Goal: Task Accomplishment & Management: Use online tool/utility

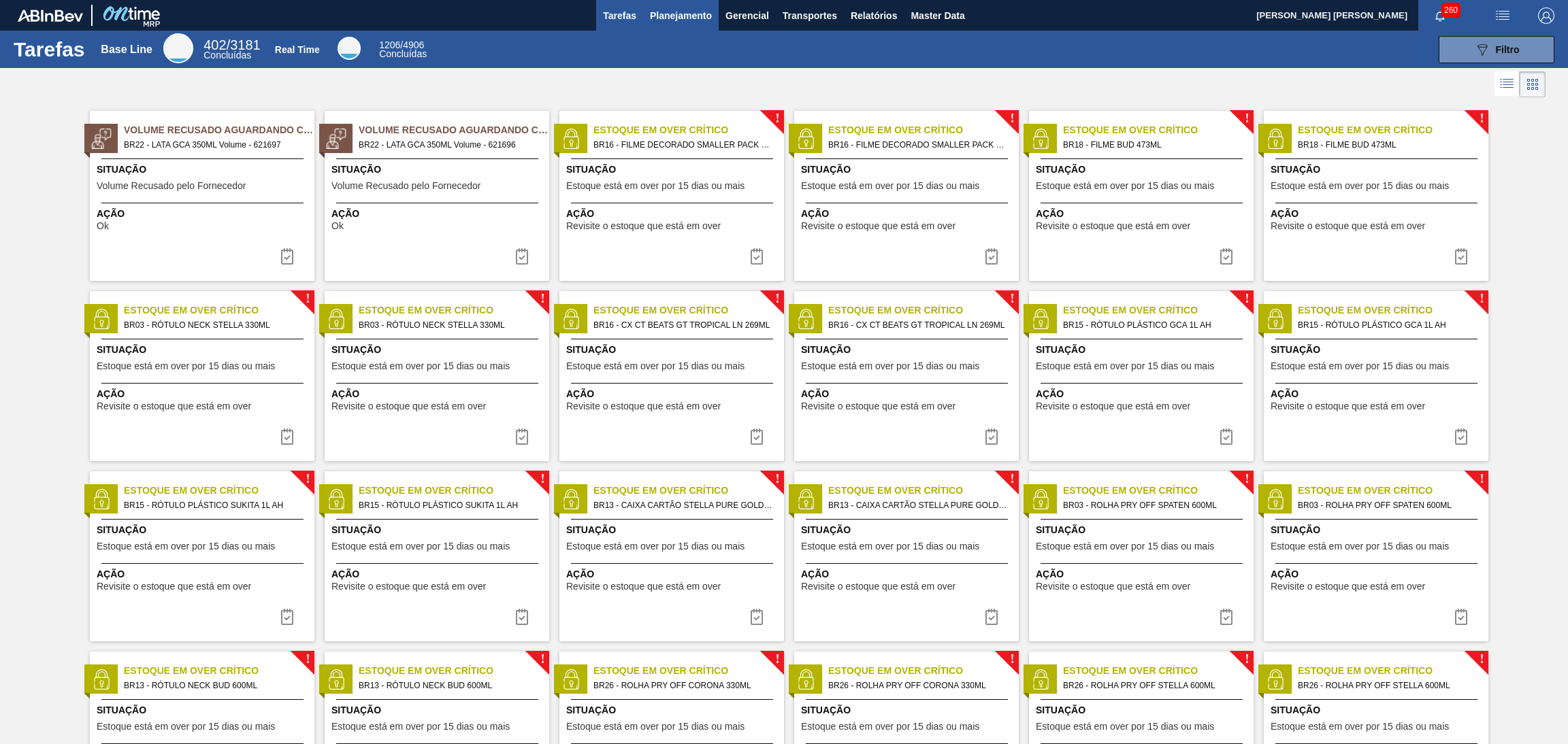
click at [691, 13] on span "Planejamento" at bounding box center [681, 16] width 62 height 17
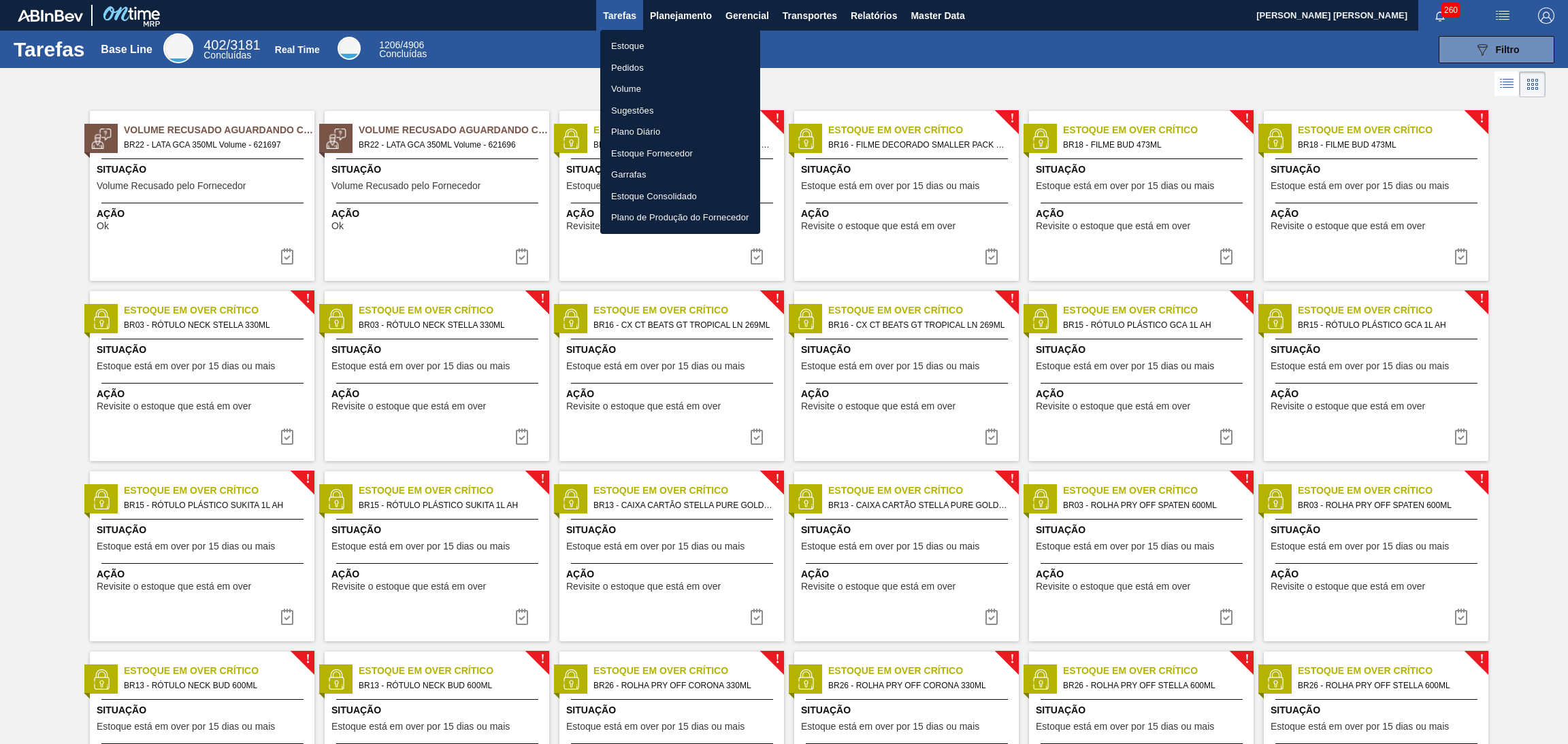
click at [627, 42] on li "Estoque" at bounding box center [680, 46] width 160 height 22
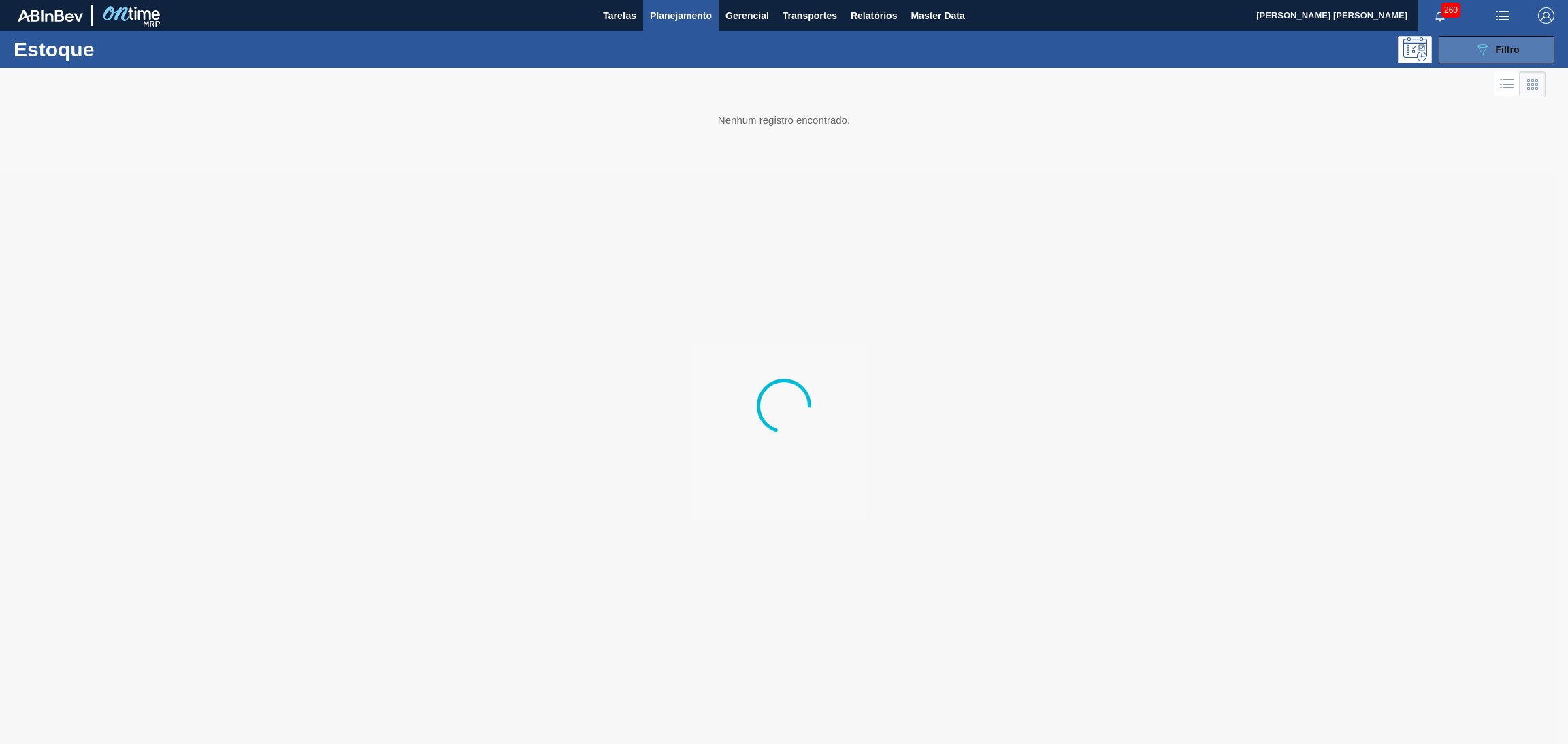
click at [1460, 51] on button "089F7B8B-B2A5-4AFE-B5C0-19BA573D28AC Filtro" at bounding box center [1496, 50] width 116 height 27
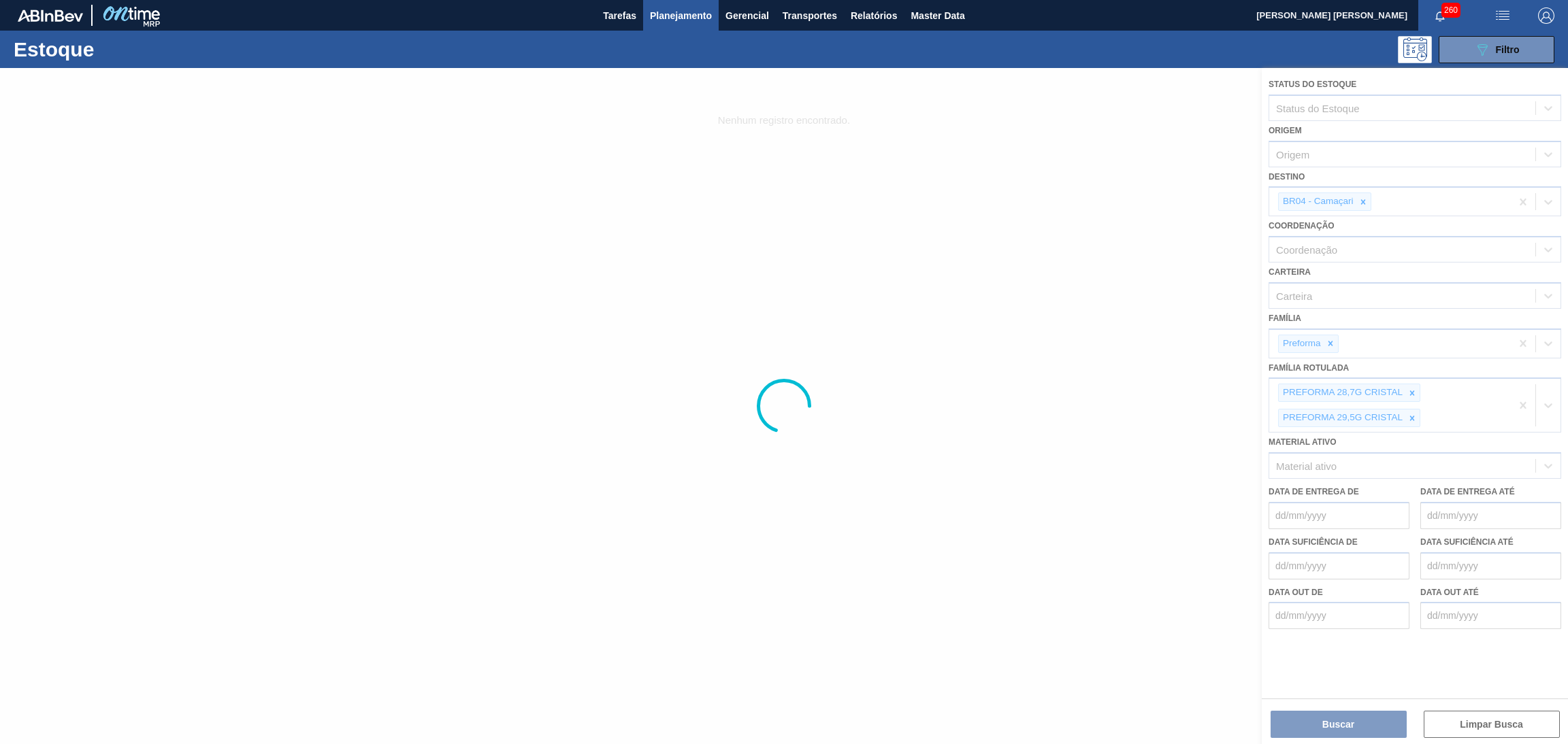
click at [1361, 198] on div at bounding box center [784, 406] width 1568 height 677
click at [1363, 198] on div at bounding box center [784, 406] width 1568 height 677
click at [1363, 198] on div at bounding box center [784, 406] width 1568 height 677
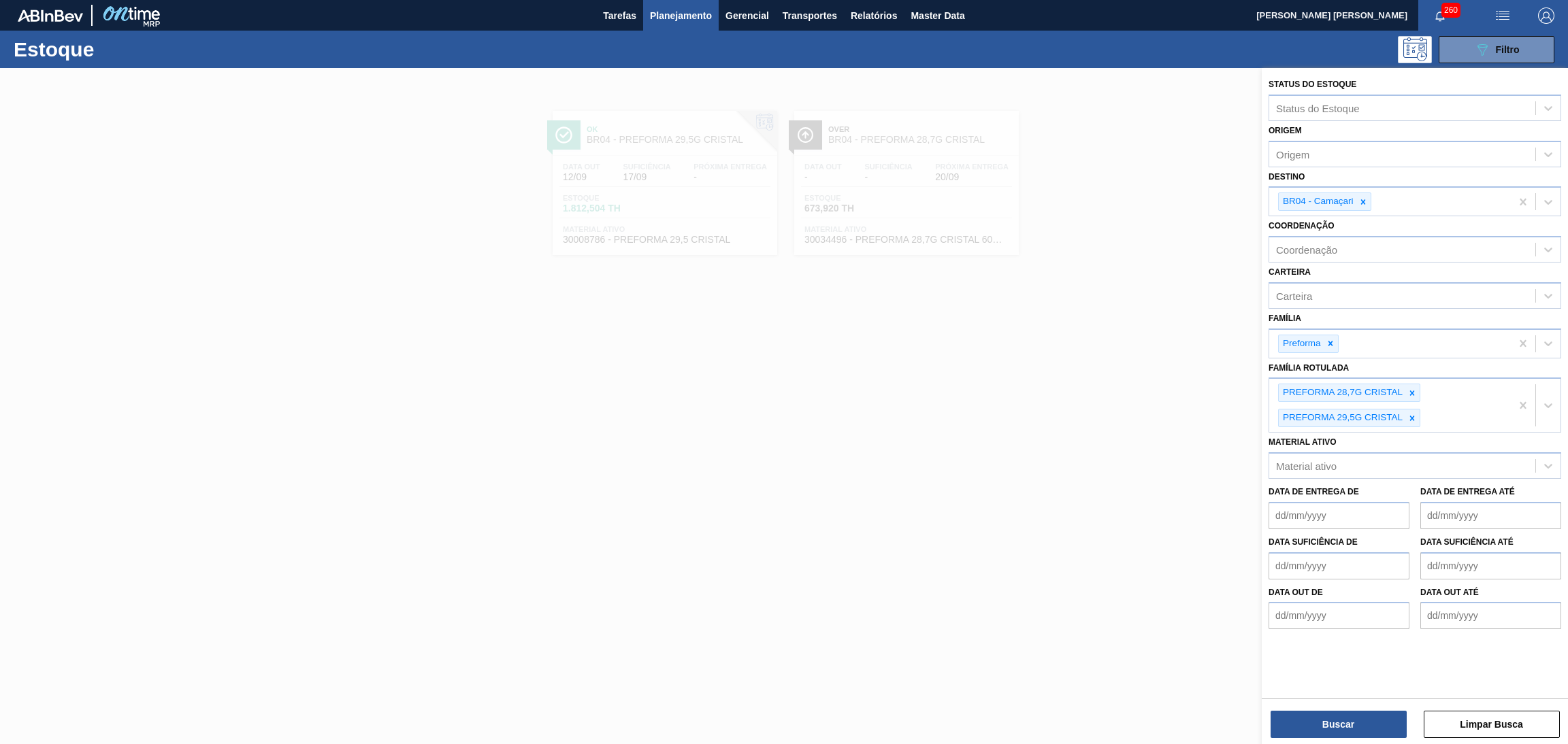
click at [1363, 198] on icon at bounding box center [1363, 202] width 10 height 10
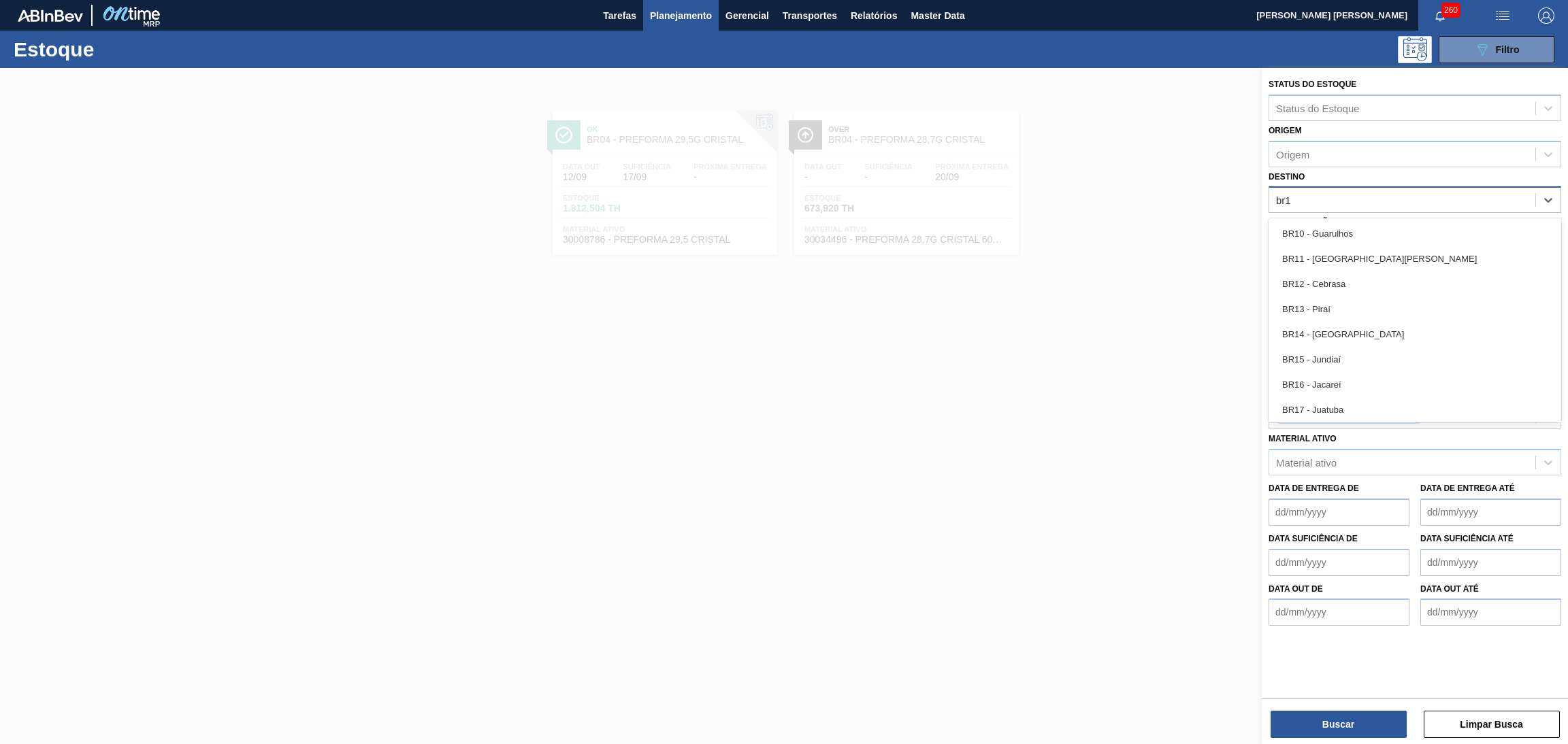
type input "br18"
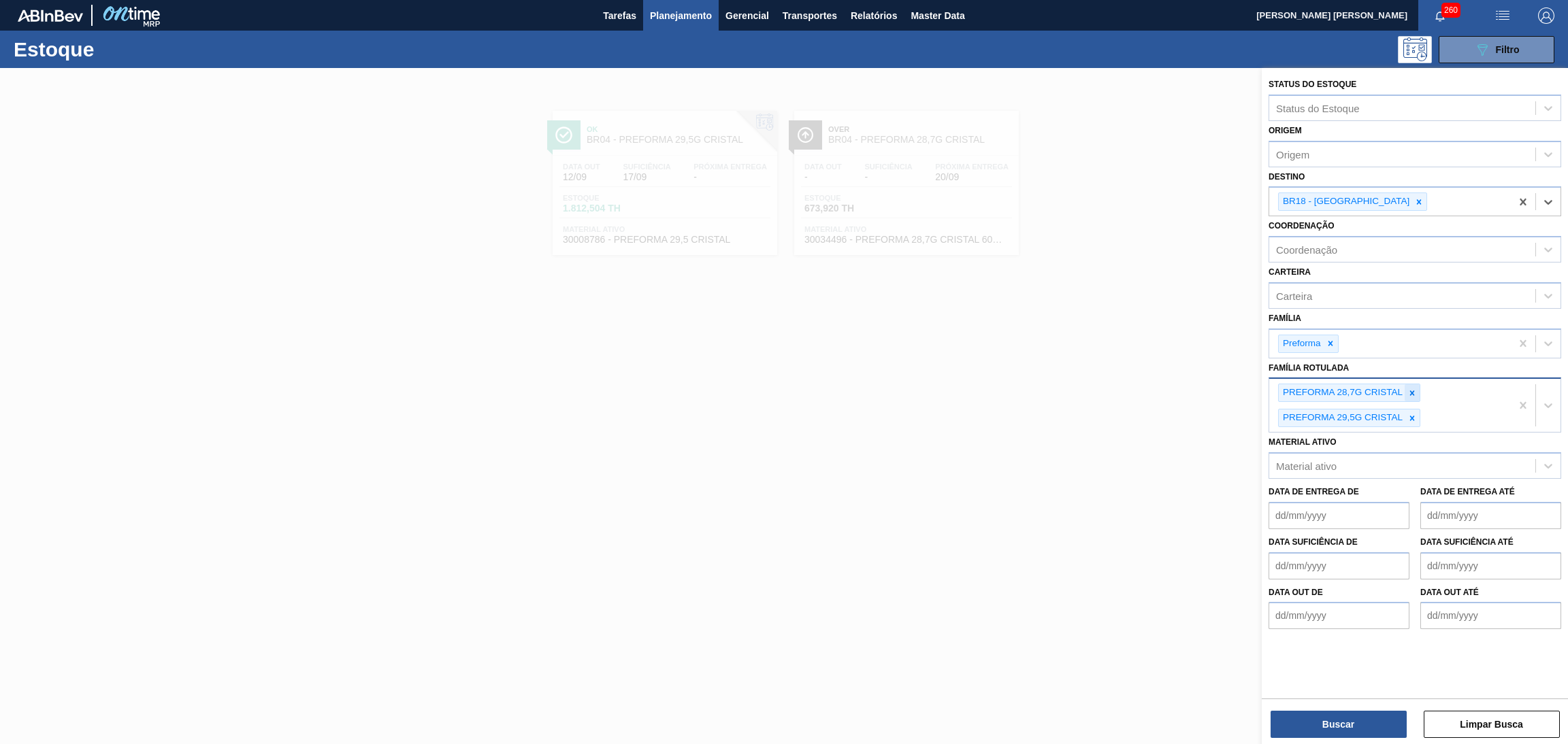
click at [1411, 388] on icon at bounding box center [1412, 393] width 10 height 10
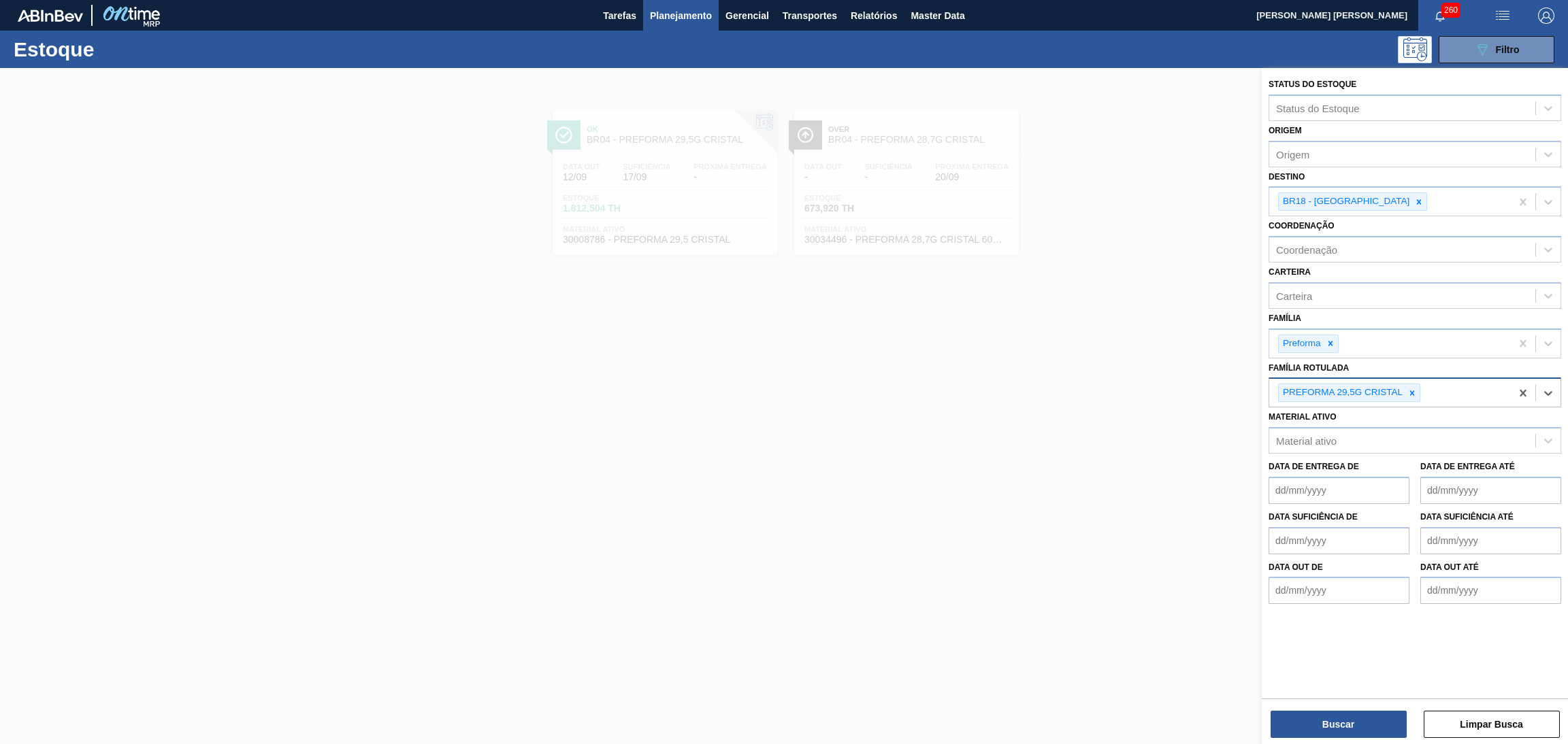
click at [1414, 409] on div "Material ativo Material ativo" at bounding box center [1415, 430] width 293 height 46
click at [1414, 392] on icon at bounding box center [1413, 393] width 5 height 5
type Rotulada "29,5"
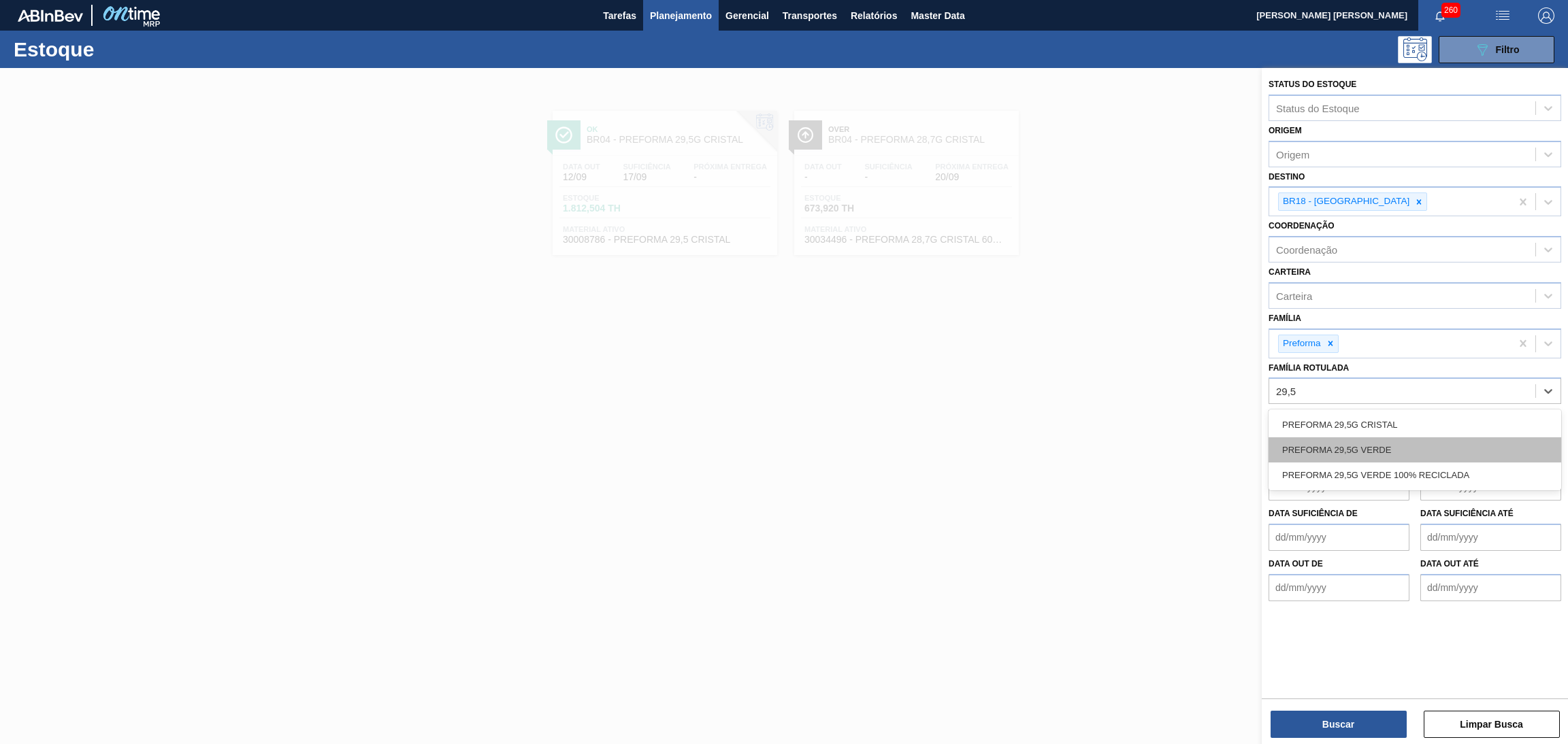
click at [1369, 442] on div "PREFORMA 29,5G VERDE" at bounding box center [1415, 450] width 293 height 25
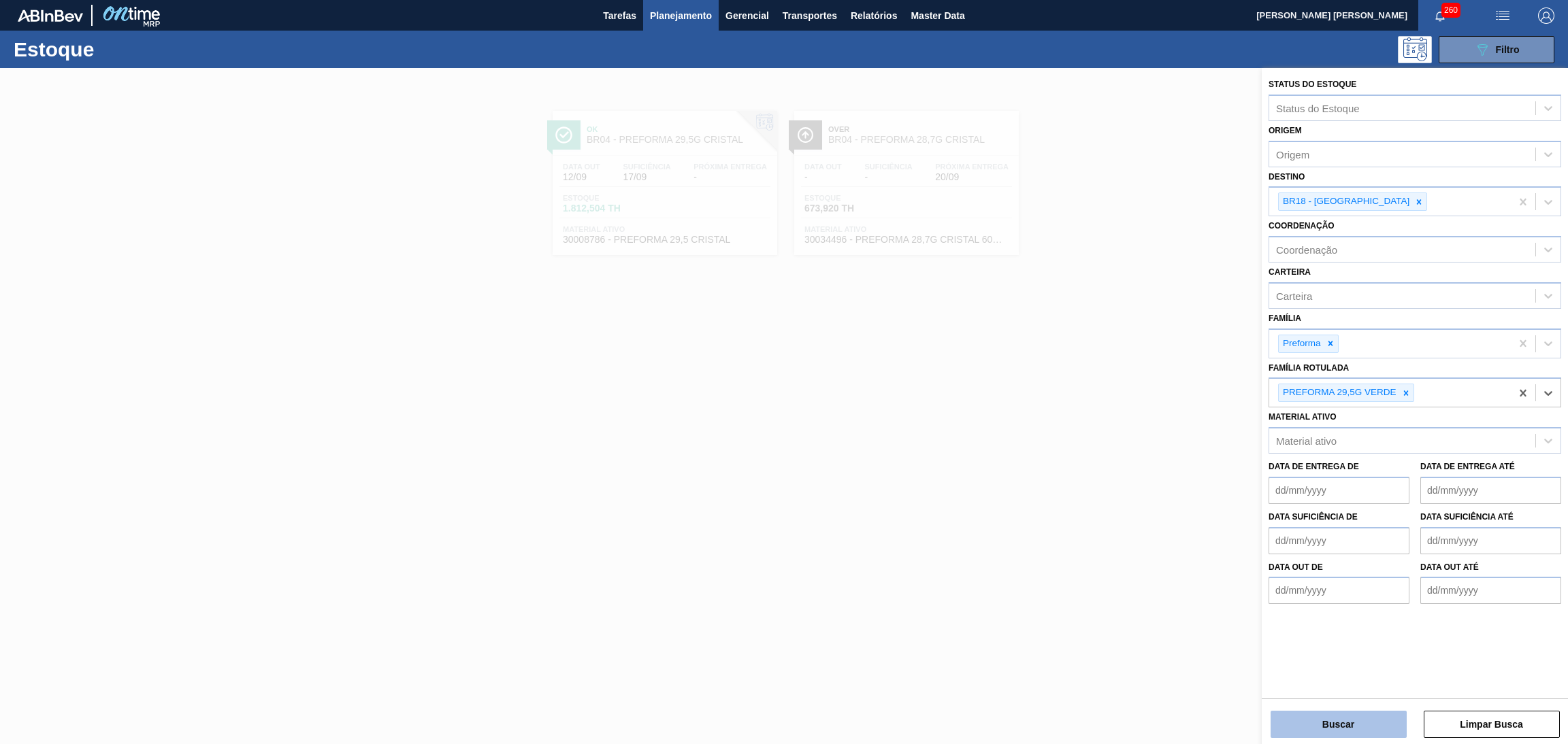
click at [1314, 727] on button "Buscar" at bounding box center [1339, 724] width 136 height 27
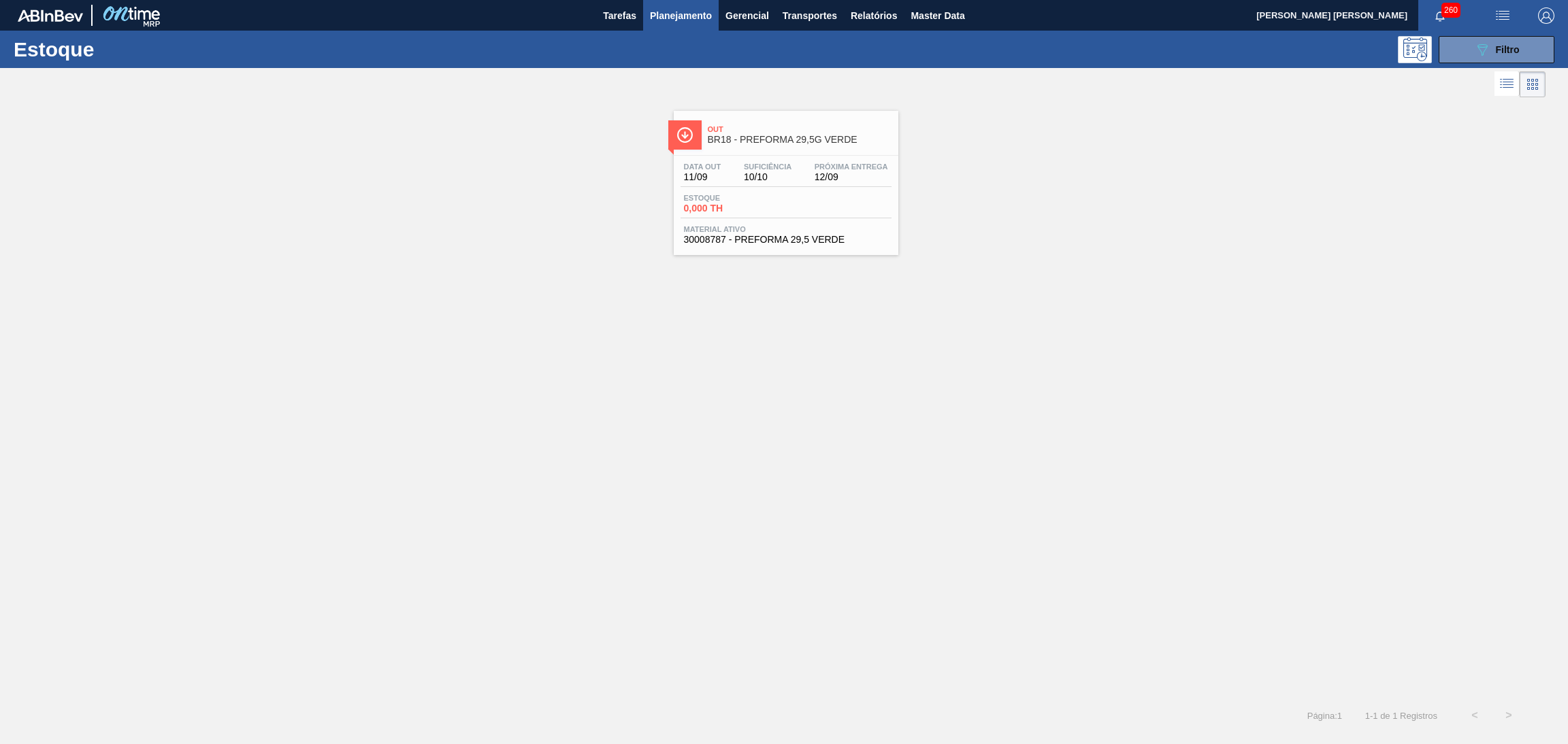
click at [806, 198] on div "Estoque 0,000 TH" at bounding box center [786, 206] width 211 height 24
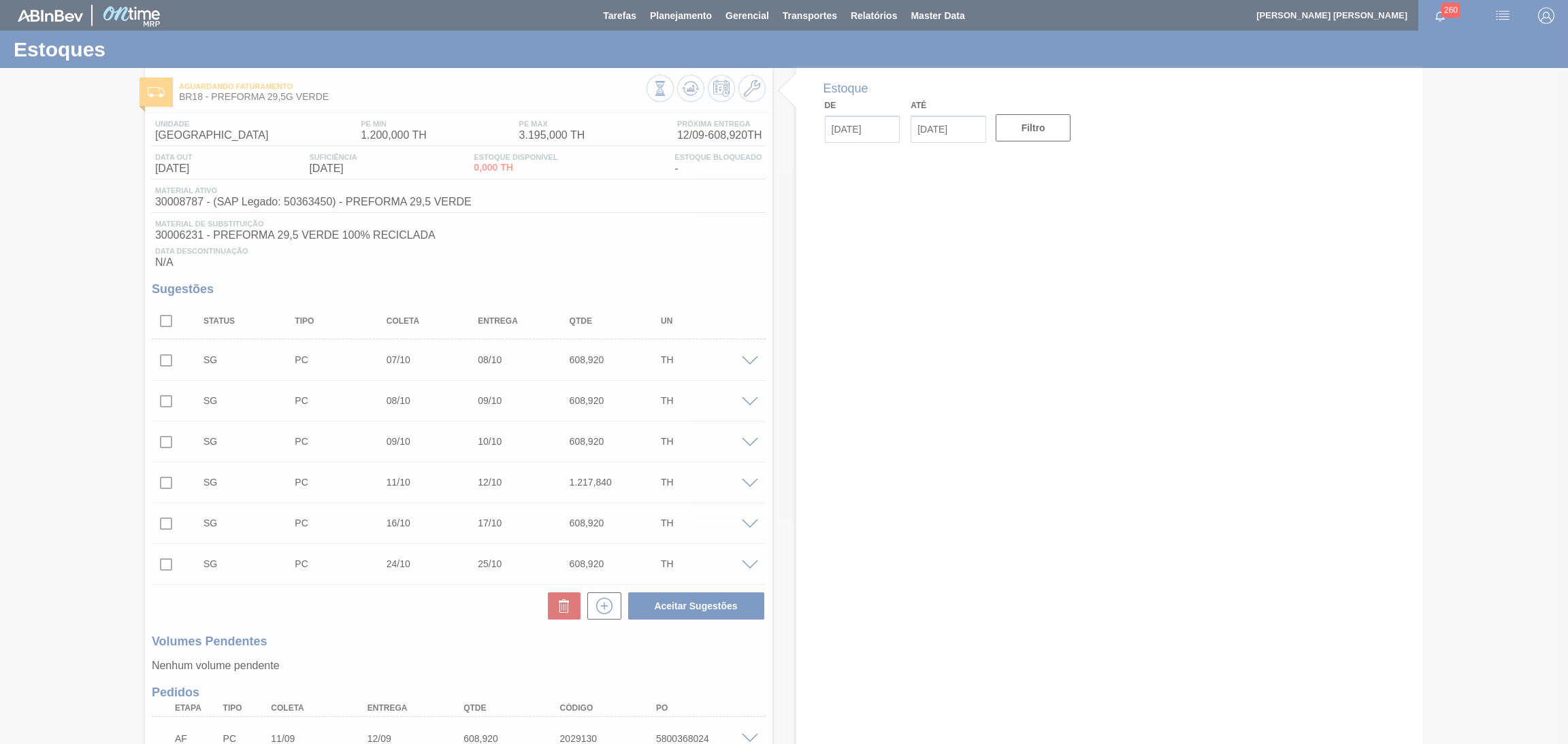
click at [758, 232] on div at bounding box center [784, 372] width 1568 height 744
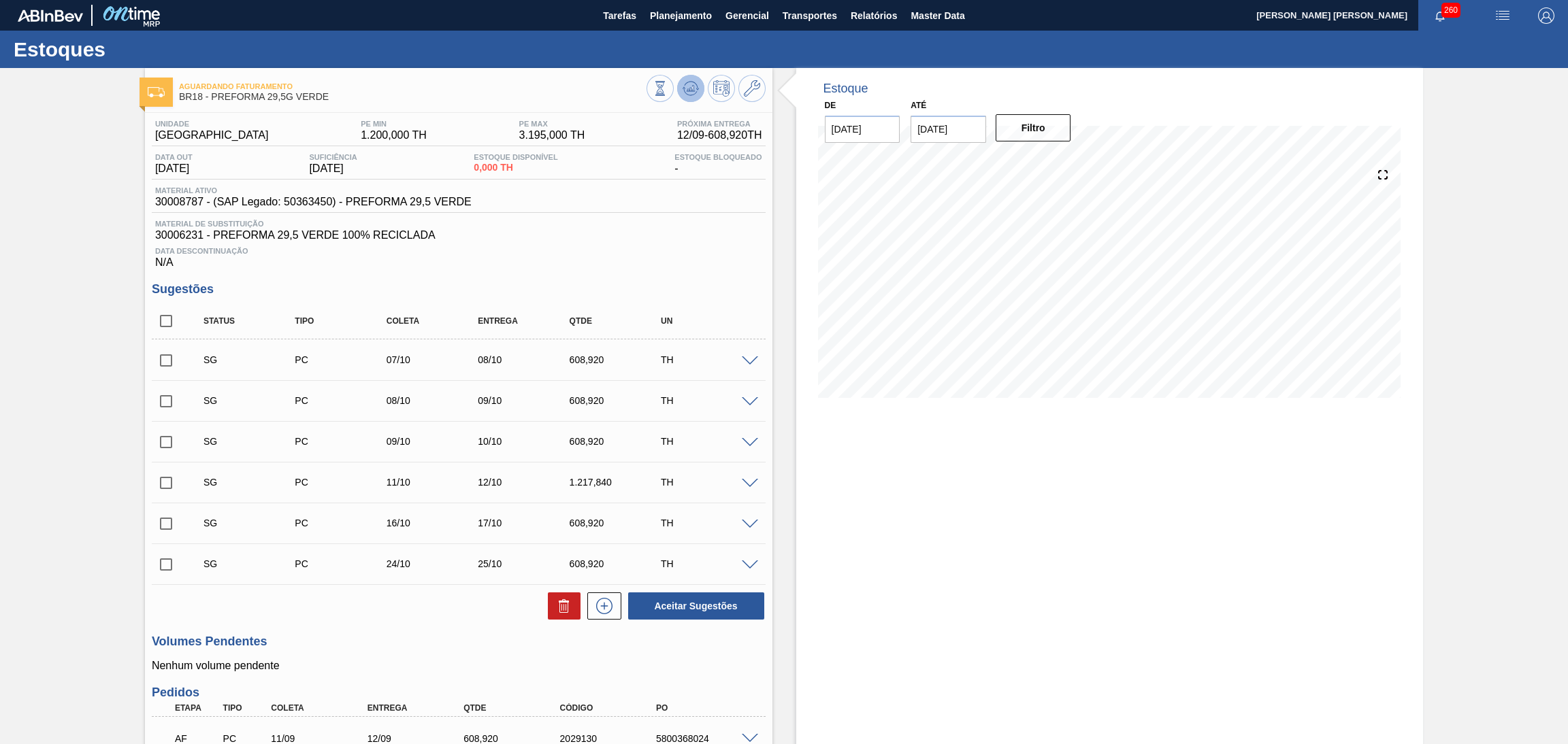
click at [683, 86] on icon at bounding box center [691, 89] width 17 height 17
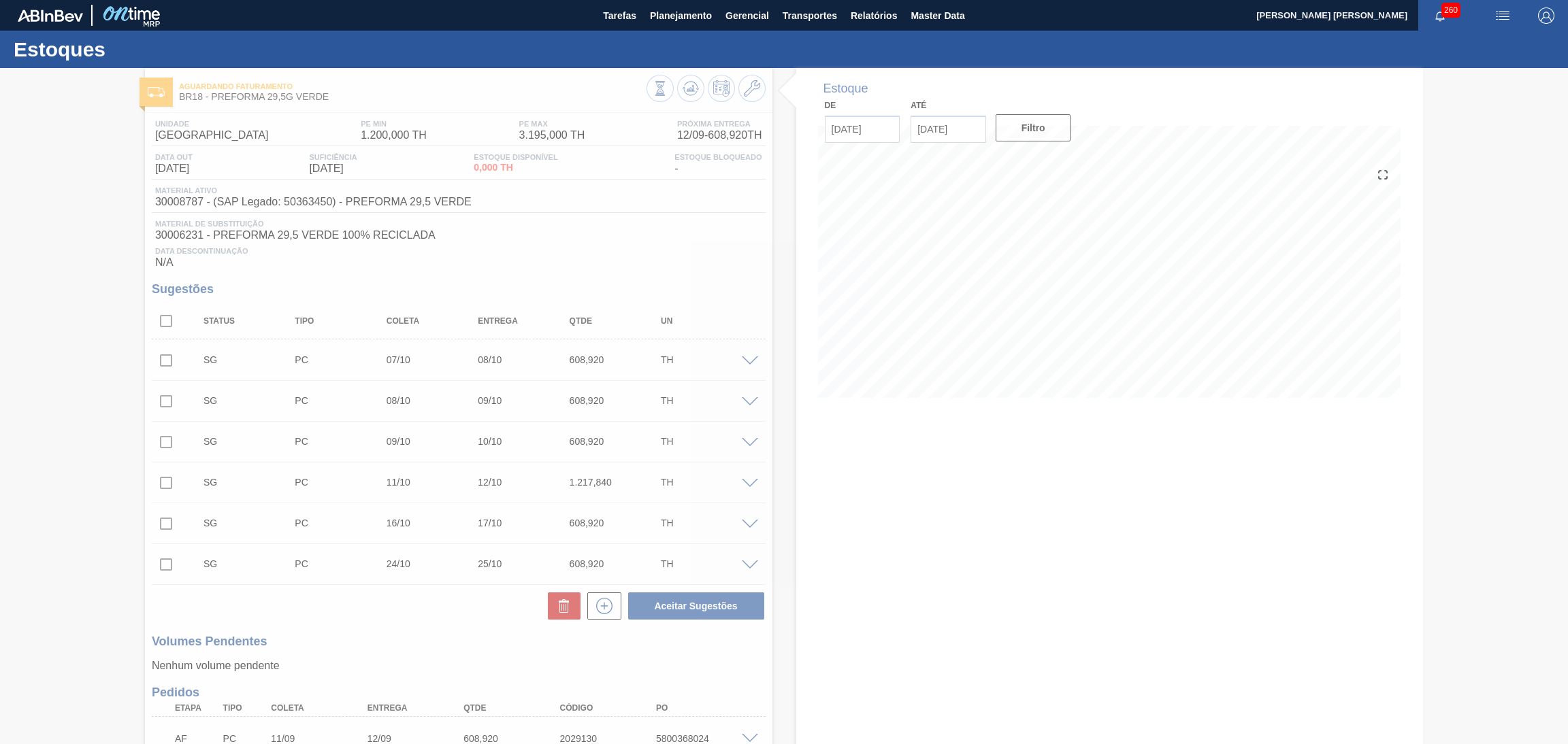
click at [634, 242] on div at bounding box center [784, 406] width 1568 height 677
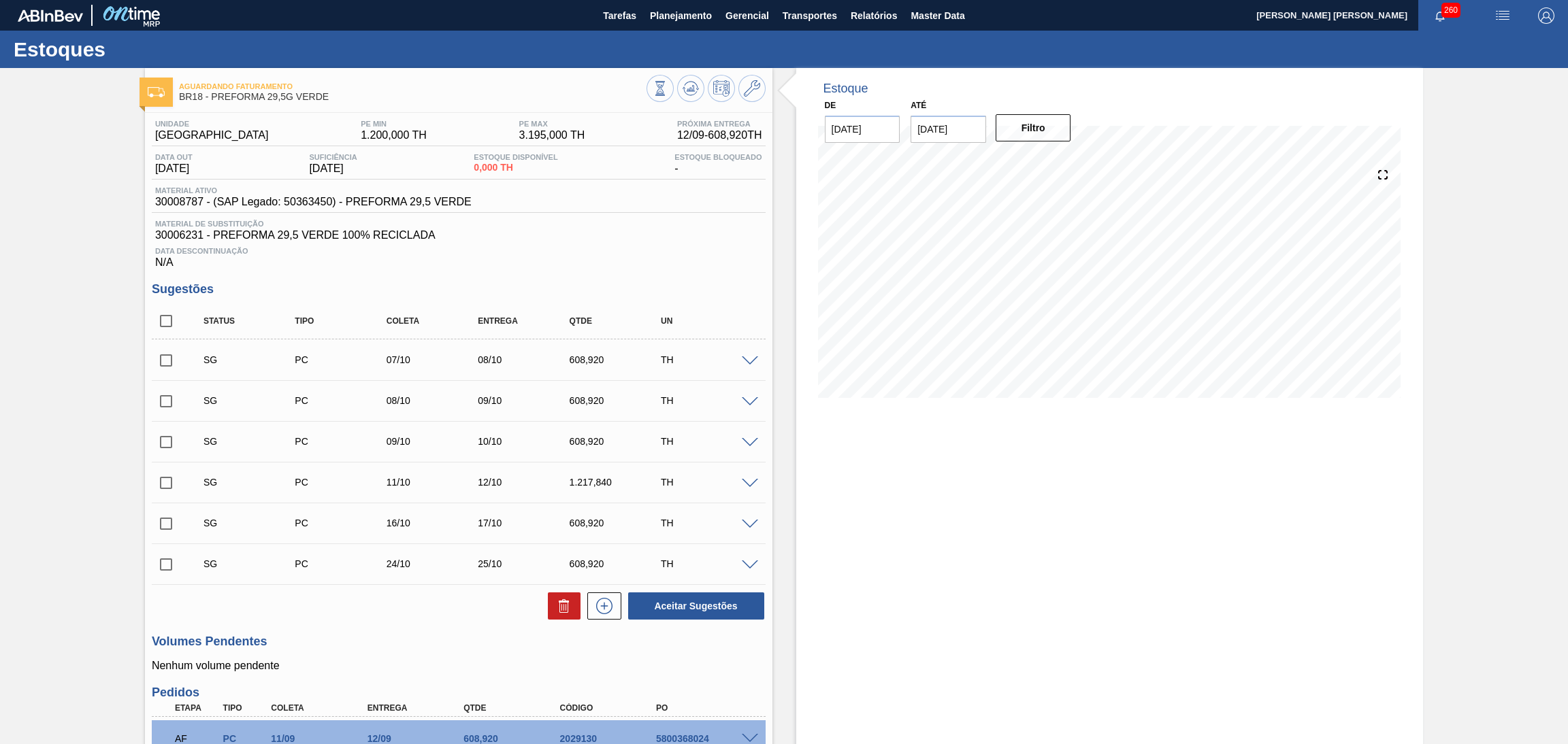
click at [160, 326] on input "checkbox" at bounding box center [166, 321] width 29 height 29
checkbox input "true"
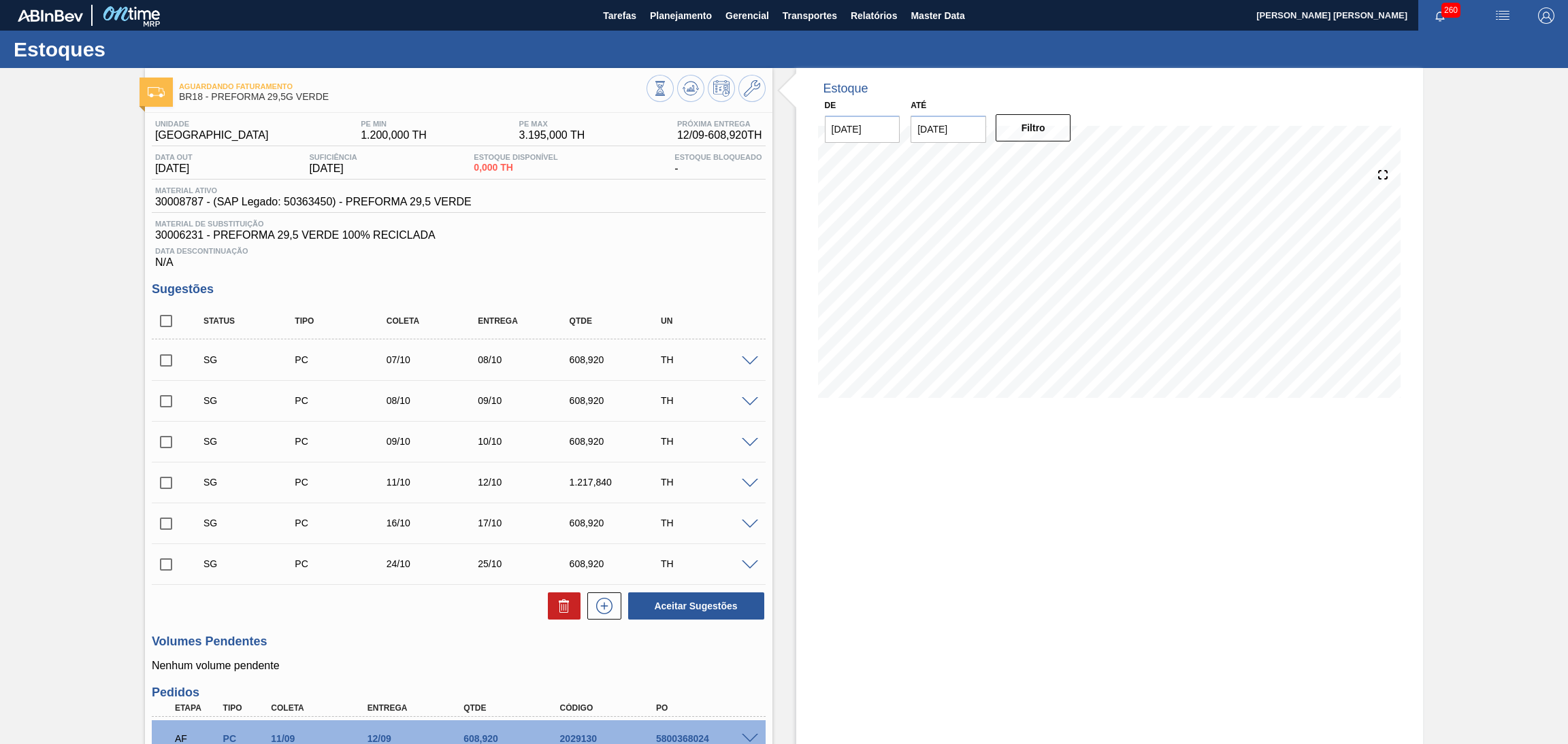
checkbox input "true"
click at [563, 604] on icon at bounding box center [564, 606] width 17 height 17
checkbox input "false"
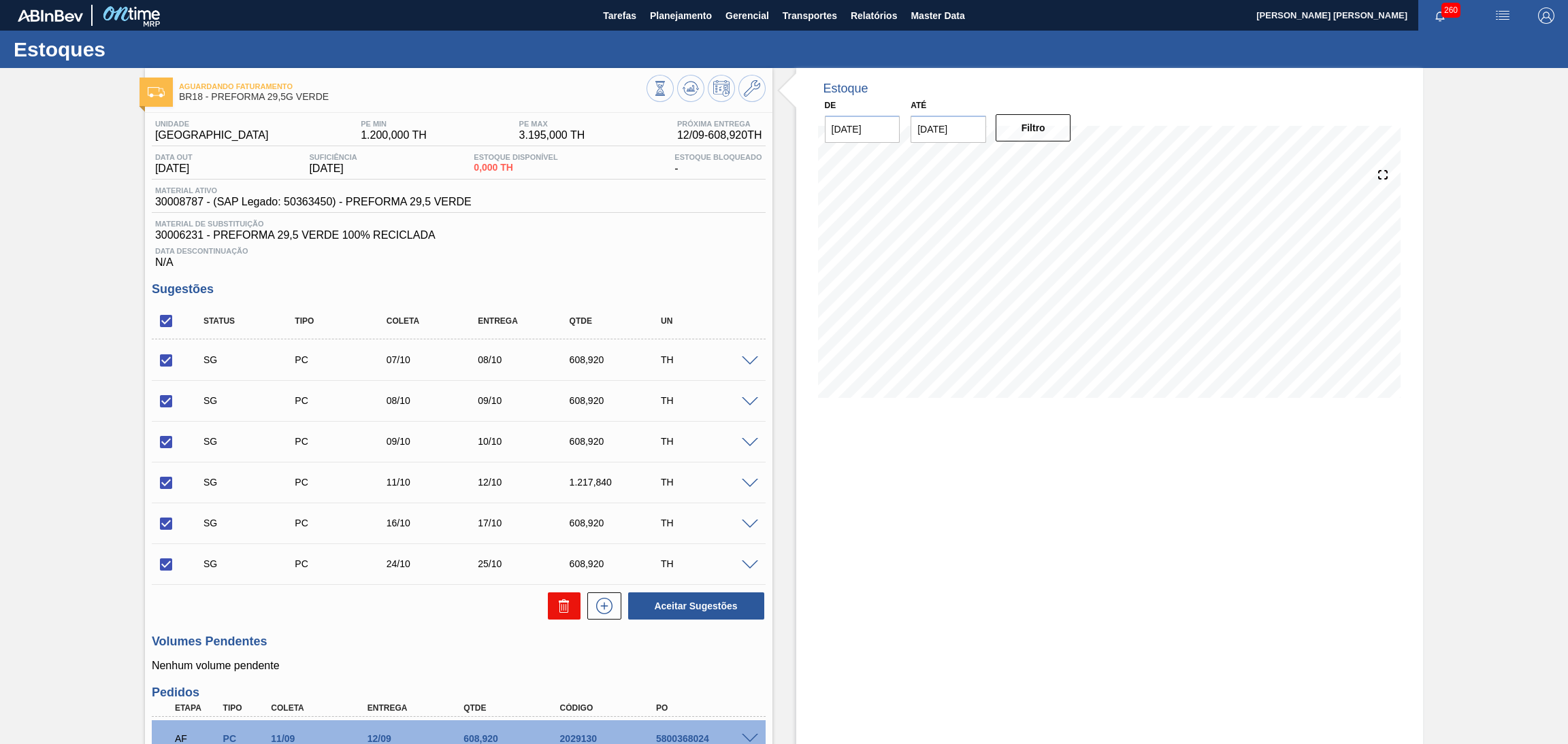
checkbox input "false"
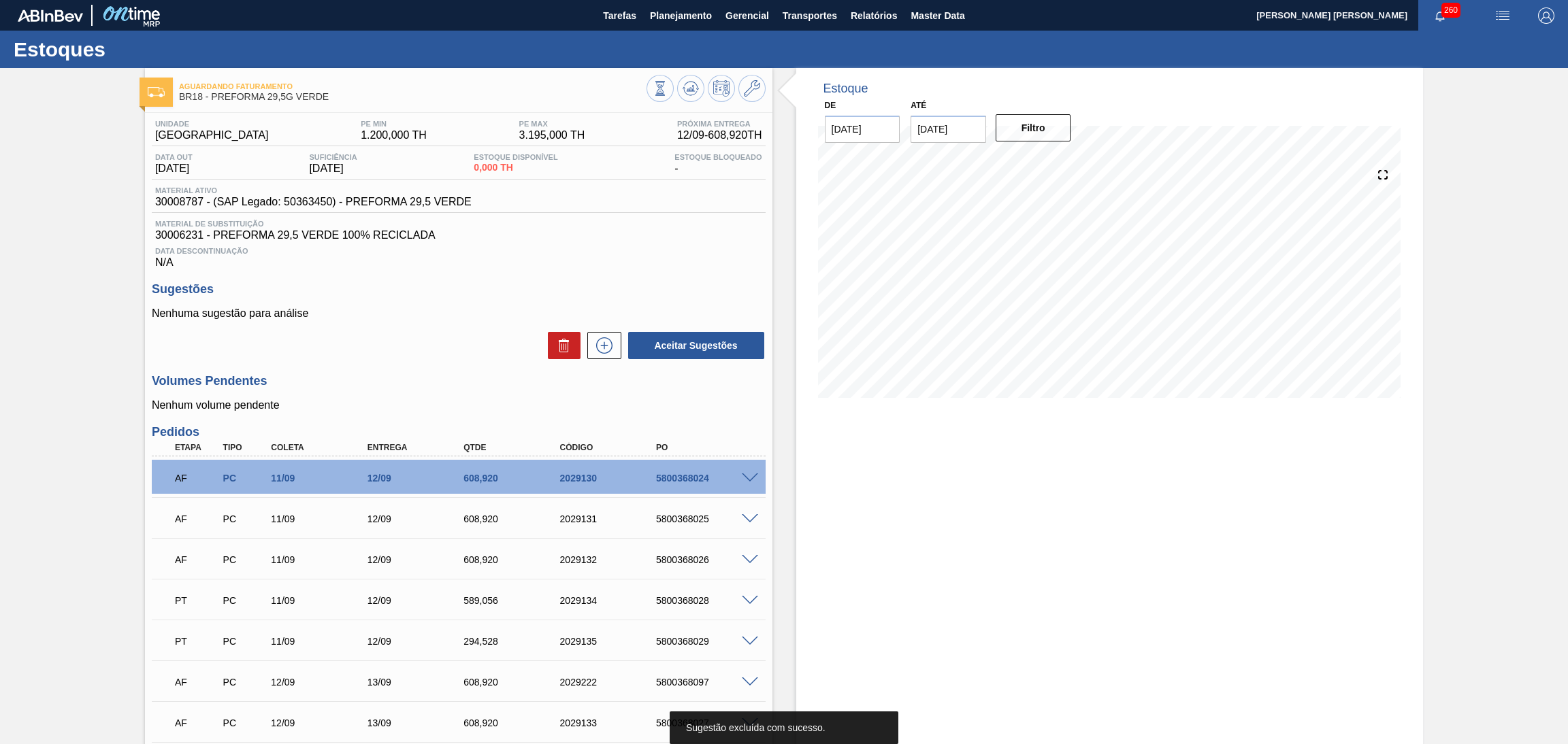
click at [457, 409] on p "Nenhum volume pendente" at bounding box center [458, 406] width 614 height 12
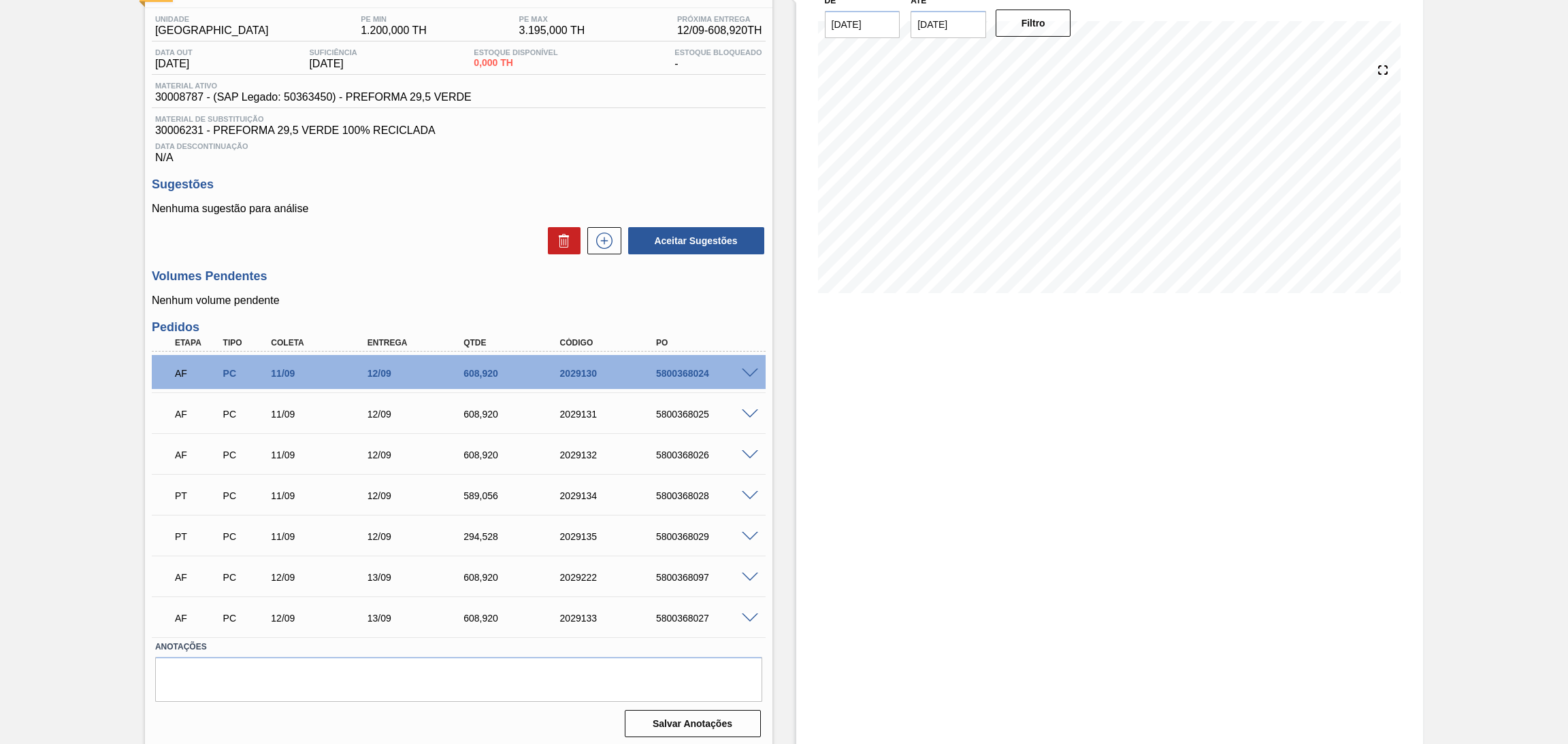
scroll to position [107, 0]
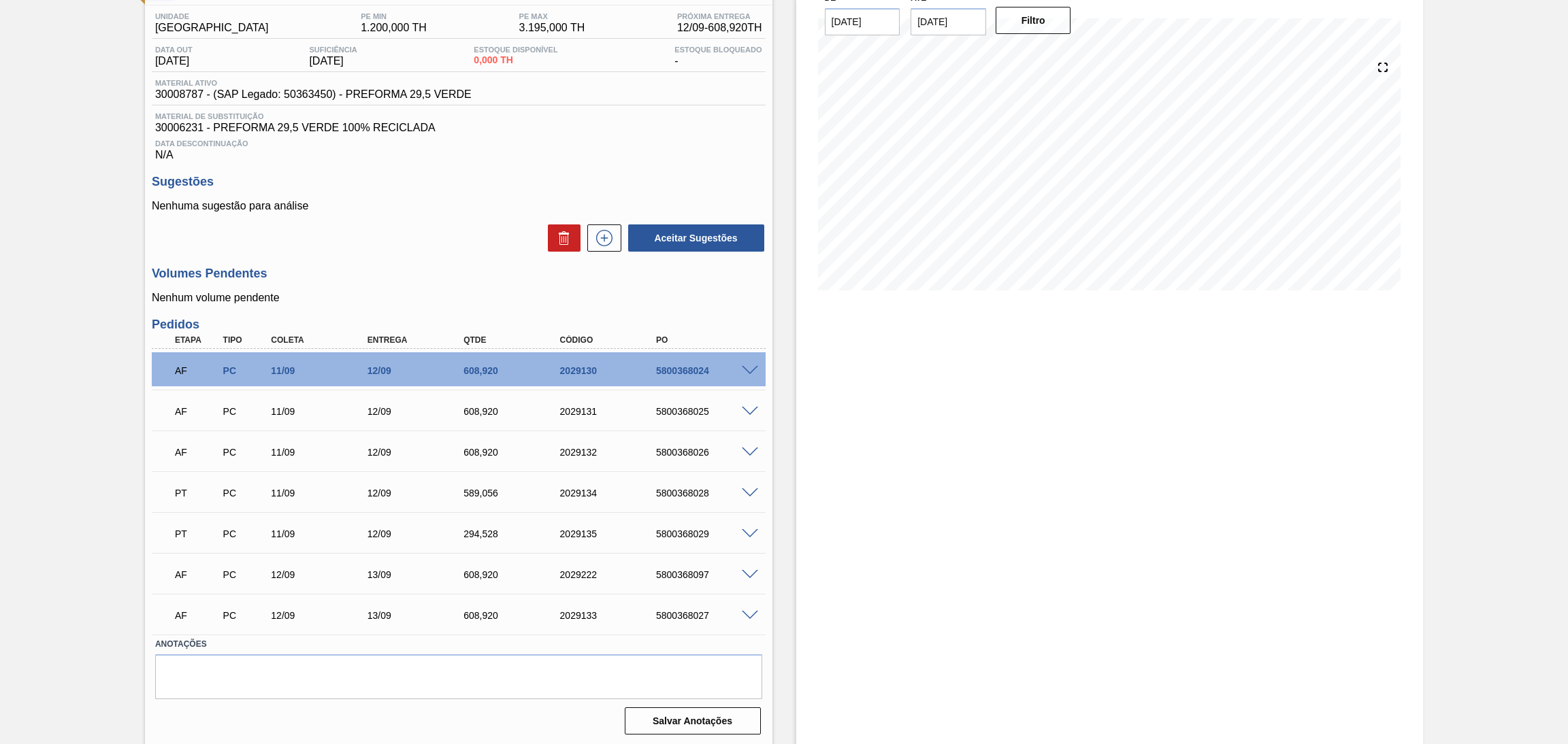
click at [479, 531] on div "294,528" at bounding box center [515, 534] width 110 height 11
click at [480, 531] on div "294,528" at bounding box center [515, 534] width 110 height 11
click at [533, 533] on div "294,528" at bounding box center [515, 534] width 110 height 11
click at [410, 234] on div "Aceitar Sugestões" at bounding box center [458, 238] width 614 height 30
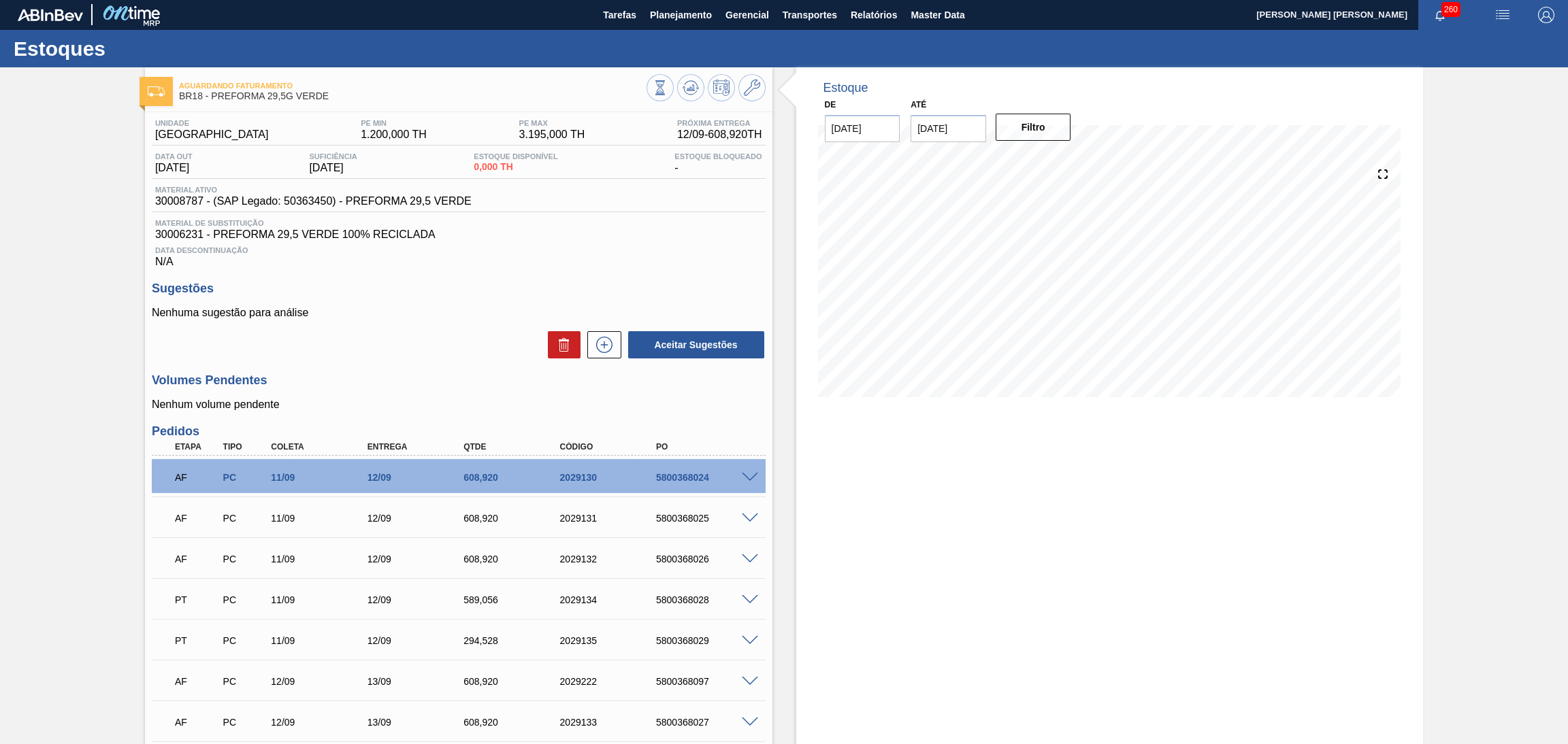
scroll to position [0, 0]
click at [601, 255] on div "Data Descontinuação N/A" at bounding box center [458, 255] width 614 height 27
click at [407, 400] on p "Nenhum volume pendente" at bounding box center [458, 406] width 614 height 12
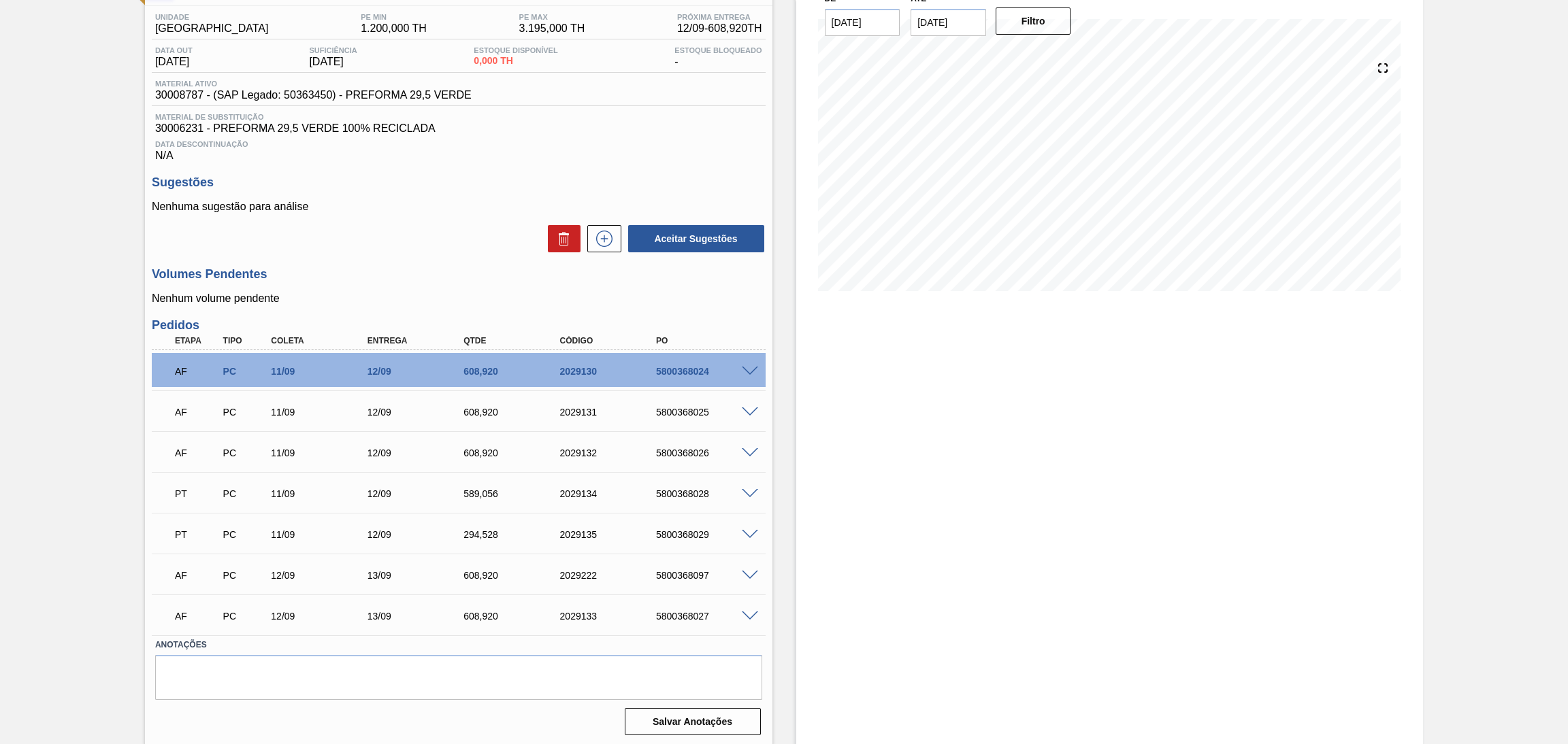
scroll to position [107, 0]
click at [784, 477] on div "Estoque De [DATE] Até [DATE] Filtro 12/09 Projeção de Estoque 2,260.344 [DOMAIN…" at bounding box center [1098, 353] width 651 height 786
click at [787, 502] on div "Estoque De [DATE] Até [DATE] Filtro 12/09 Projeção de Estoque 2,260.344 [DOMAIN…" at bounding box center [1098, 353] width 651 height 786
click at [391, 255] on div "Unidade Pernambuco PE MIN 1.200,000 TH PE MAX 3.195,000 TH Próxima Entrega 12/0…" at bounding box center [458, 372] width 628 height 734
click at [450, 270] on h3 "Volumes Pendentes" at bounding box center [458, 273] width 614 height 14
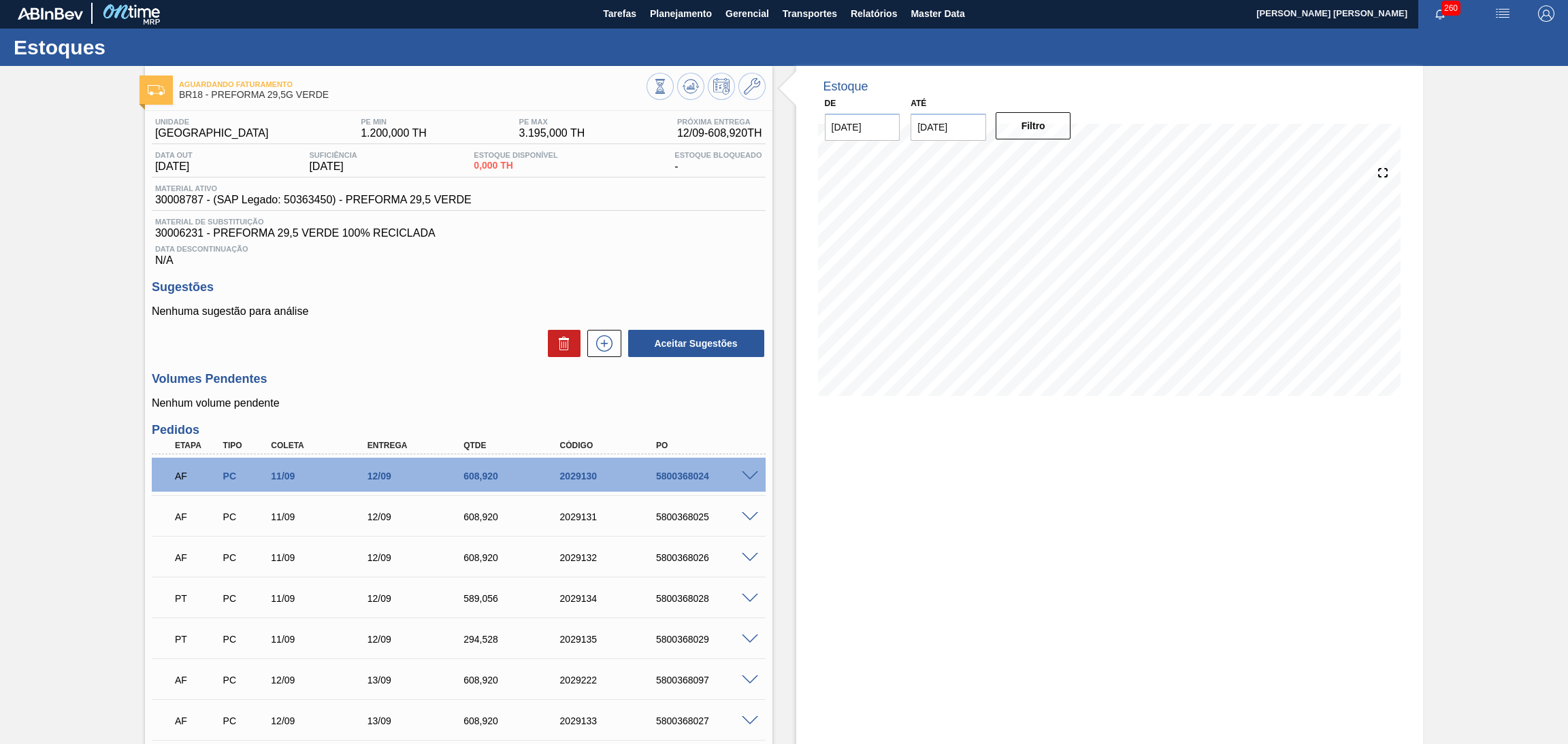
scroll to position [0, 0]
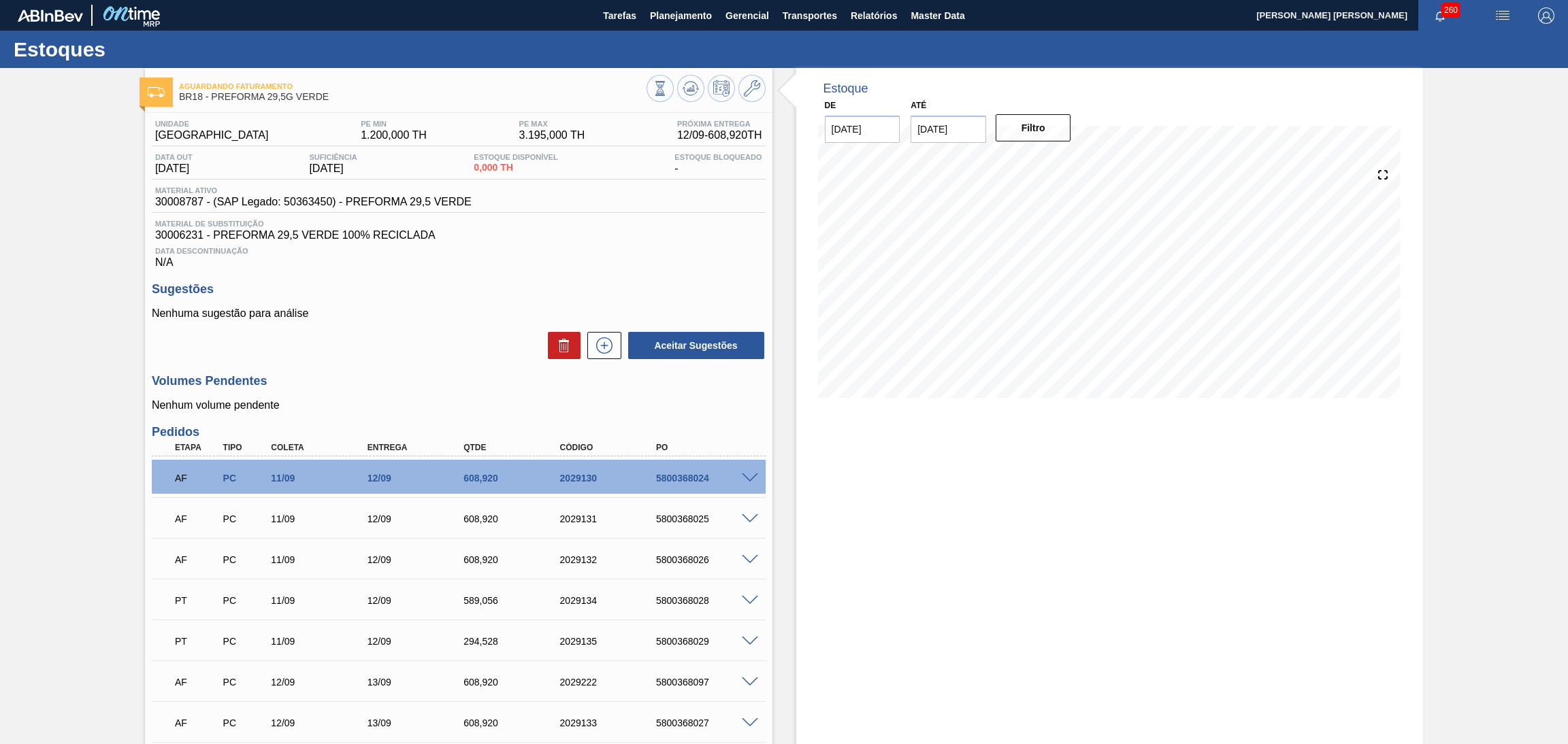
click at [834, 478] on div "Estoque De [DATE] Até [DATE] Filtro 11/09 Projeção de Estoque 0 [DOMAIN_NAME] 0…" at bounding box center [1110, 461] width 628 height 786
click at [497, 350] on div "Aceitar Sugestões" at bounding box center [458, 346] width 614 height 30
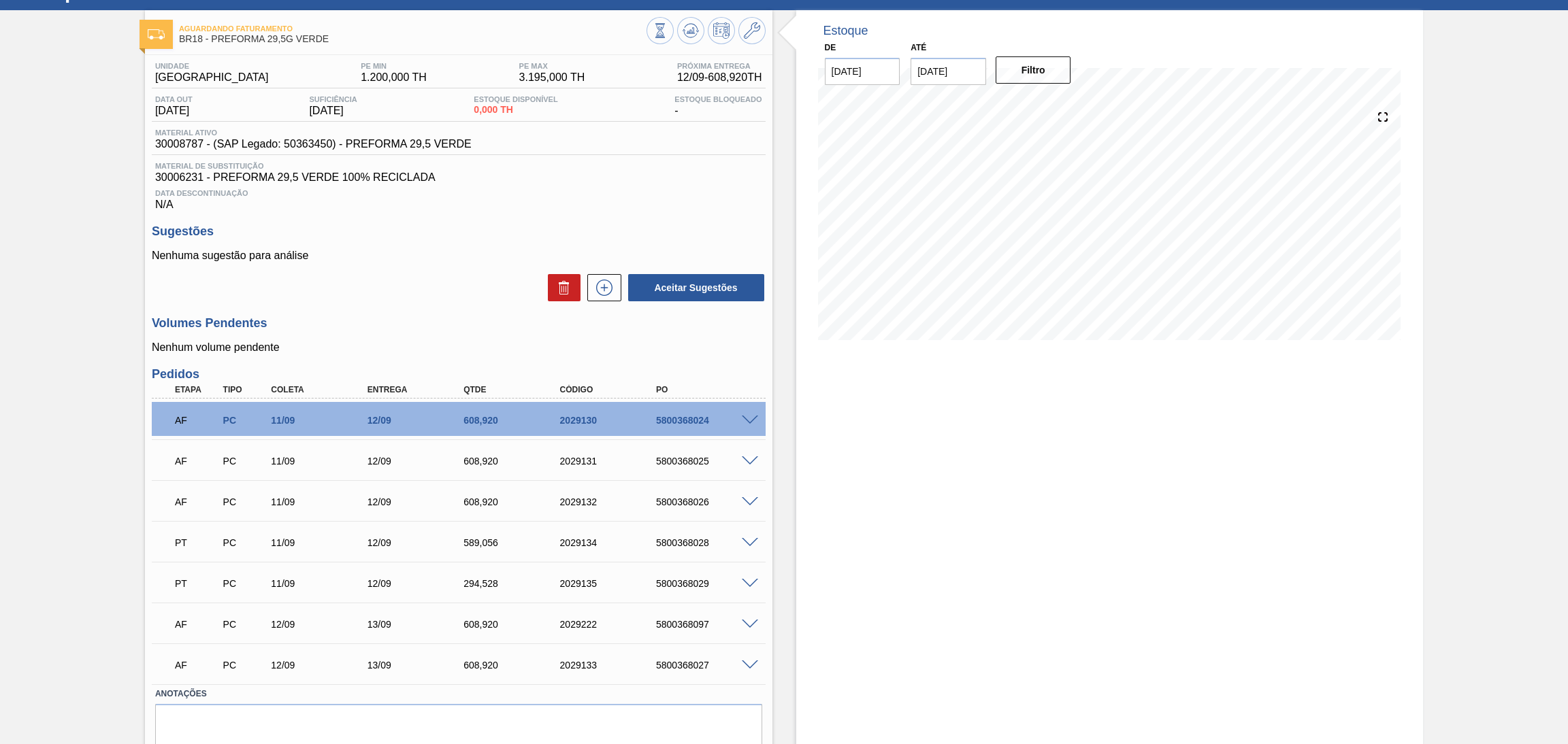
scroll to position [107, 0]
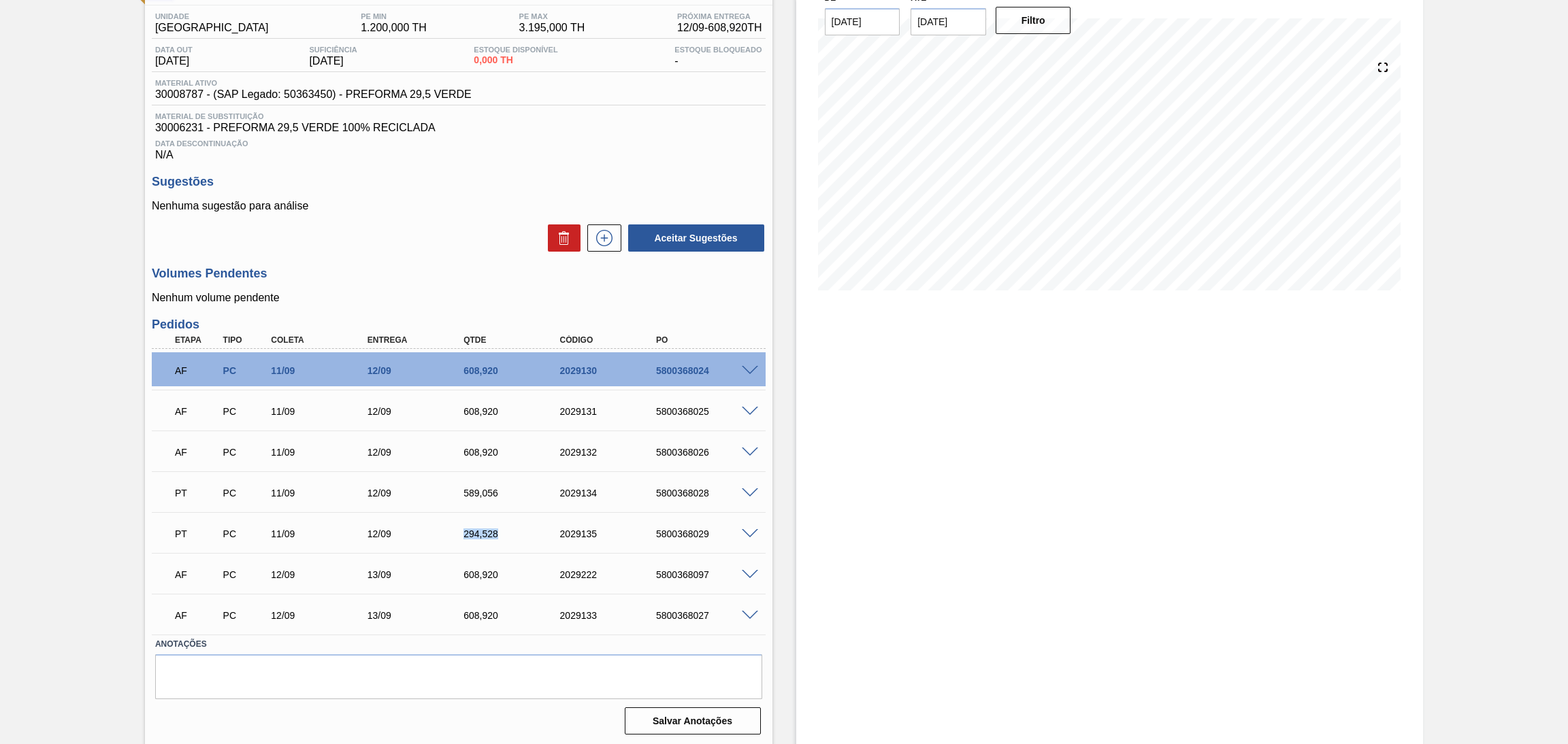
drag, startPoint x: 497, startPoint y: 531, endPoint x: 436, endPoint y: 528, distance: 61.1
click at [436, 528] on div "PT PC 11/09 12/09 294,[PHONE_NUMBER] 5800368029" at bounding box center [454, 533] width 578 height 27
copy div "294,528"
drag, startPoint x: 497, startPoint y: 491, endPoint x: 441, endPoint y: 488, distance: 56.1
click at [441, 488] on div "PT PC 11/09 12/09 589,056 2029134 5800368028" at bounding box center [454, 492] width 578 height 27
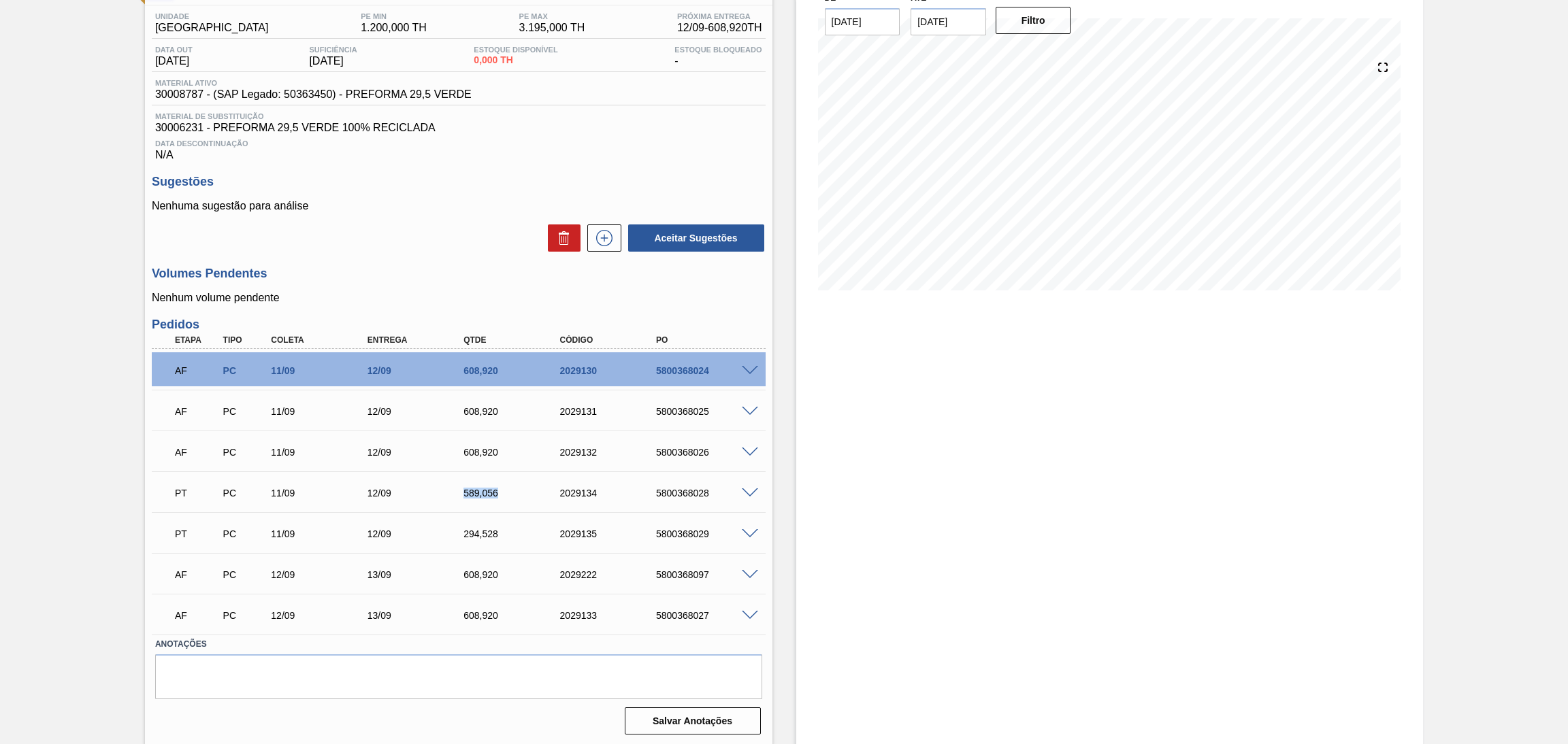
copy div "589,056"
click at [897, 439] on div "Estoque De [DATE] Até [DATE] Filtro 28/09 Projeção de Estoque 1,869.256 [DOMAIN…" at bounding box center [1110, 353] width 628 height 786
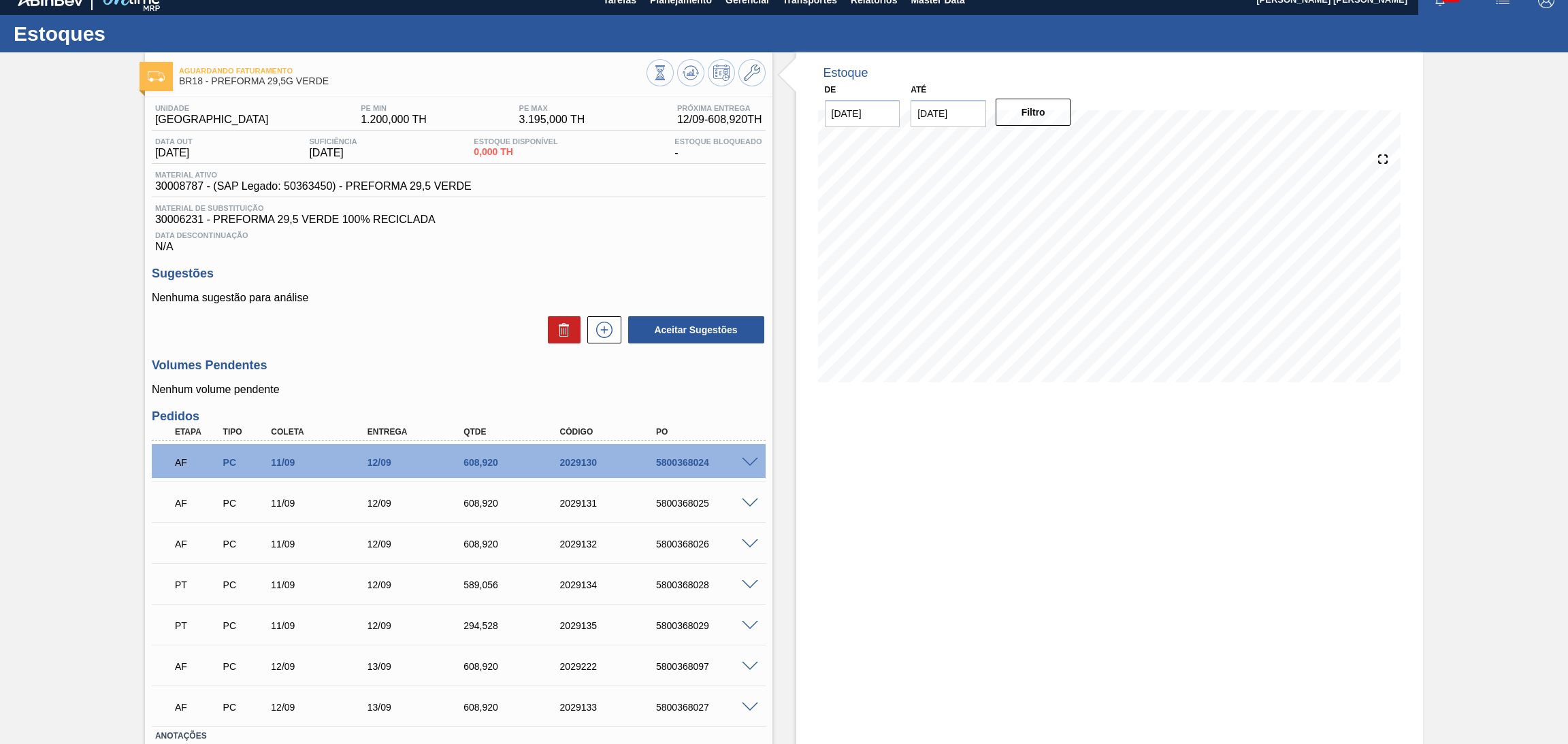
scroll to position [0, 0]
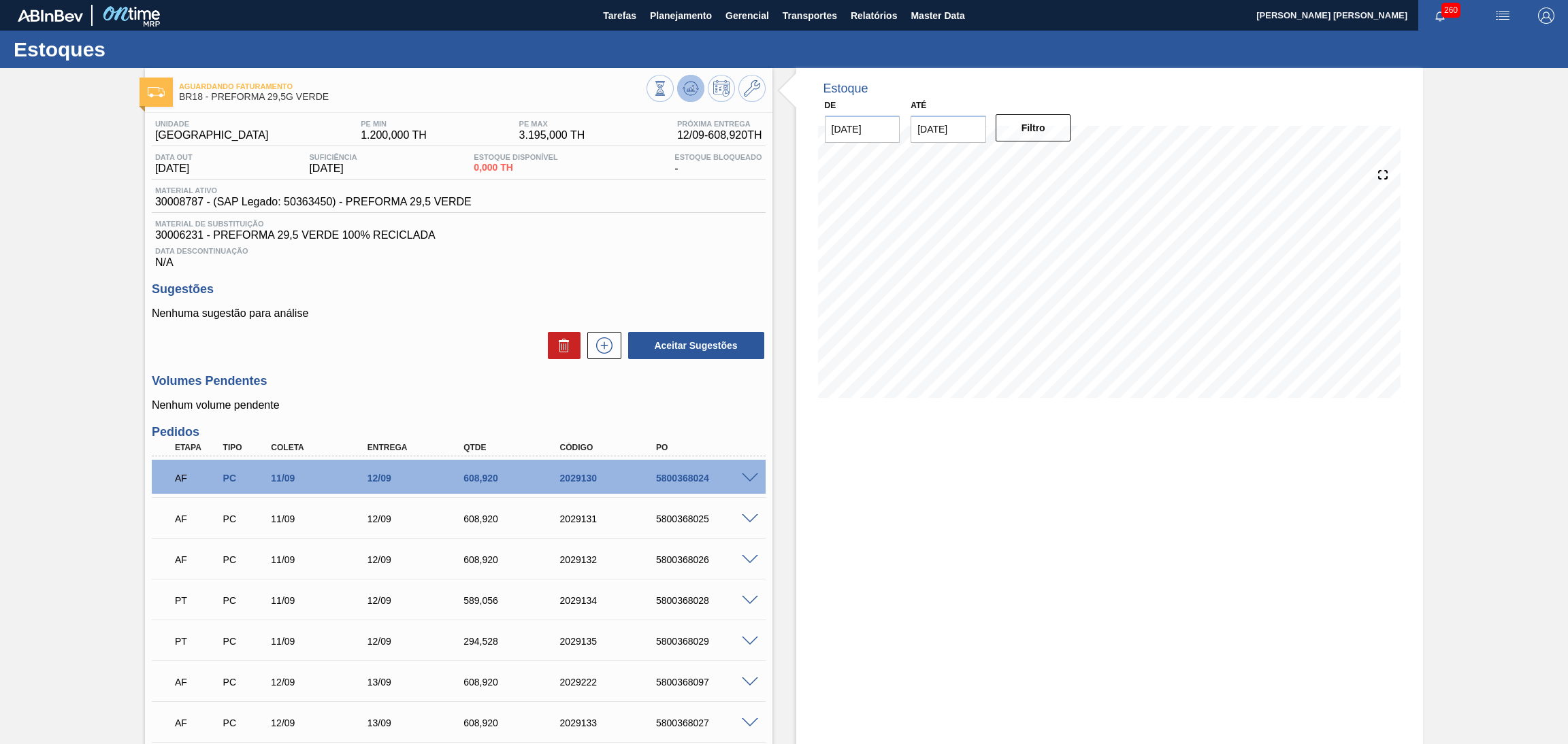
click at [692, 87] on icon at bounding box center [690, 88] width 9 height 6
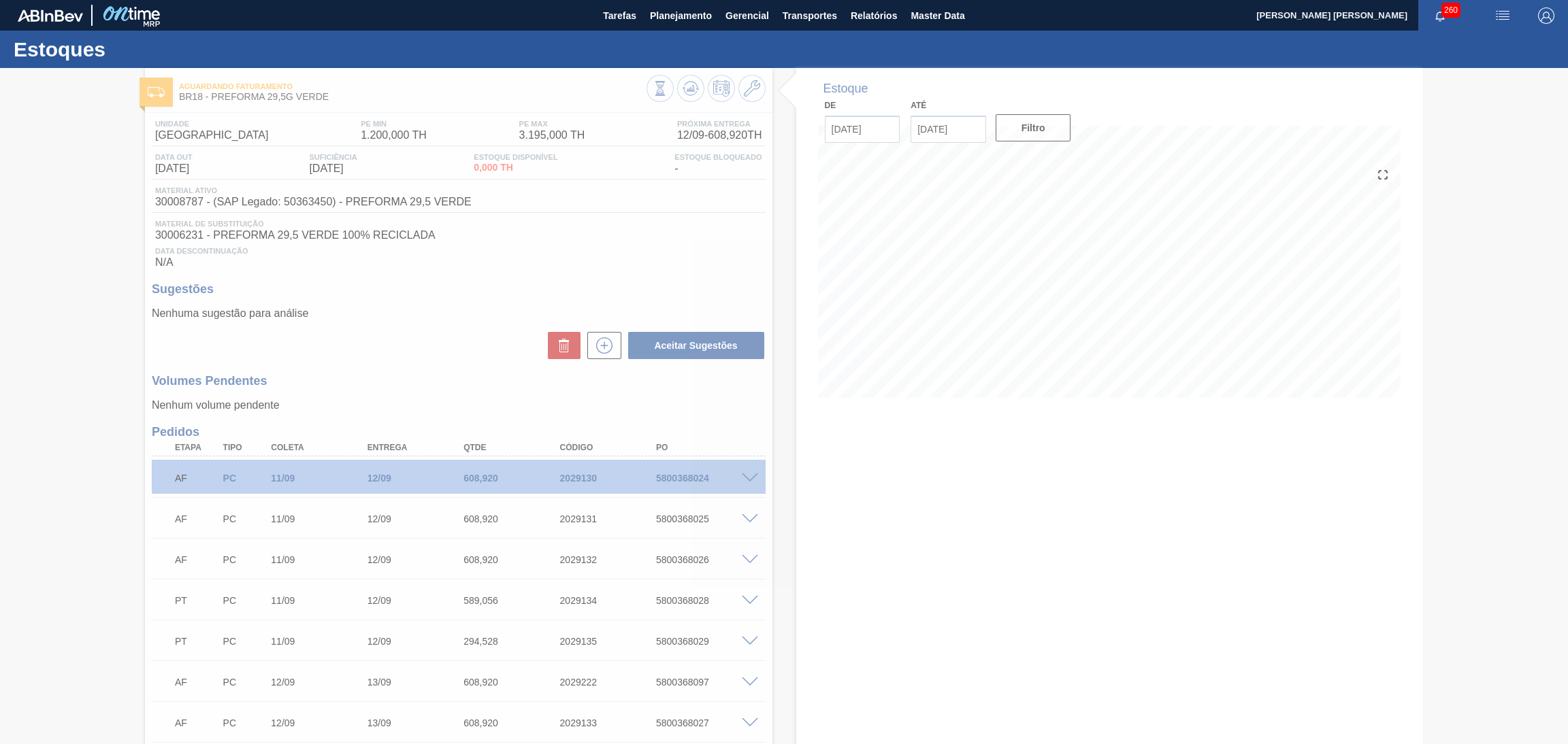
click at [652, 191] on div at bounding box center [784, 406] width 1568 height 677
click at [644, 261] on div at bounding box center [784, 406] width 1568 height 677
click at [926, 241] on div at bounding box center [784, 406] width 1568 height 677
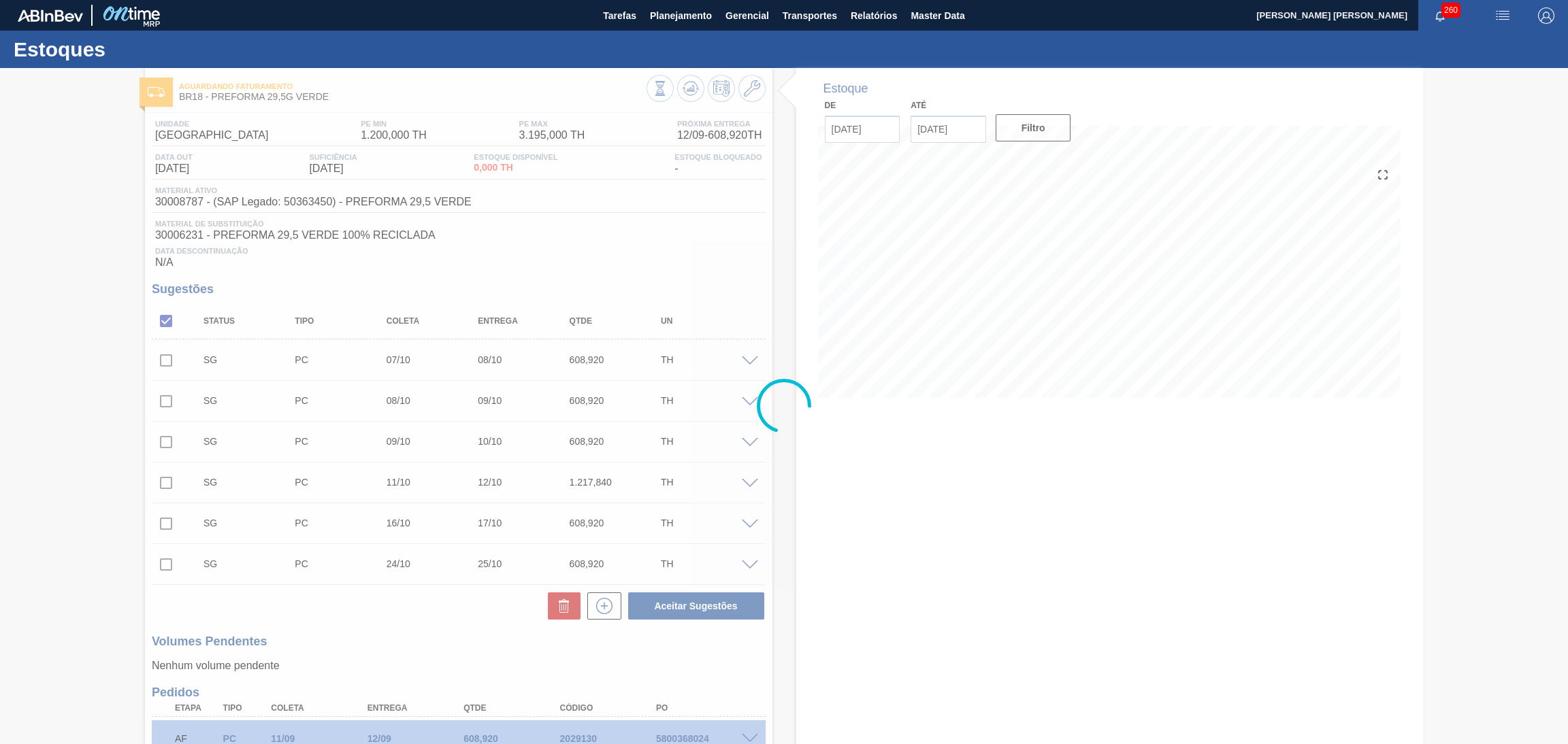
click at [992, 497] on div at bounding box center [784, 406] width 1568 height 677
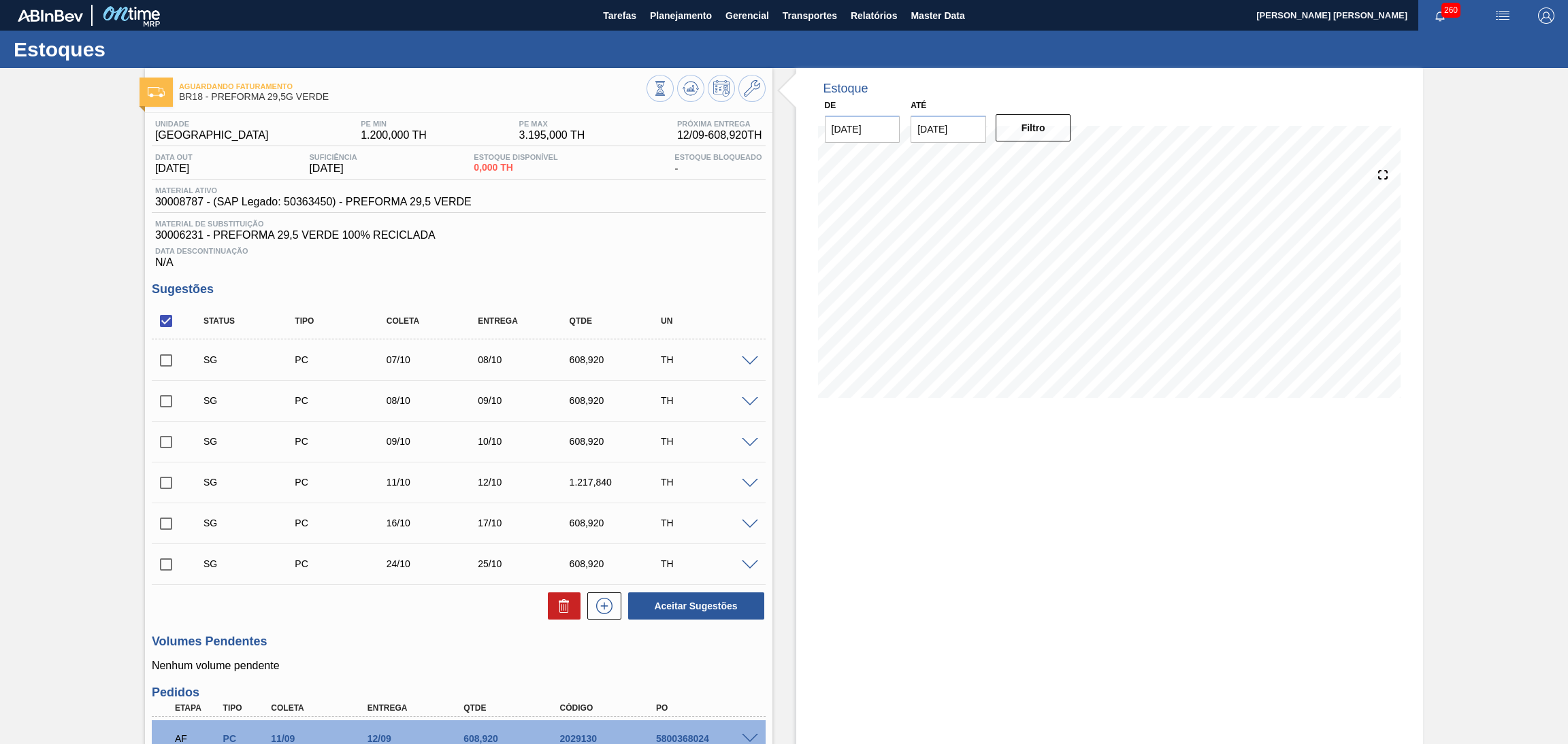
click at [749, 262] on div "Data Descontinuação N/A" at bounding box center [458, 255] width 614 height 27
click at [510, 230] on span "30006231 - PREFORMA 29,5 VERDE 100% RECICLADA" at bounding box center [459, 235] width 607 height 12
click at [178, 320] on input "checkbox" at bounding box center [166, 321] width 29 height 29
click at [170, 322] on input "checkbox" at bounding box center [166, 321] width 29 height 29
checkbox input "true"
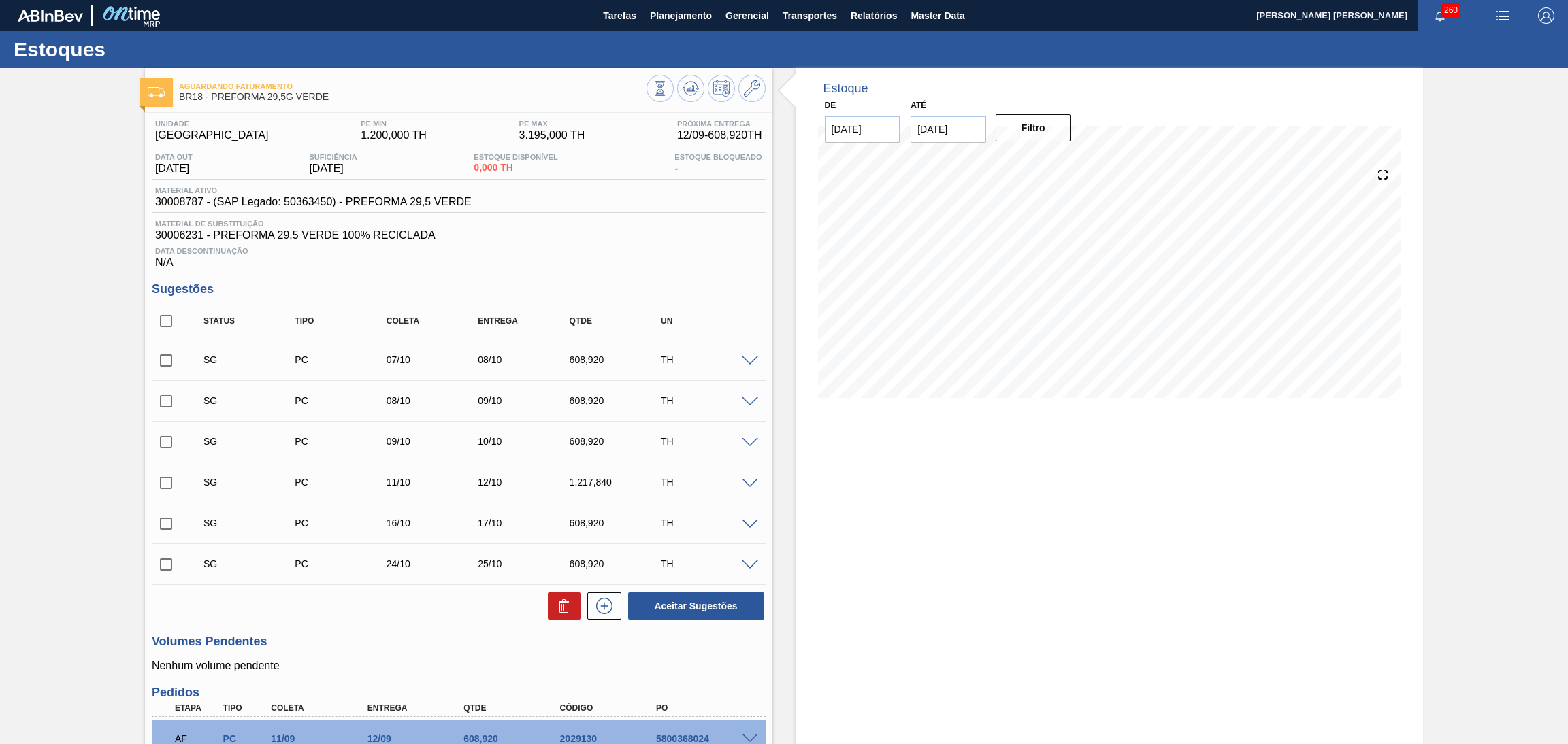
checkbox input "true"
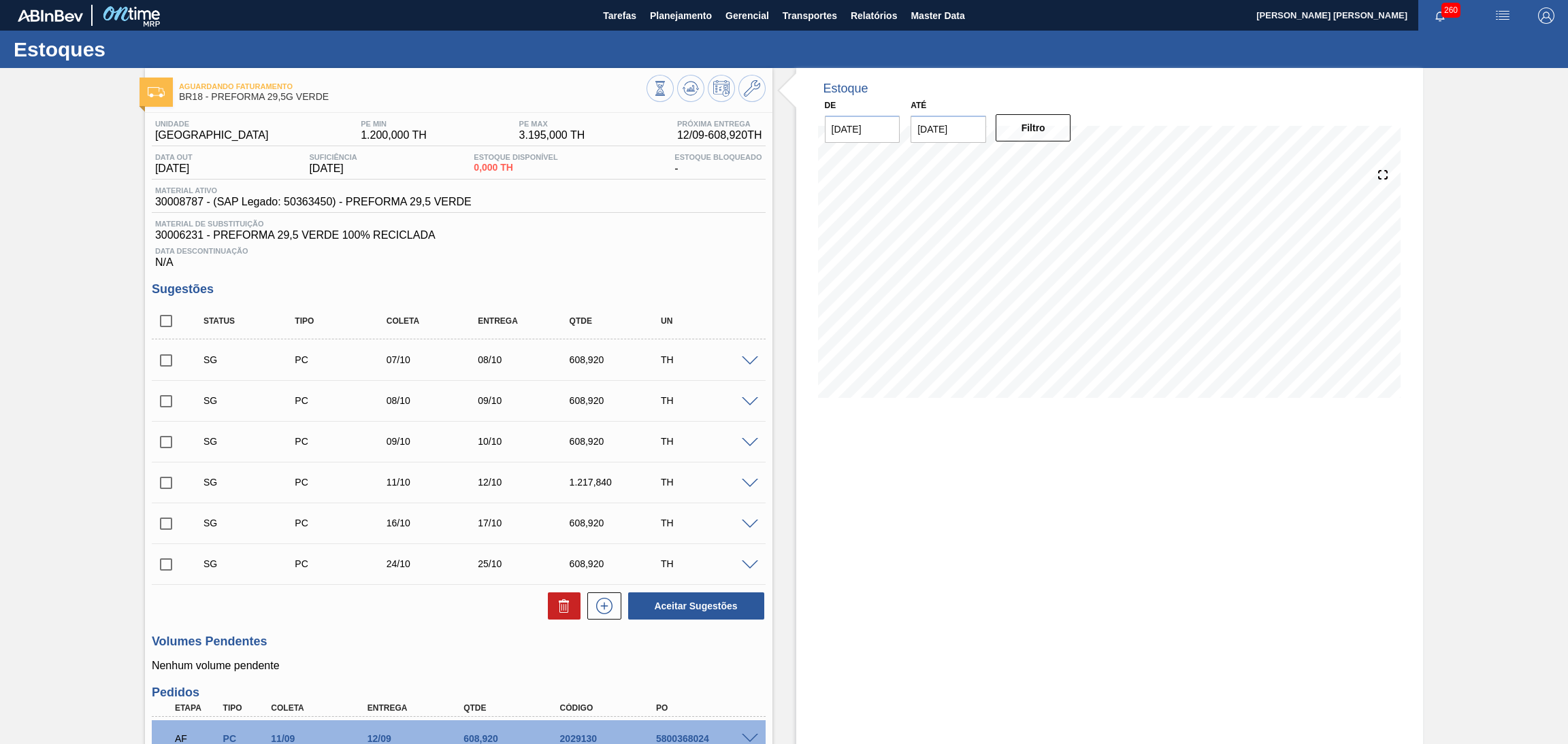
checkbox input "true"
click at [563, 606] on icon at bounding box center [563, 607] width 1 height 7
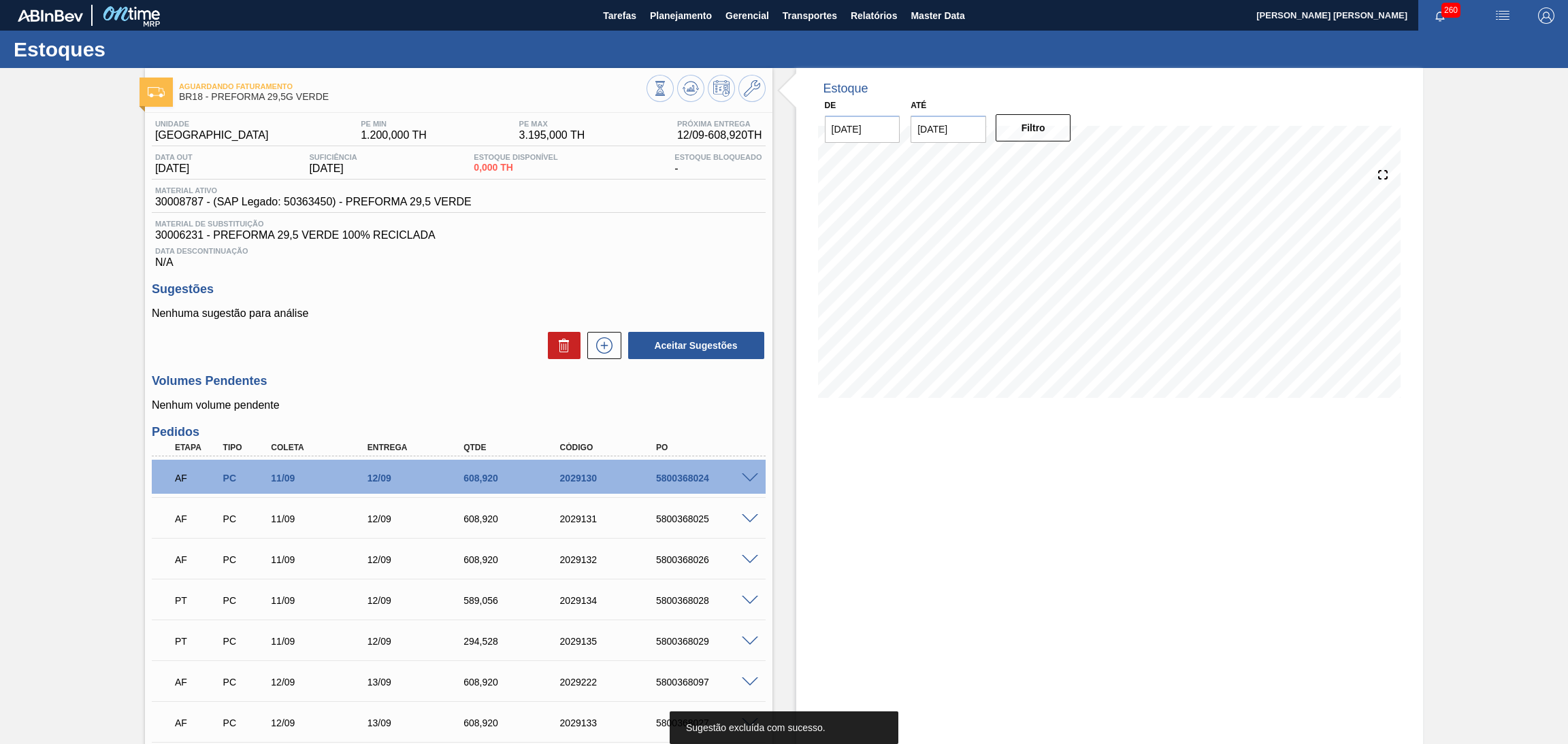
click at [784, 285] on div "Estoque De [DATE] Até [DATE] Filtro 11/09 Projeção de Estoque 0 [DOMAIN_NAME] 0…" at bounding box center [1098, 461] width 651 height 786
click at [901, 450] on div "Estoque De [DATE] Até [DATE] Filtro 11/09 Projeção de Estoque 0 [DOMAIN_NAME] 0…" at bounding box center [1110, 461] width 628 height 786
click at [815, 488] on div "Estoque De [DATE] Até [DATE] Filtro 11/09 Projeção de Estoque 0 [DOMAIN_NAME] 0…" at bounding box center [1110, 461] width 628 height 786
click at [427, 302] on div "Sugestões Nenhuma sugestão para análise Aceitar Sugestões" at bounding box center [458, 321] width 614 height 78
click at [495, 383] on h3 "Volumes Pendentes" at bounding box center [458, 381] width 614 height 14
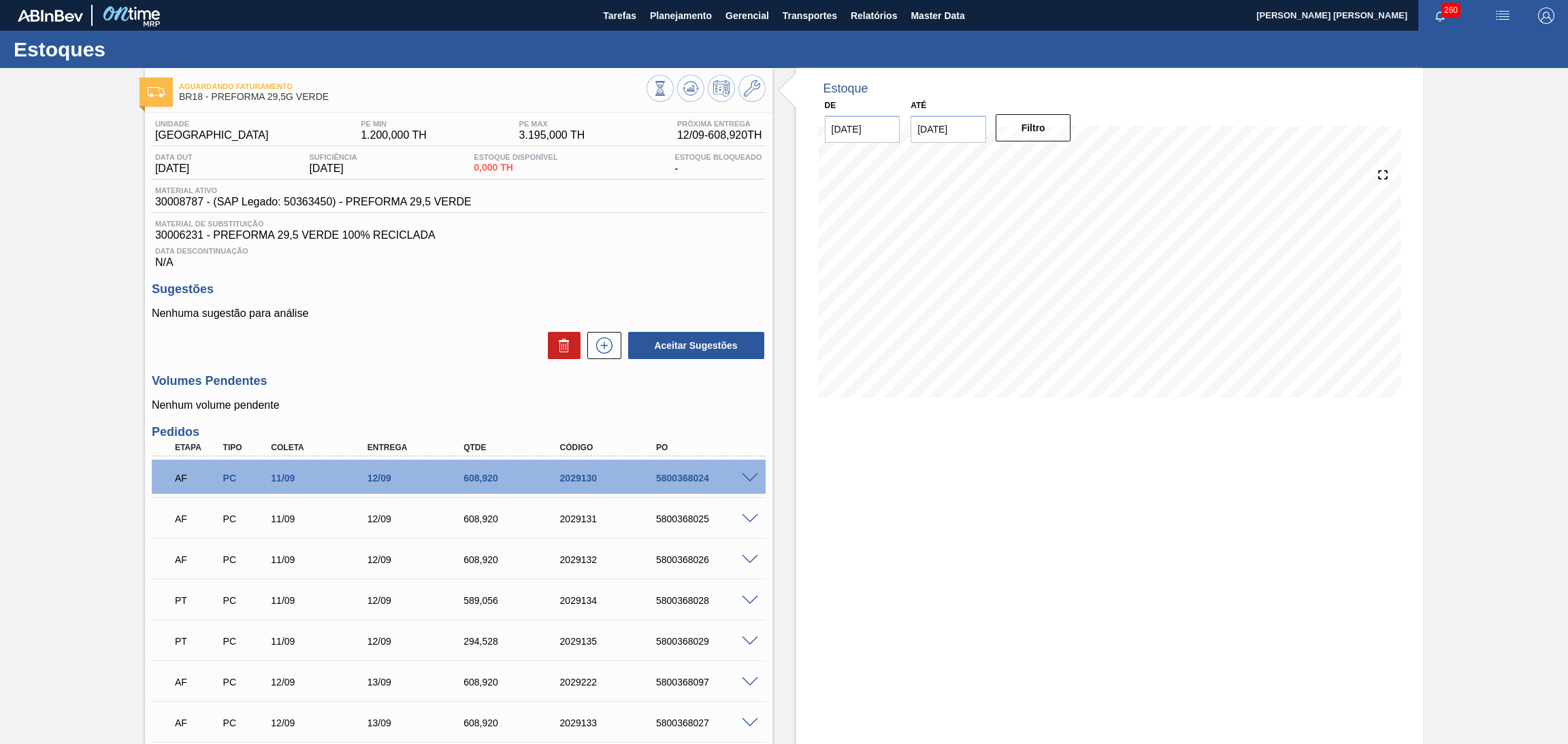
click at [759, 393] on div "Volumes Pendentes Nenhum volume pendente" at bounding box center [458, 392] width 614 height 37
click at [450, 315] on p "Nenhuma sugestão para análise" at bounding box center [458, 313] width 614 height 12
click at [338, 394] on div "Volumes Pendentes Nenhum volume pendente" at bounding box center [458, 392] width 614 height 37
click at [667, 266] on div "Data Descontinuação N/A" at bounding box center [458, 255] width 614 height 27
click at [636, 245] on div "Data Descontinuação N/A" at bounding box center [458, 255] width 614 height 27
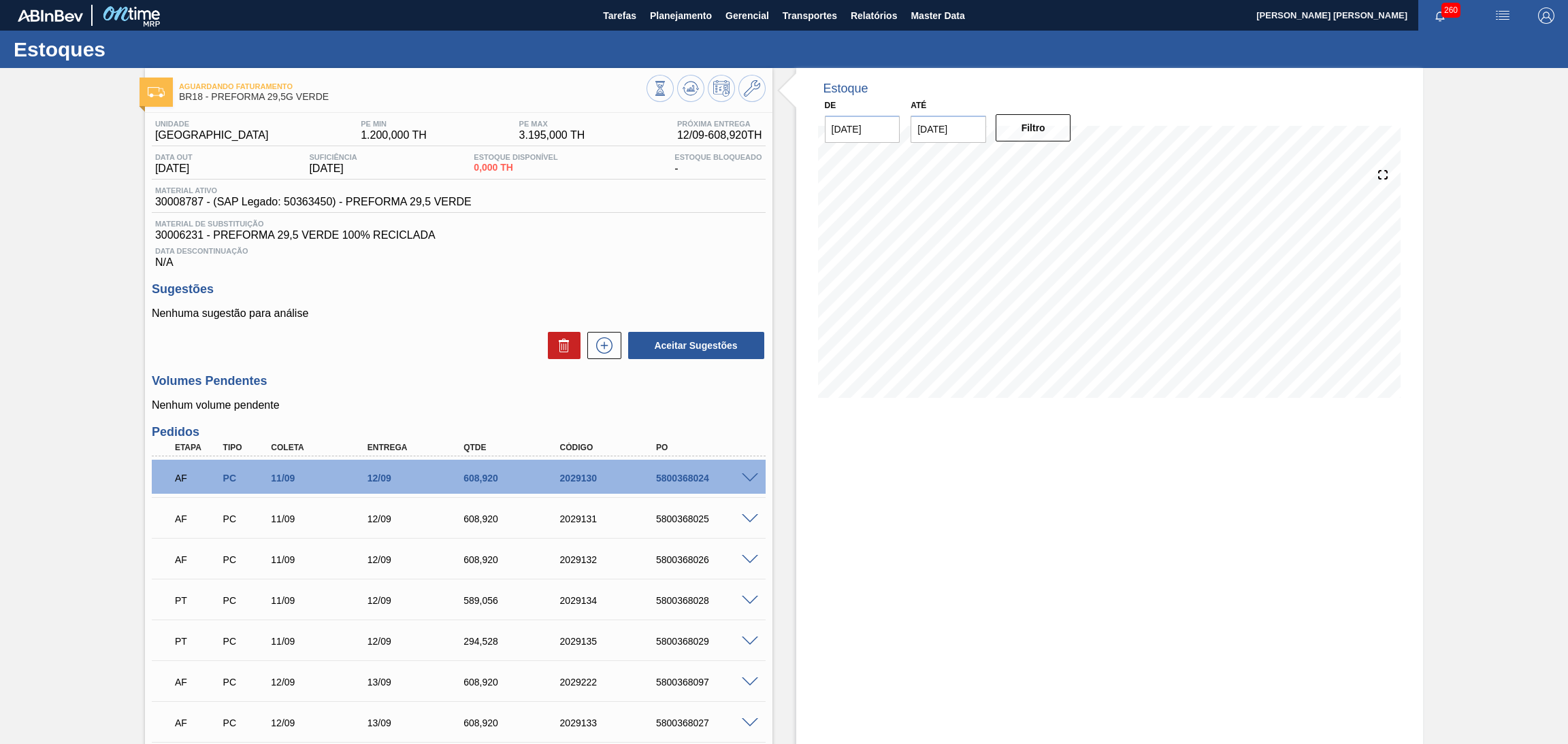
click at [641, 269] on div "Data Descontinuação N/A" at bounding box center [458, 255] width 614 height 27
click at [467, 287] on h3 "Sugestões" at bounding box center [458, 289] width 614 height 14
click at [697, 82] on icon at bounding box center [691, 89] width 17 height 17
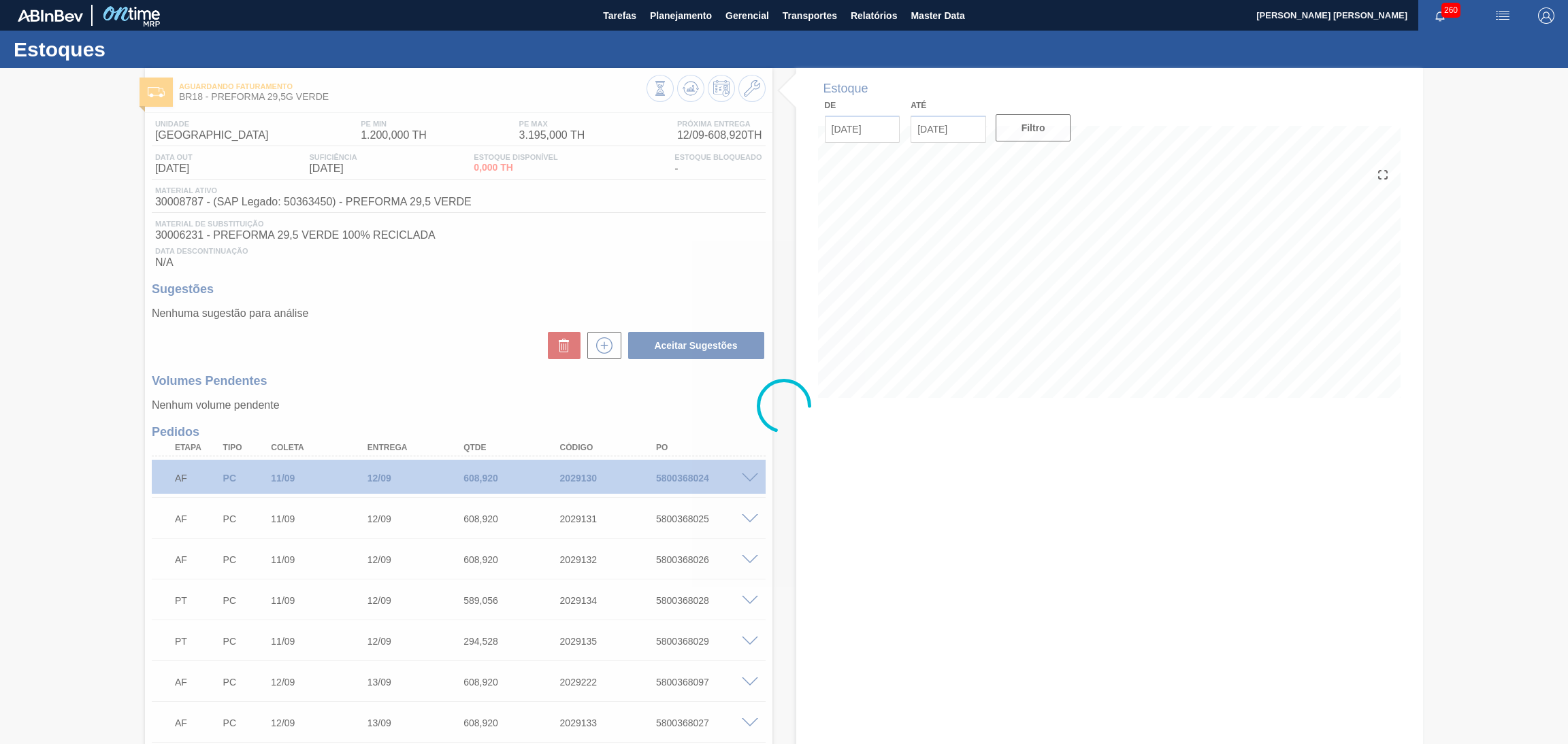
click at [403, 356] on div at bounding box center [784, 406] width 1568 height 677
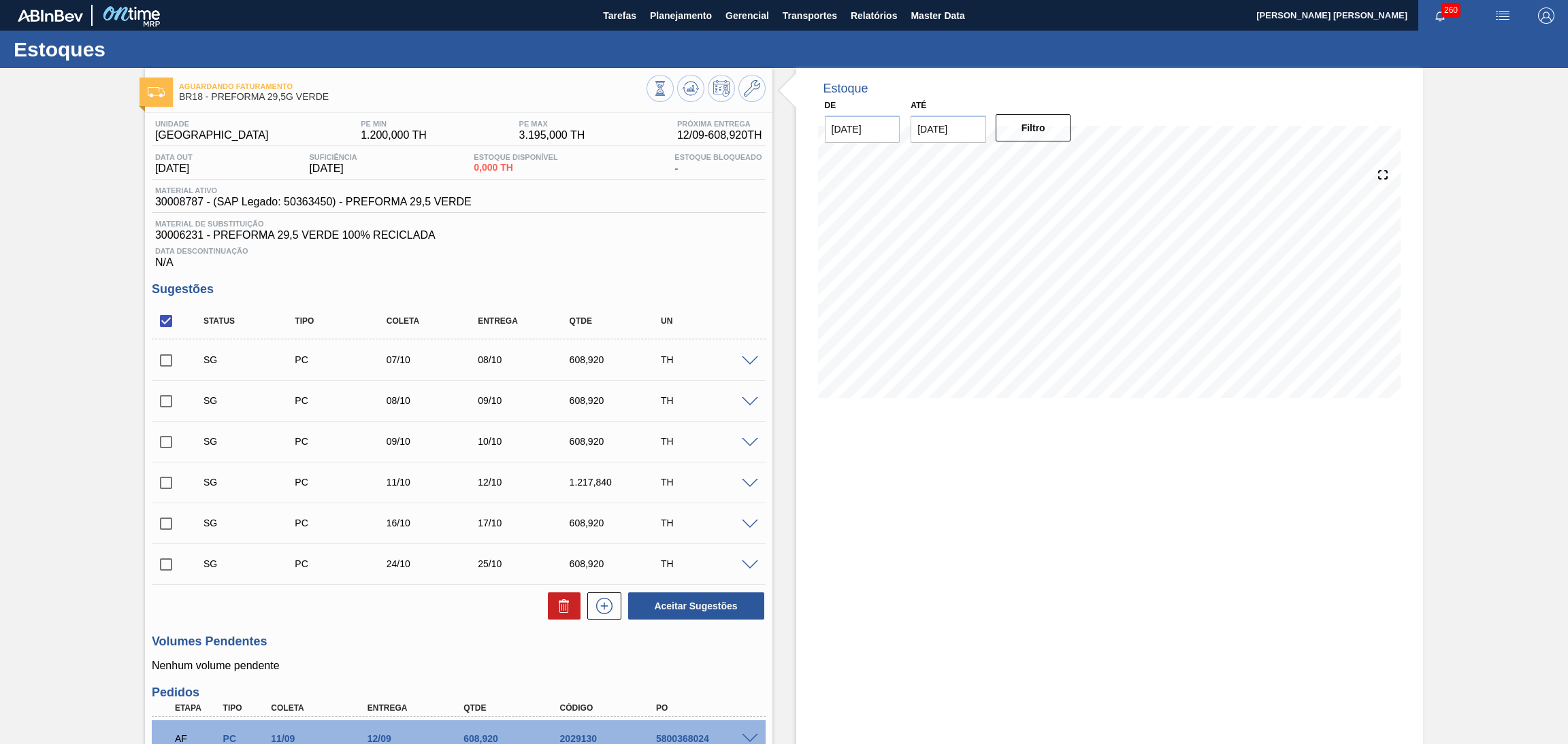
click at [170, 314] on input "checkbox" at bounding box center [166, 321] width 29 height 29
click at [163, 318] on input "checkbox" at bounding box center [166, 321] width 29 height 29
checkbox input "true"
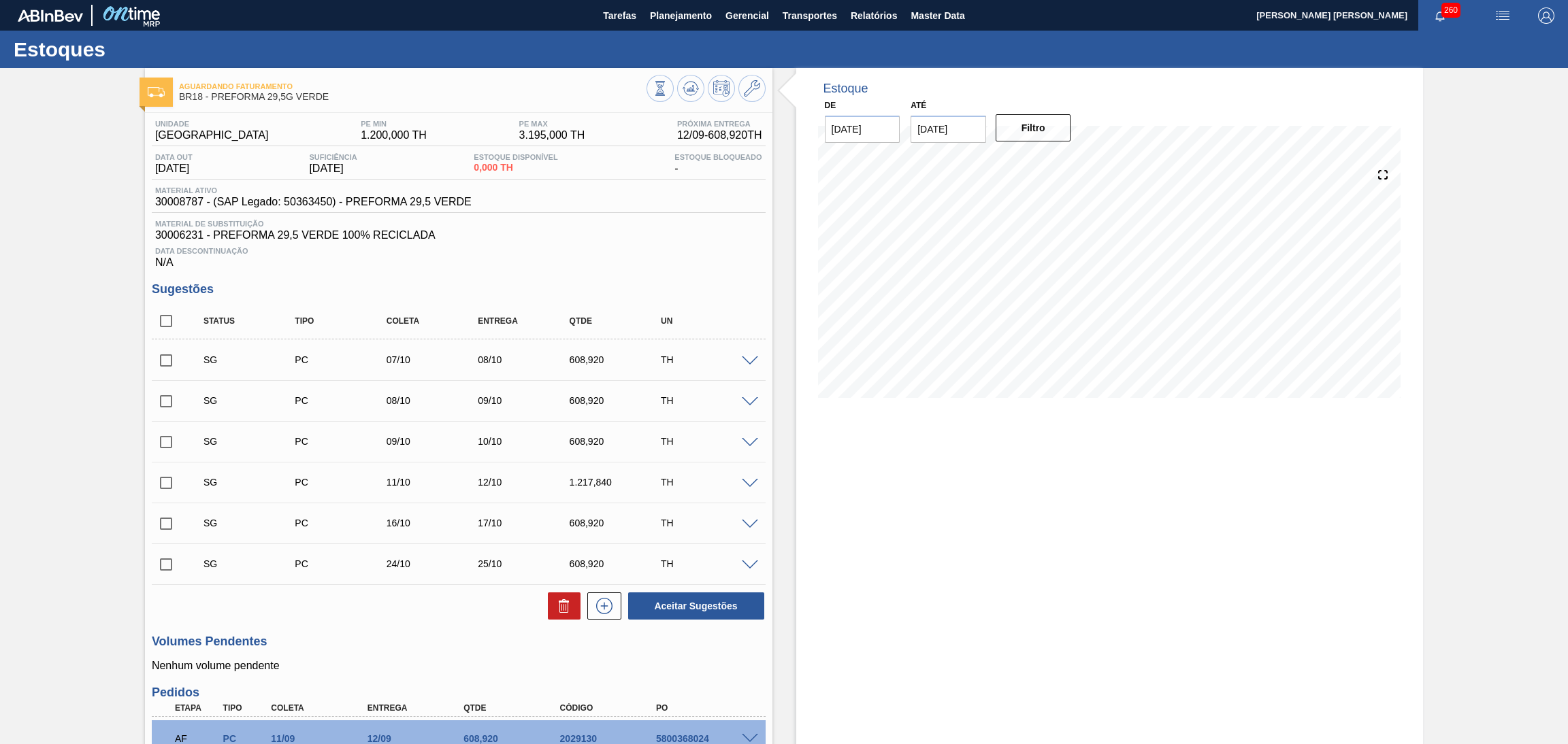
checkbox input "true"
click at [548, 605] on button at bounding box center [564, 606] width 33 height 27
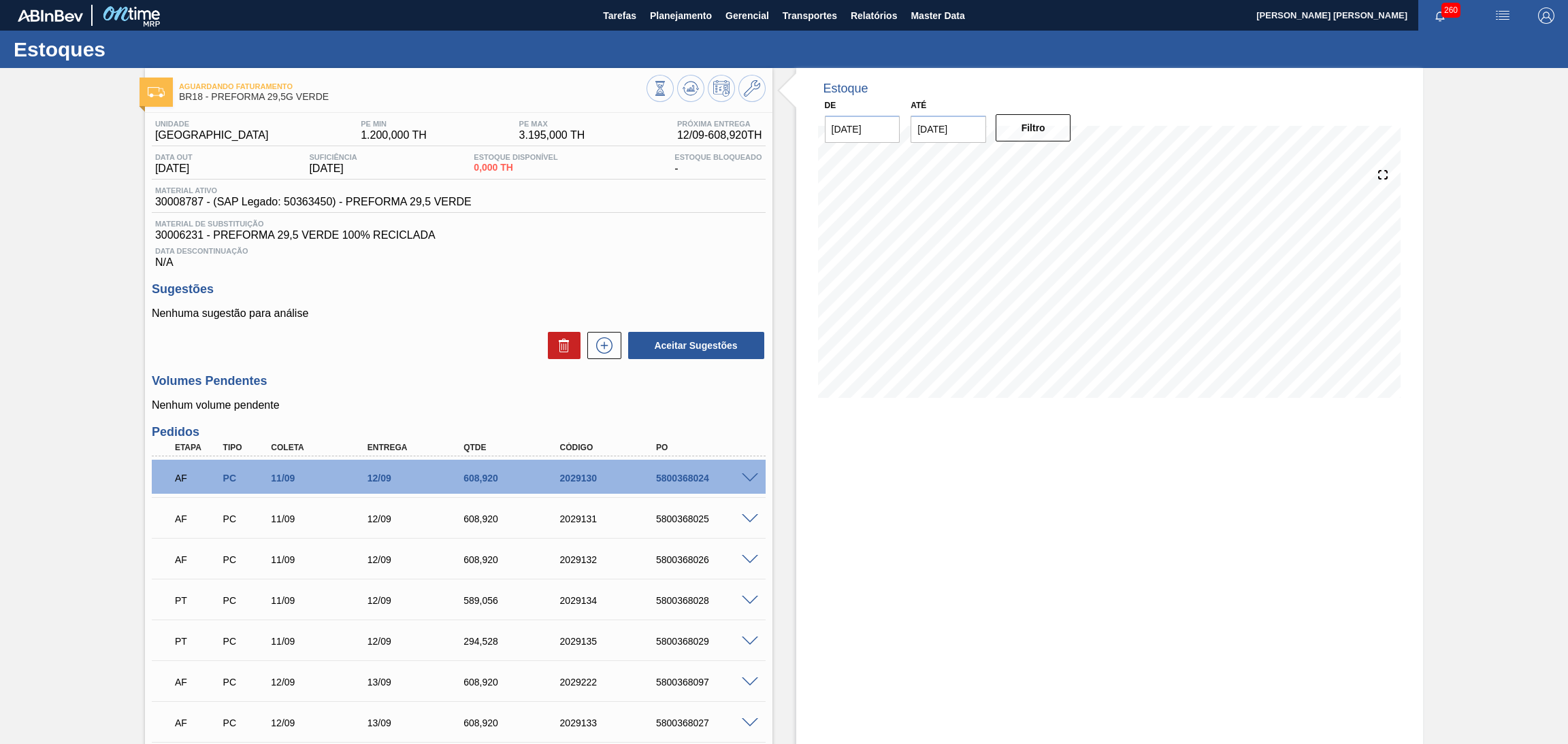
click at [403, 313] on p "Nenhuma sugestão para análise" at bounding box center [458, 313] width 614 height 12
click at [999, 503] on div "Estoque De [DATE] Até [DATE] Filtro" at bounding box center [1110, 461] width 628 height 786
click at [410, 365] on div "Unidade Pernambuco PE MIN 1.200,000 TH PE MAX 3.195,000 TH Próxima Entrega 12/0…" at bounding box center [458, 480] width 628 height 734
click at [407, 344] on div "Aceitar Sugestões" at bounding box center [458, 346] width 614 height 30
click at [488, 292] on h3 "Sugestões" at bounding box center [458, 289] width 614 height 14
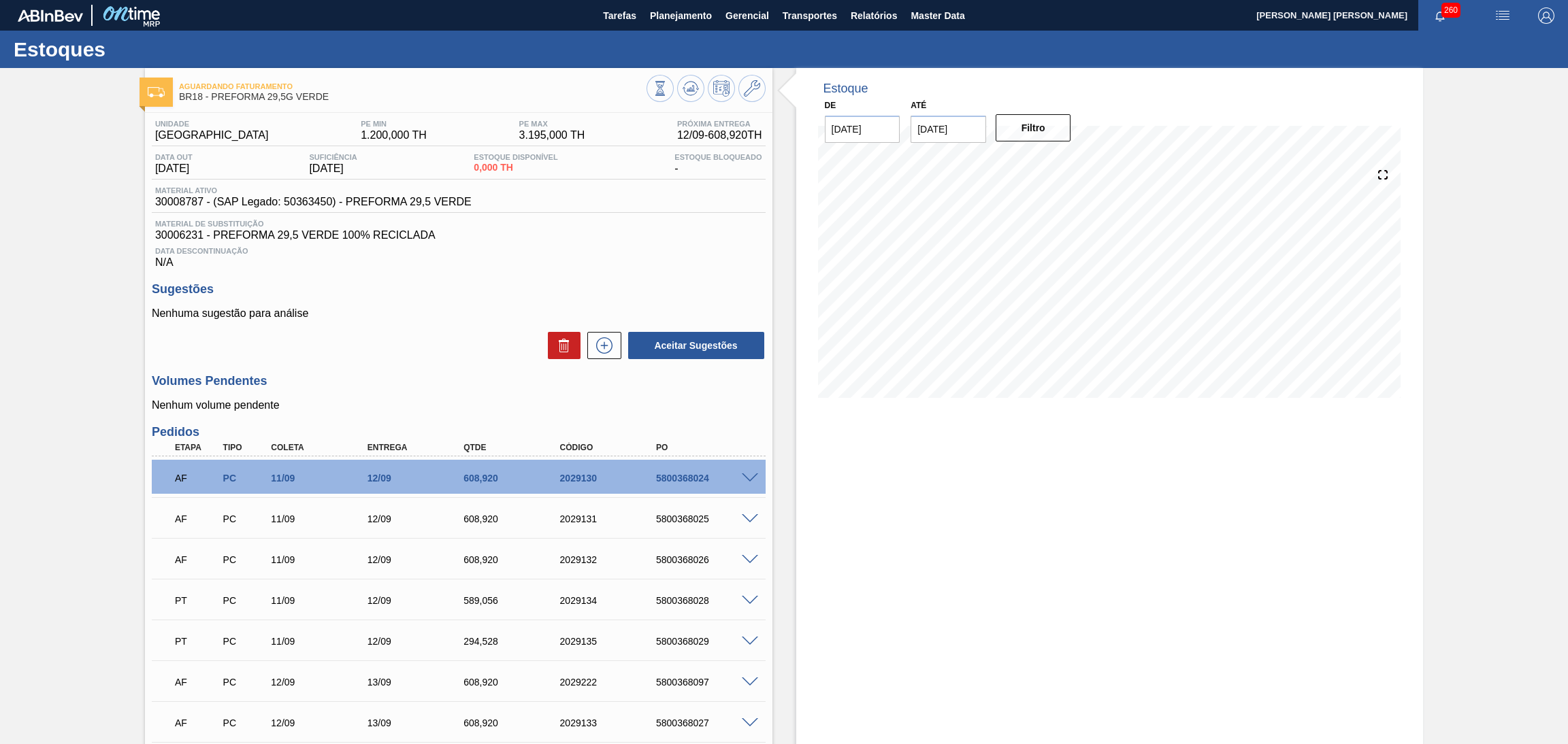
click at [483, 304] on div "Sugestões Nenhuma sugestão para análise Aceitar Sugestões" at bounding box center [458, 321] width 614 height 78
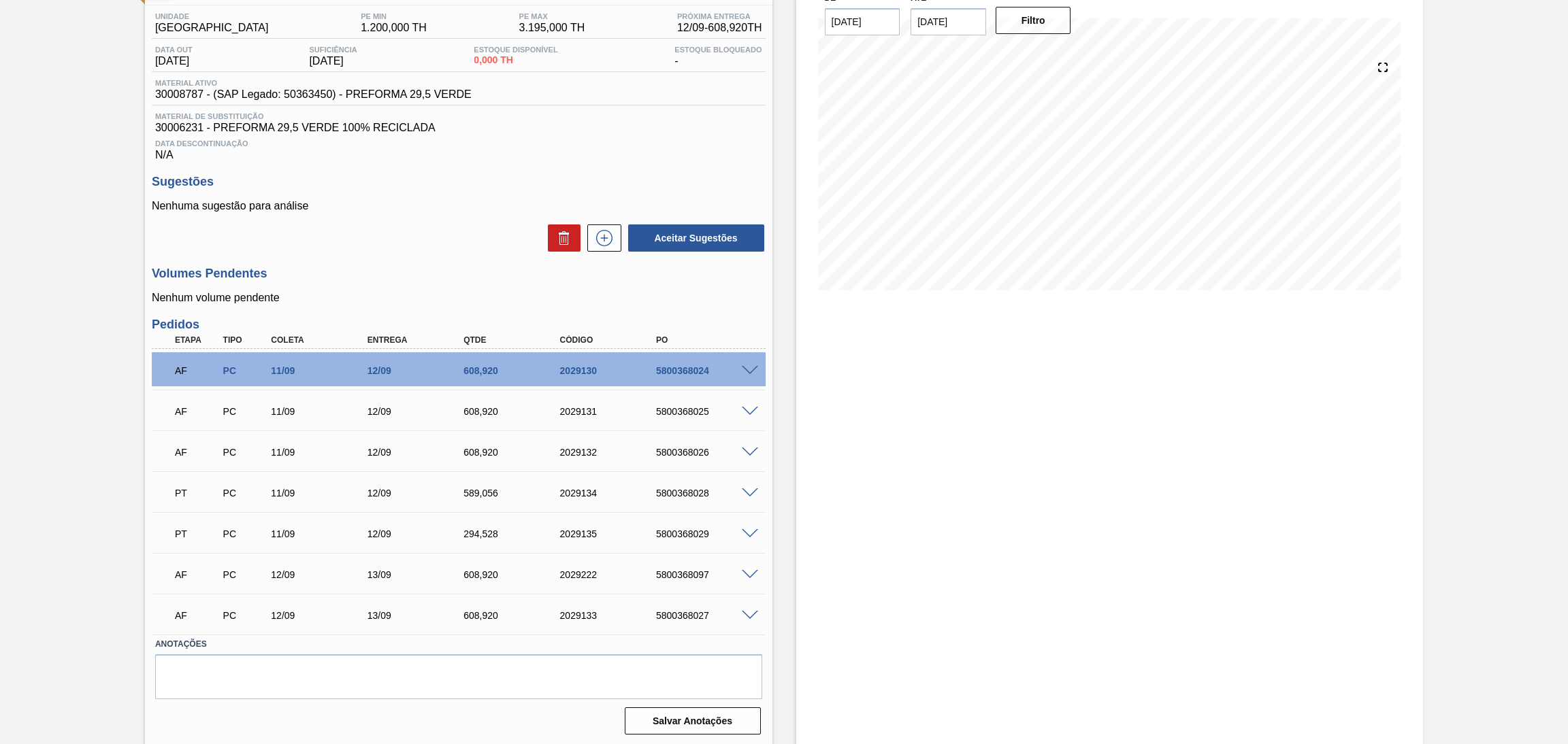
click at [442, 221] on div "Nenhuma sugestão para análise Aceitar Sugestões" at bounding box center [458, 226] width 614 height 53
click at [477, 252] on div "Aceitar Sugestões" at bounding box center [458, 238] width 614 height 30
click at [491, 493] on div "589,056" at bounding box center [515, 493] width 110 height 11
click at [489, 535] on div "294,528" at bounding box center [515, 534] width 110 height 11
click at [488, 453] on div "608,920" at bounding box center [515, 453] width 110 height 11
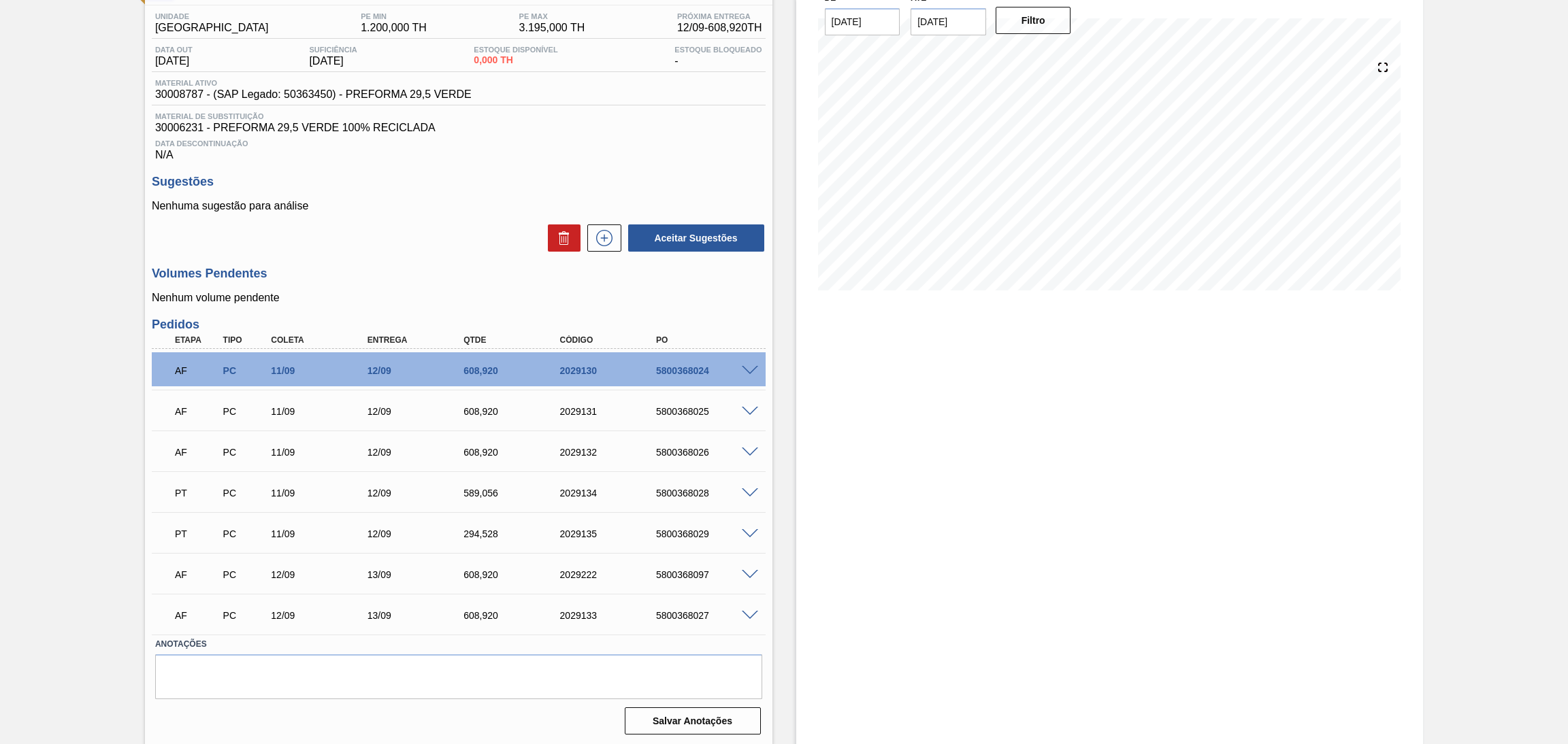
click at [387, 200] on p "Nenhuma sugestão para análise" at bounding box center [458, 206] width 614 height 12
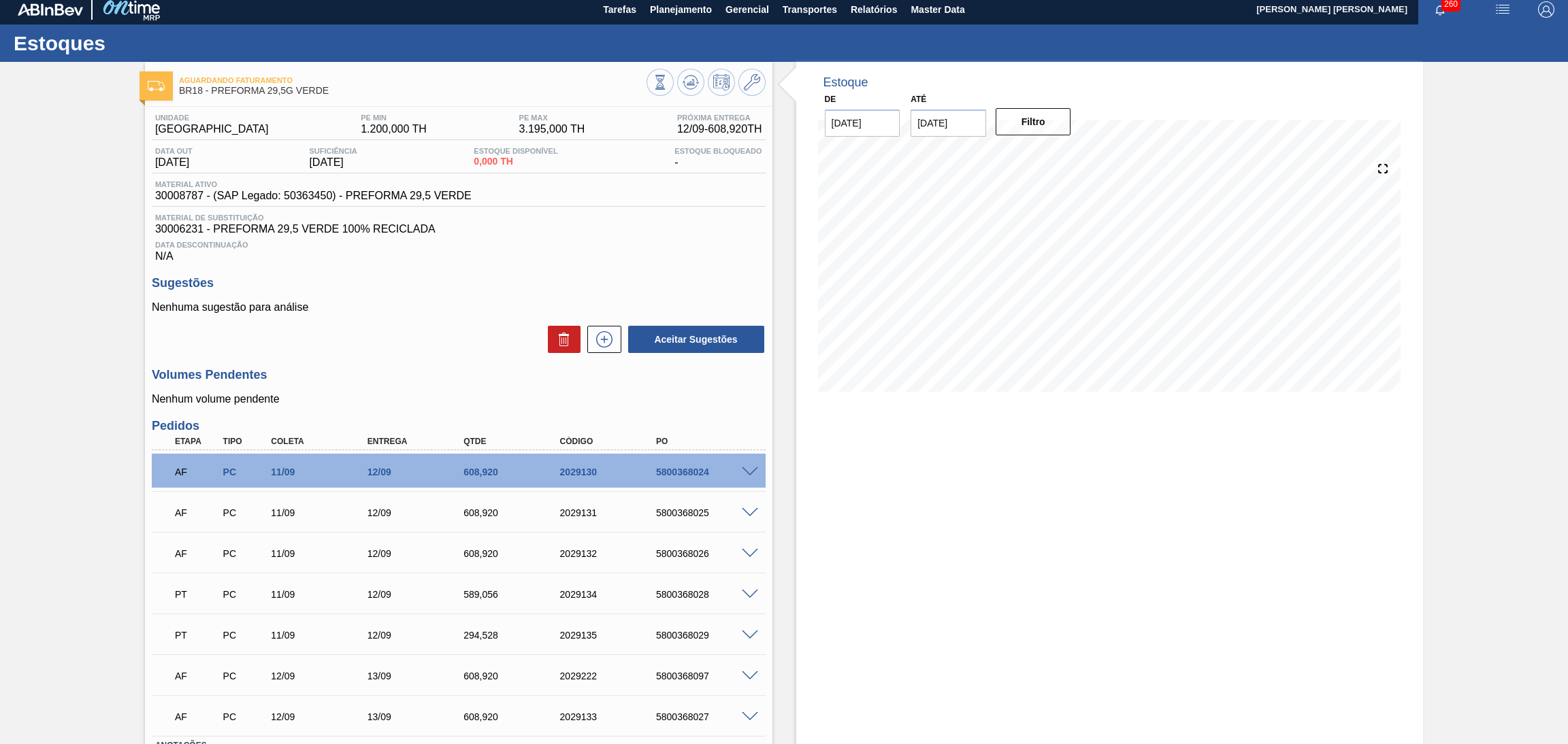
scroll to position [0, 0]
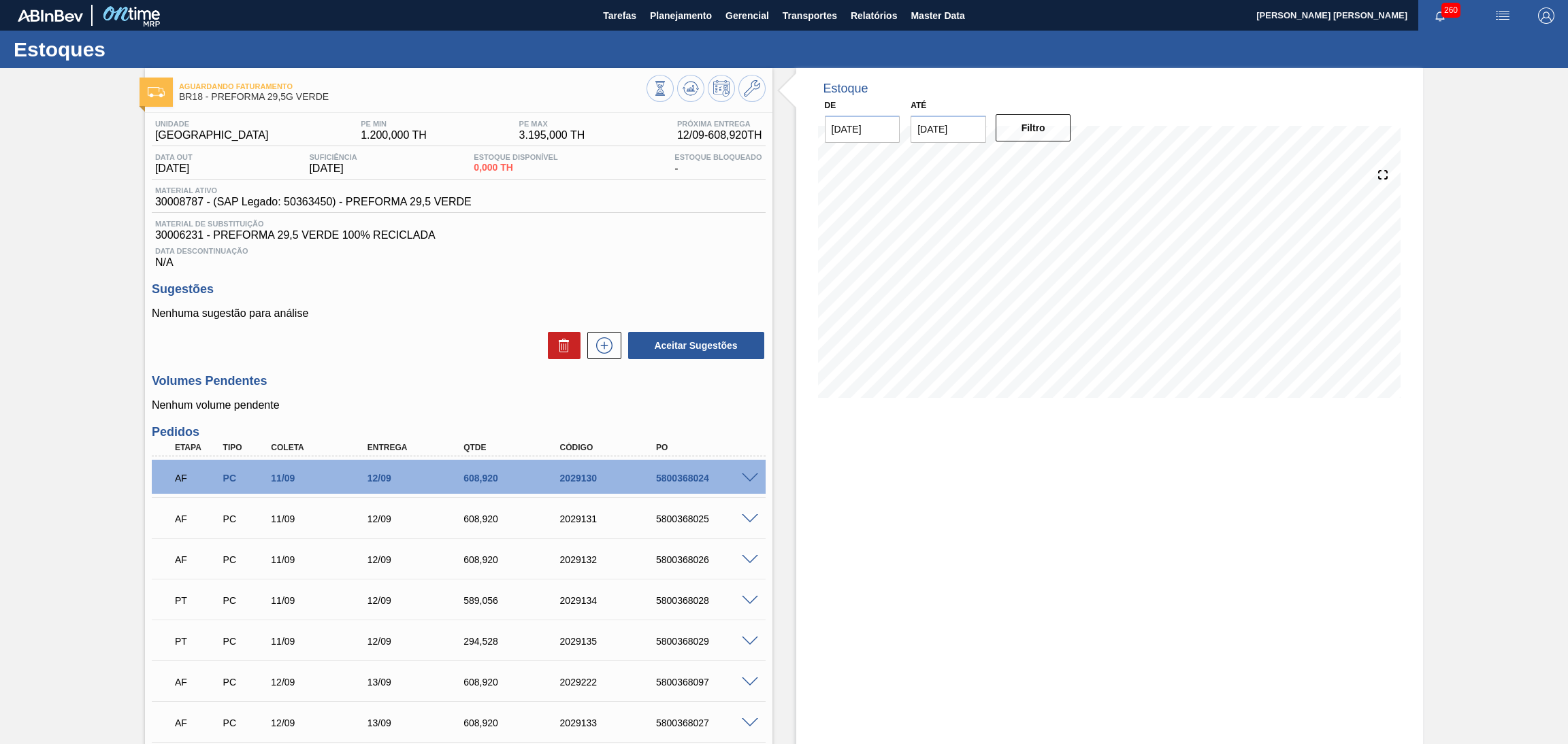
click at [459, 318] on p "Nenhuma sugestão para análise" at bounding box center [458, 313] width 614 height 12
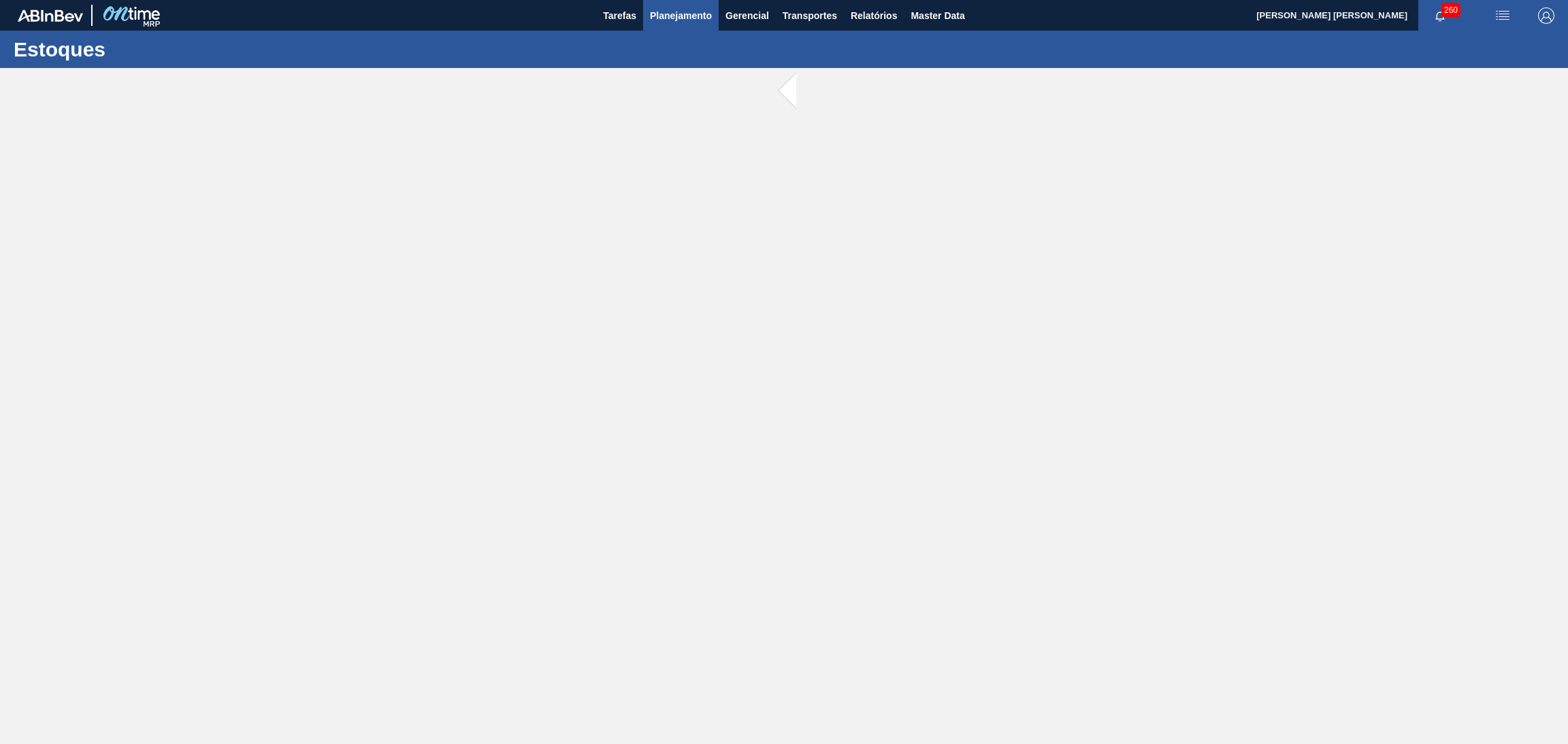
click at [691, 17] on span "Planejamento" at bounding box center [681, 16] width 62 height 17
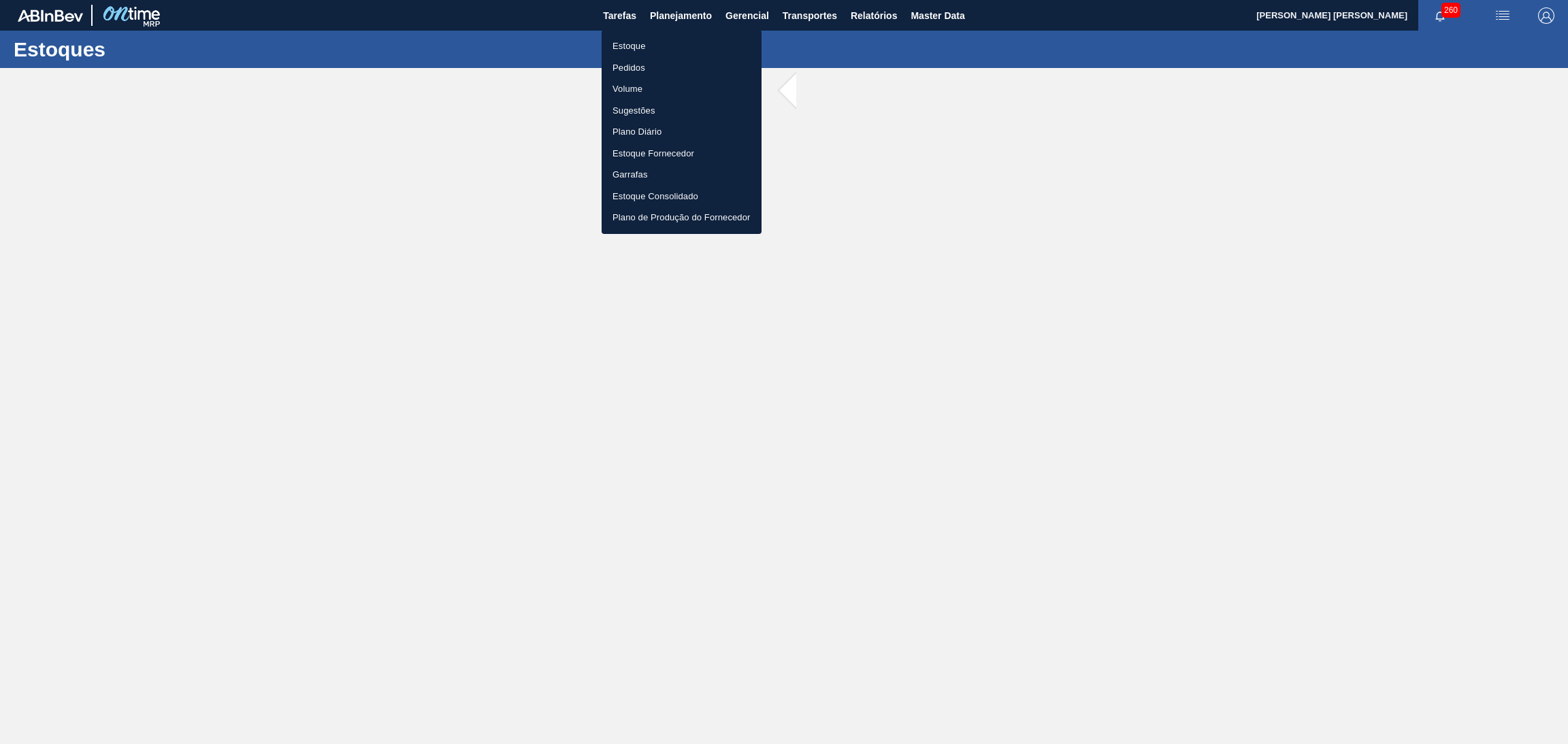
click at [636, 45] on li "Estoque" at bounding box center [681, 46] width 160 height 22
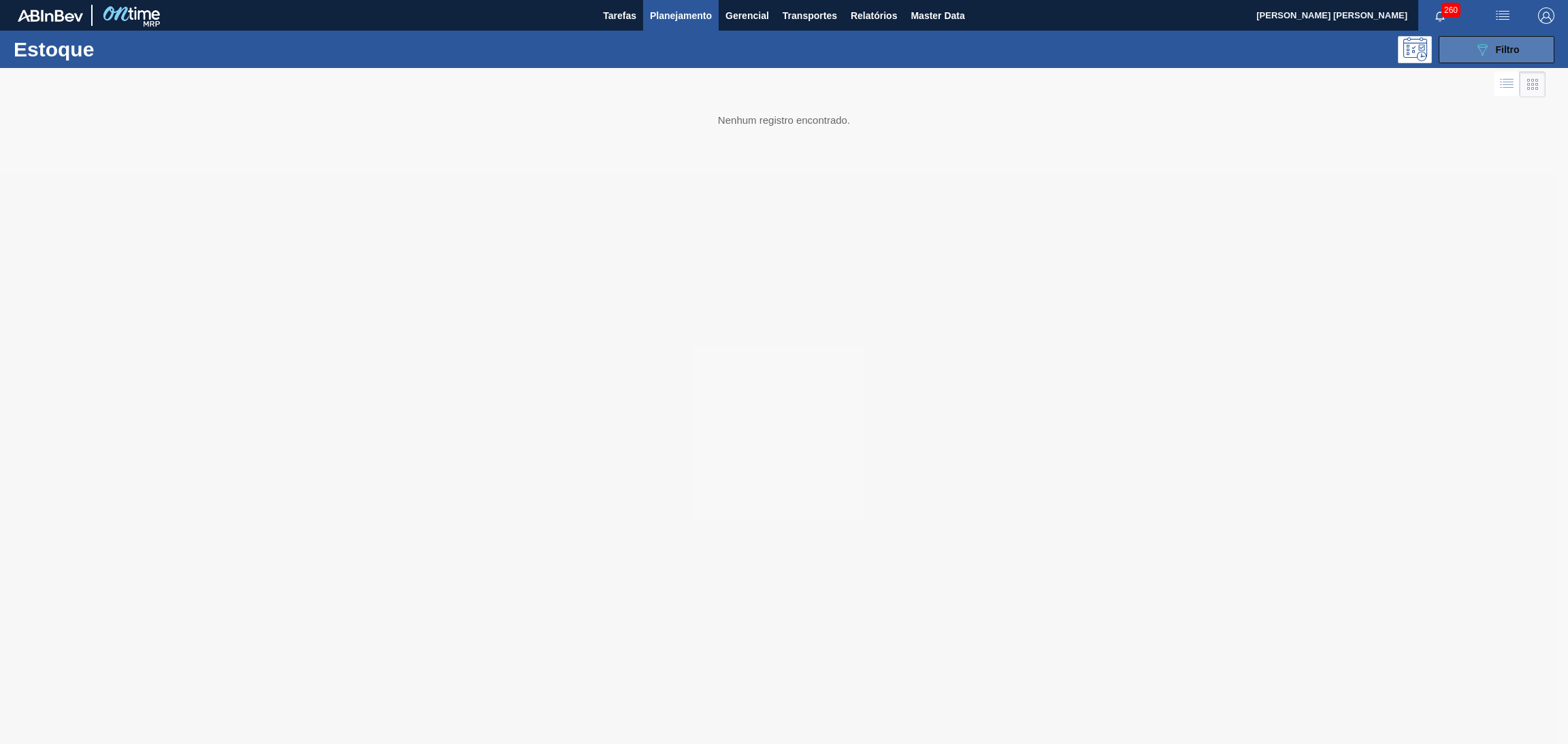
click at [1476, 45] on icon "089F7B8B-B2A5-4AFE-B5C0-19BA573D28AC" at bounding box center [1482, 50] width 17 height 17
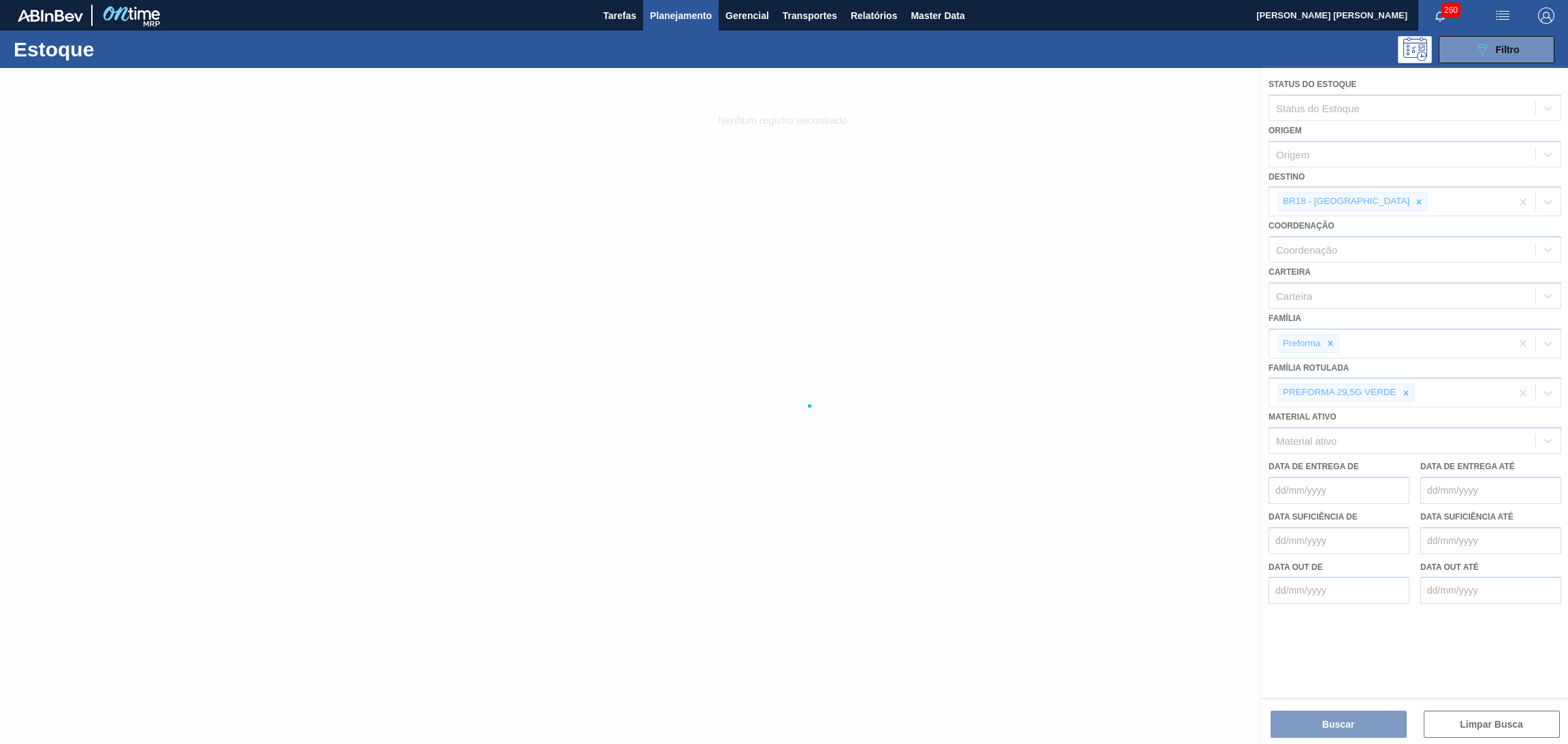
click at [1401, 392] on div at bounding box center [784, 406] width 1568 height 677
click at [1403, 392] on div at bounding box center [784, 406] width 1568 height 677
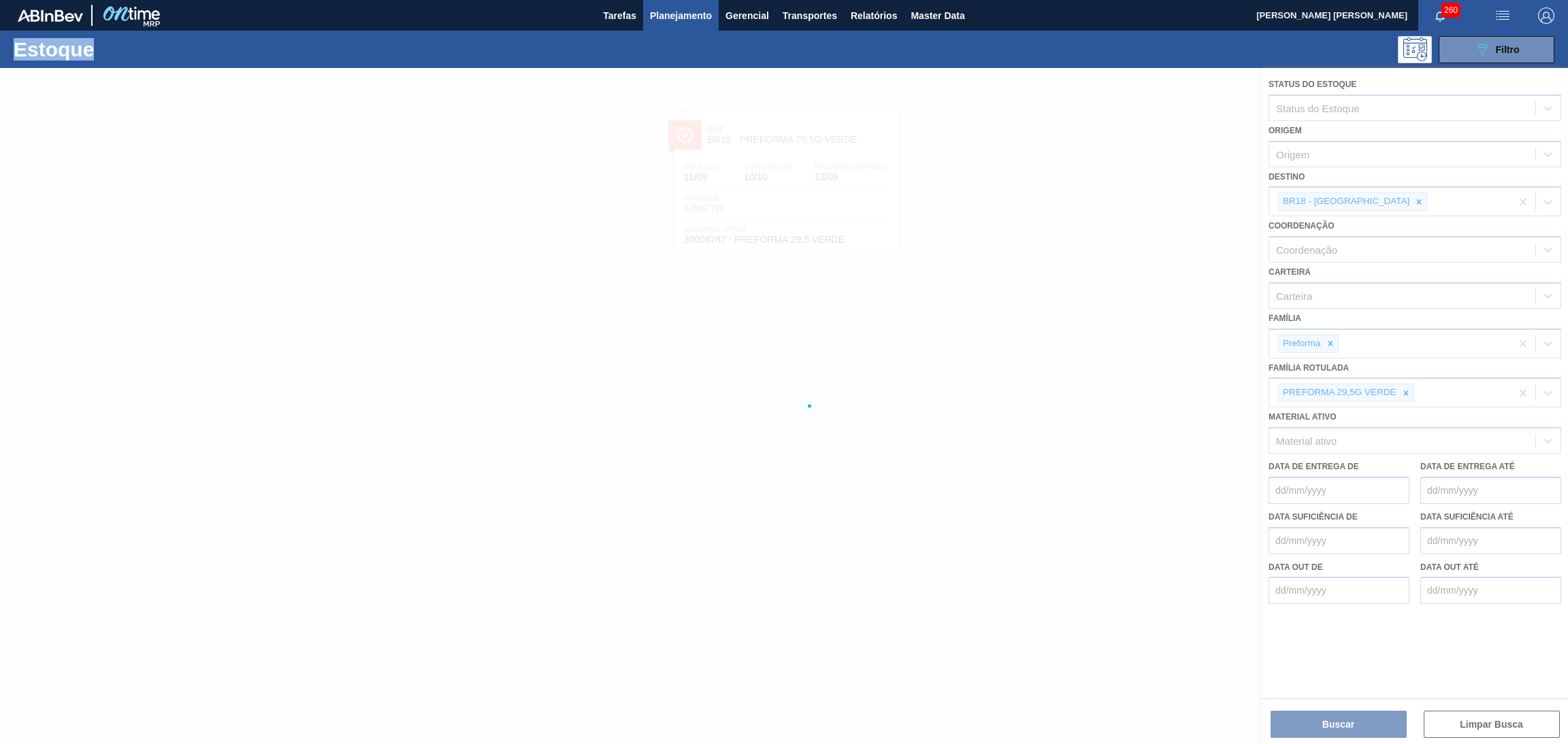
click at [1404, 392] on div at bounding box center [784, 406] width 1568 height 677
click at [1405, 393] on div at bounding box center [784, 406] width 1568 height 677
click at [1406, 394] on div at bounding box center [784, 406] width 1568 height 677
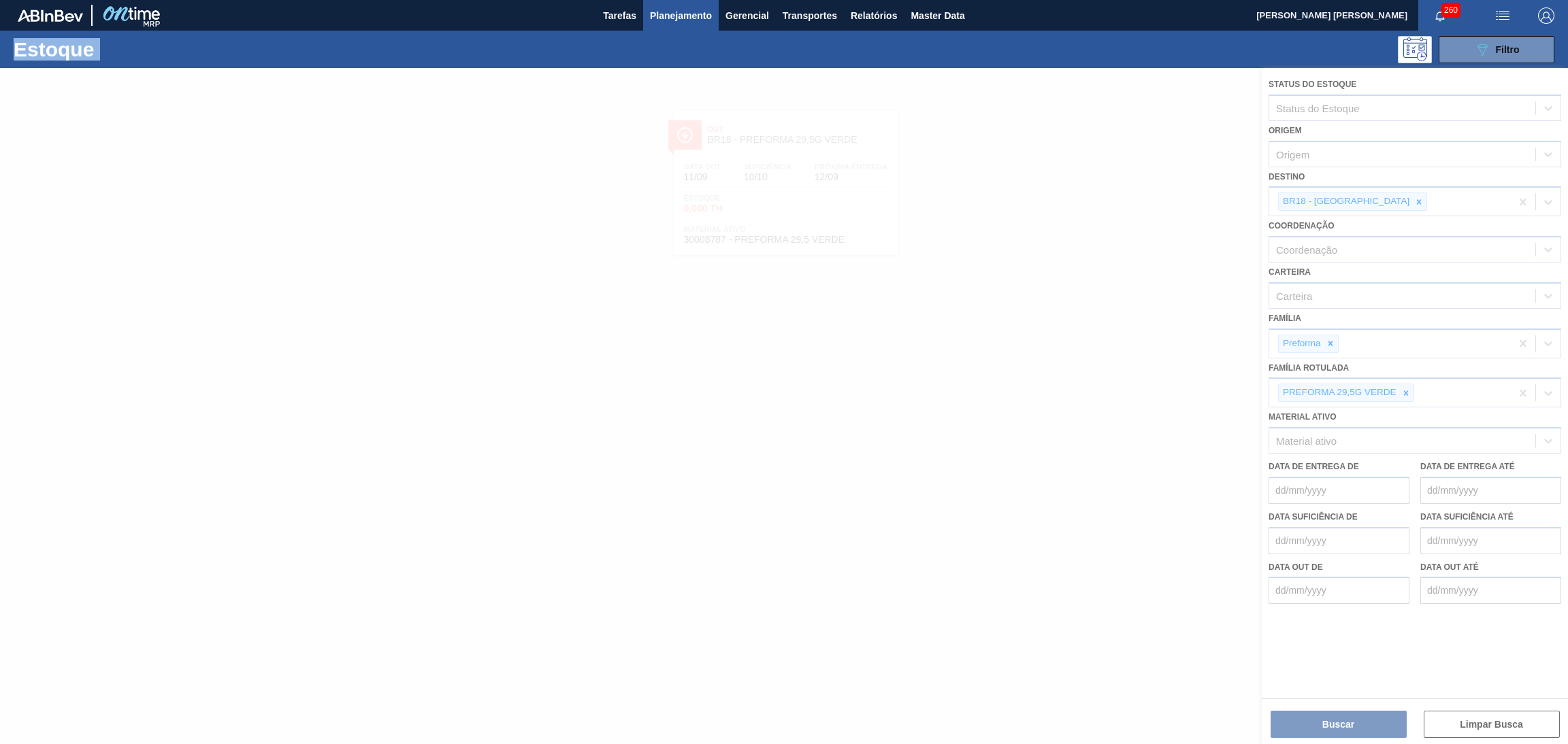
click at [1406, 394] on div at bounding box center [784, 406] width 1568 height 677
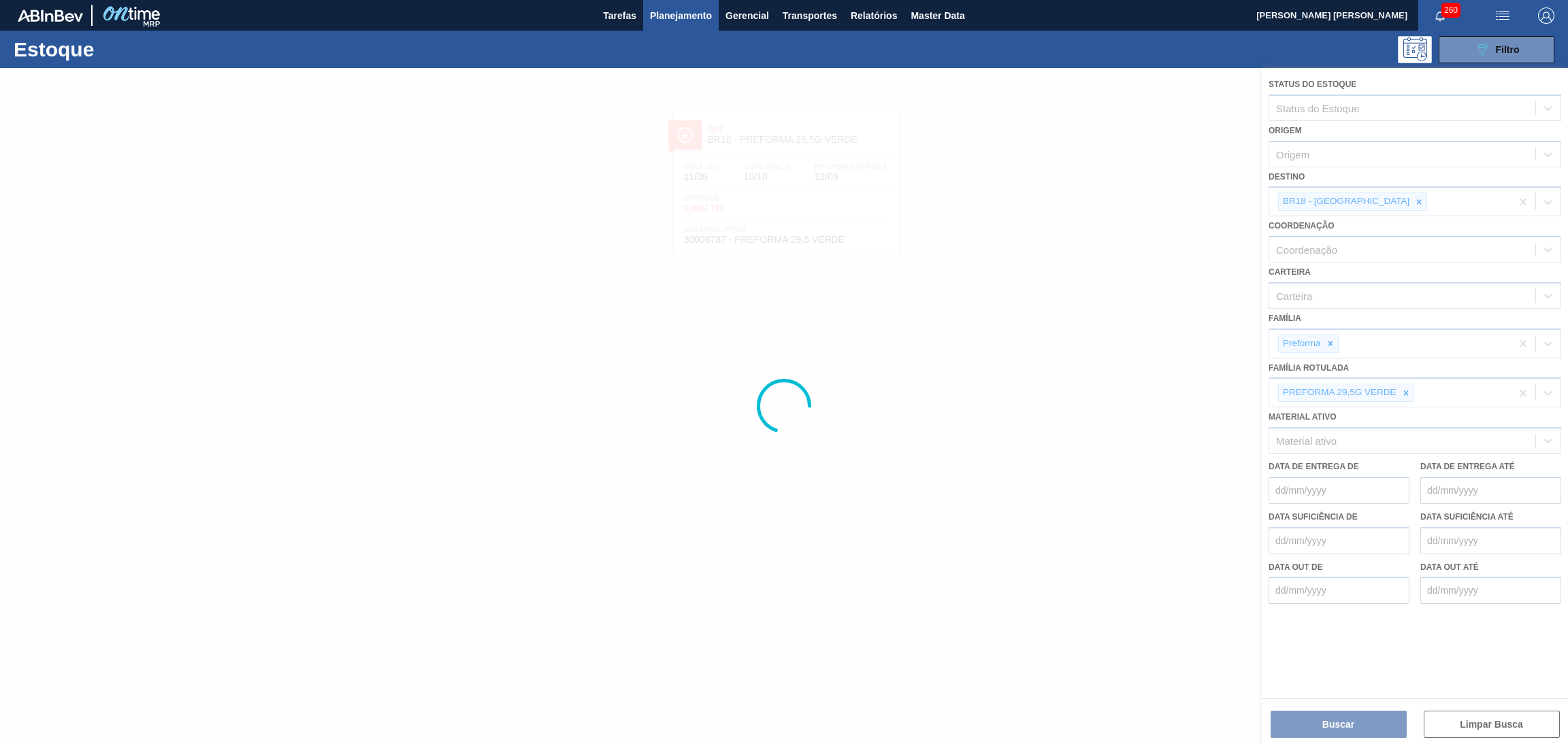
click at [1406, 394] on div at bounding box center [784, 406] width 1568 height 677
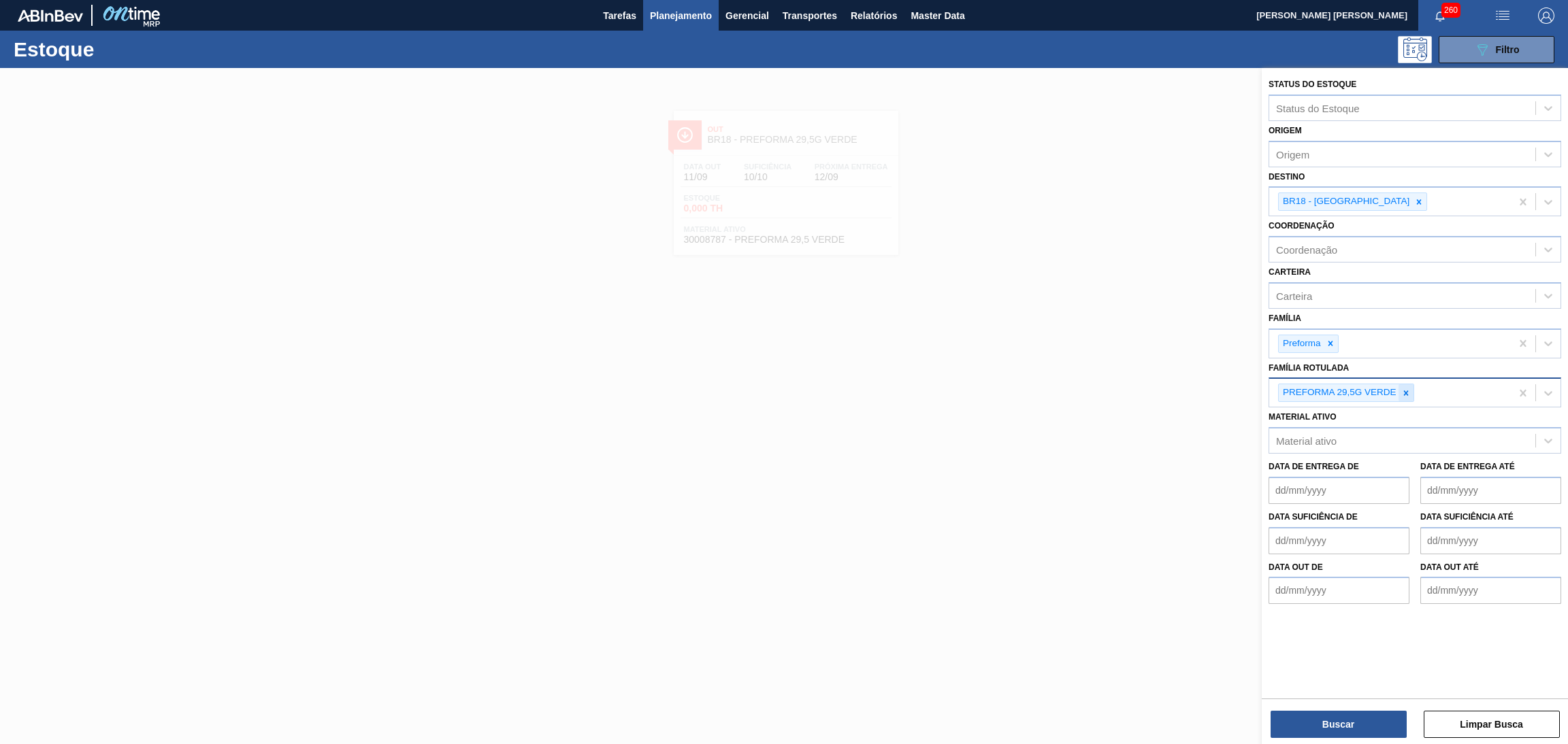
click at [1404, 391] on icon at bounding box center [1406, 393] width 10 height 10
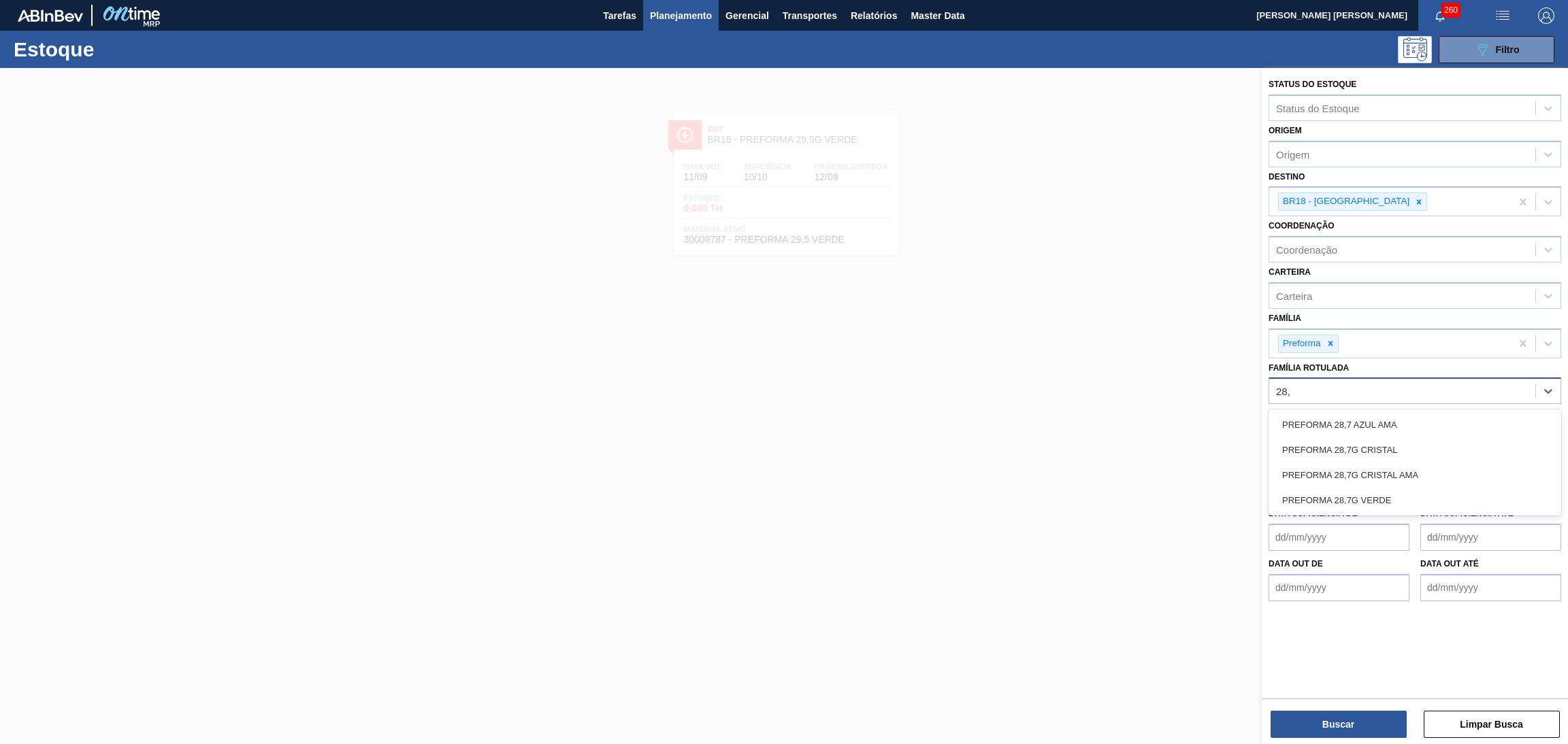
type Rotulada "28,7"
click at [1325, 488] on div "PREFORMA 28,7G VERDE" at bounding box center [1415, 500] width 293 height 25
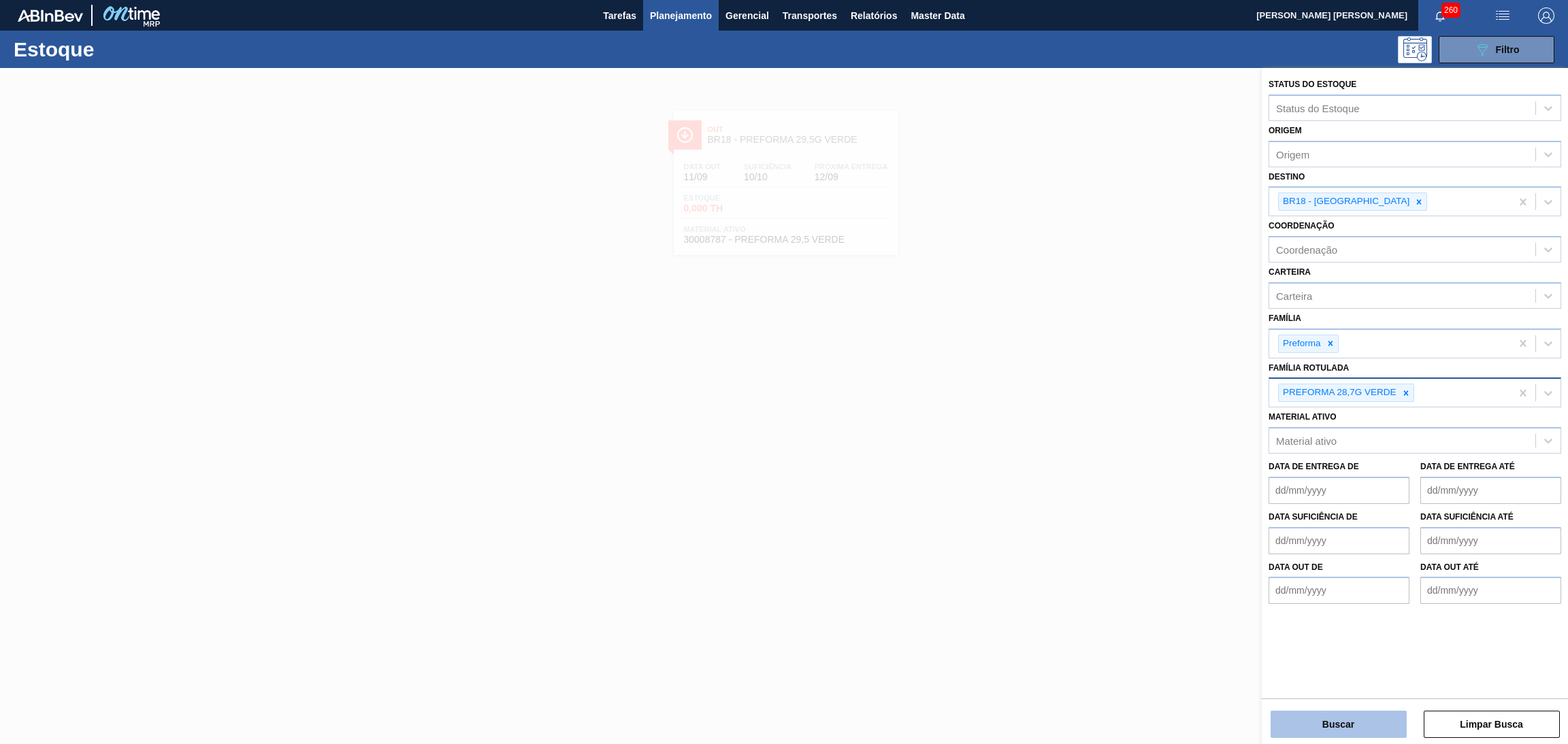
click at [1312, 724] on button "Buscar" at bounding box center [1339, 724] width 136 height 27
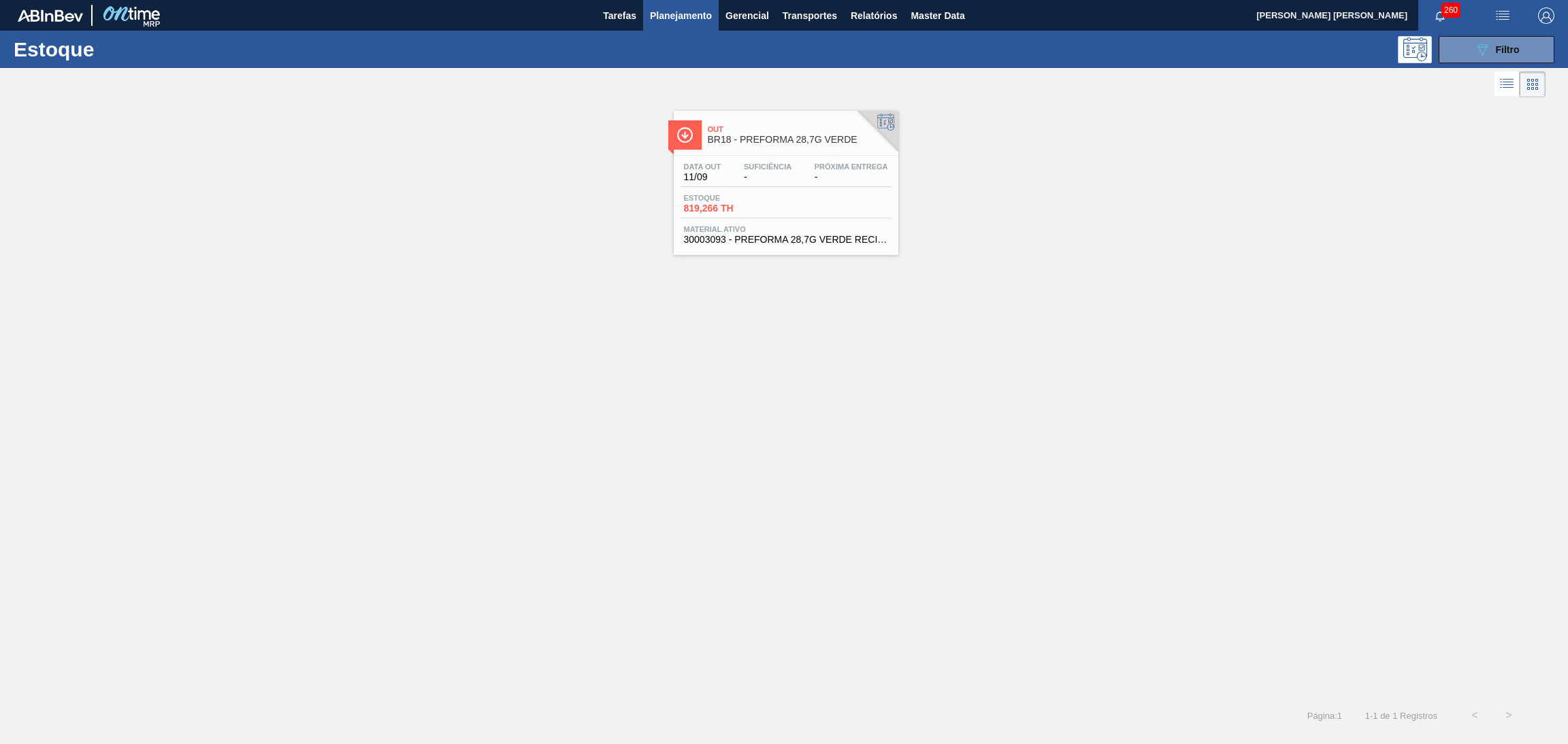
click at [713, 179] on span "11/09" at bounding box center [702, 176] width 37 height 10
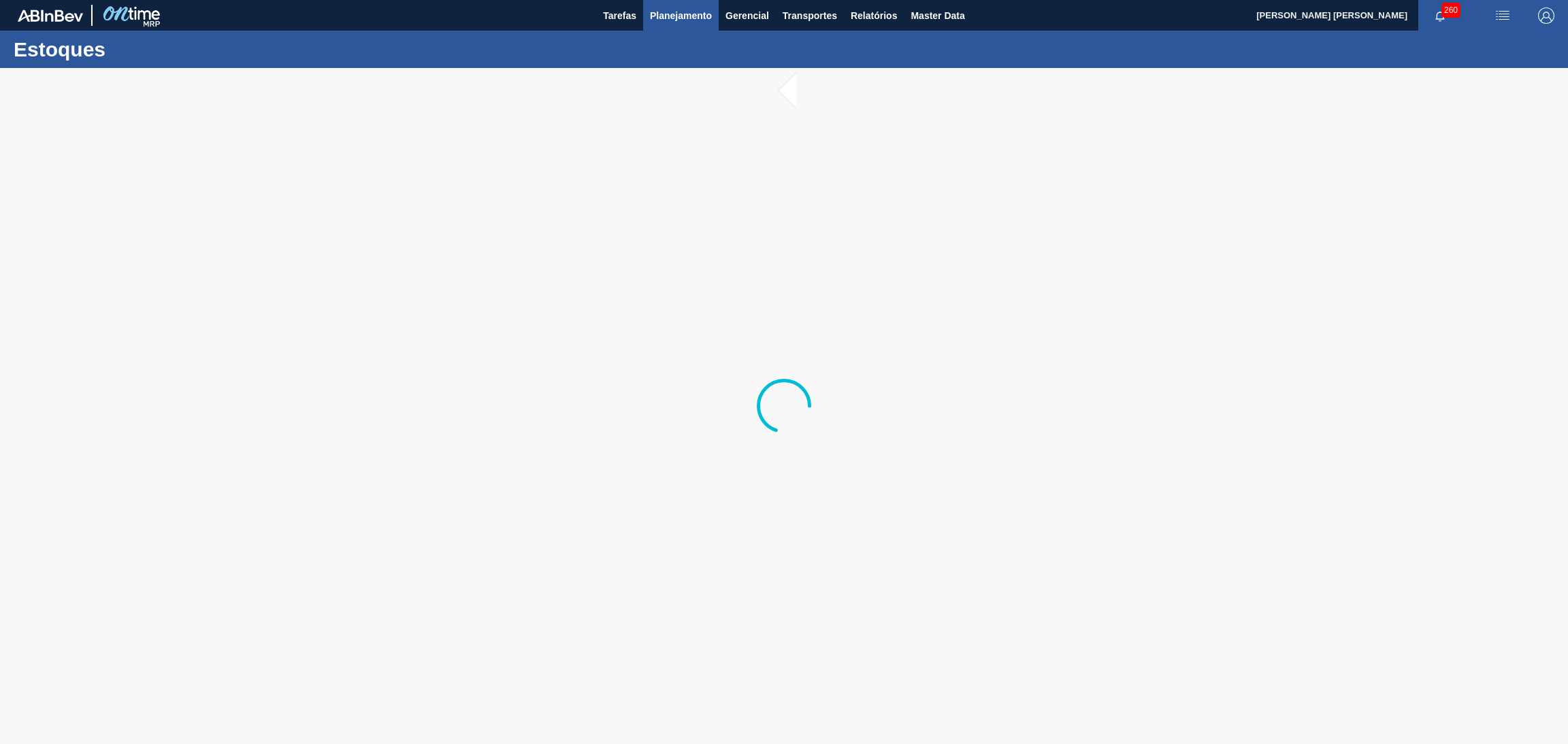
click at [683, 14] on span "Planejamento" at bounding box center [681, 16] width 62 height 17
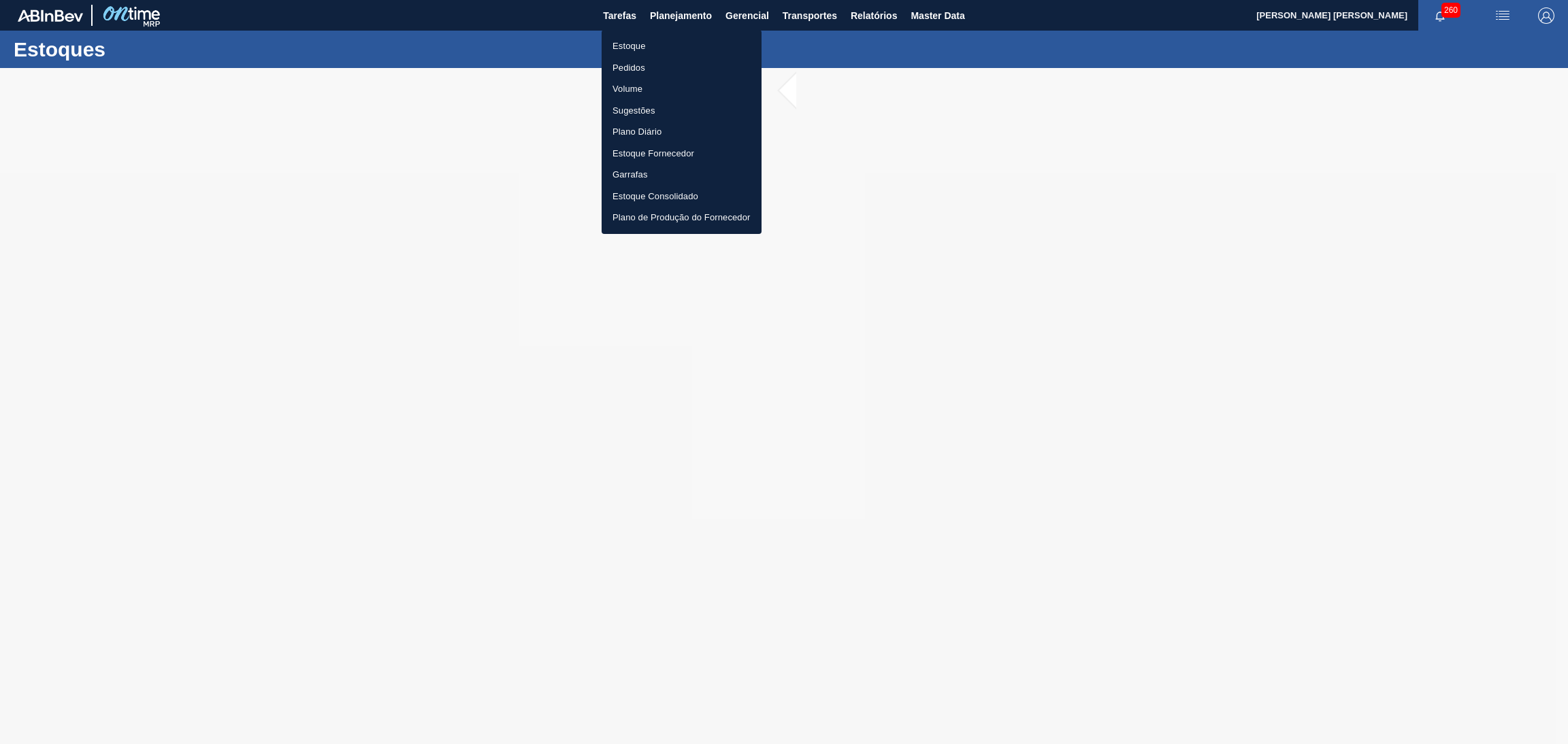
click at [636, 46] on li "Estoque" at bounding box center [681, 46] width 160 height 22
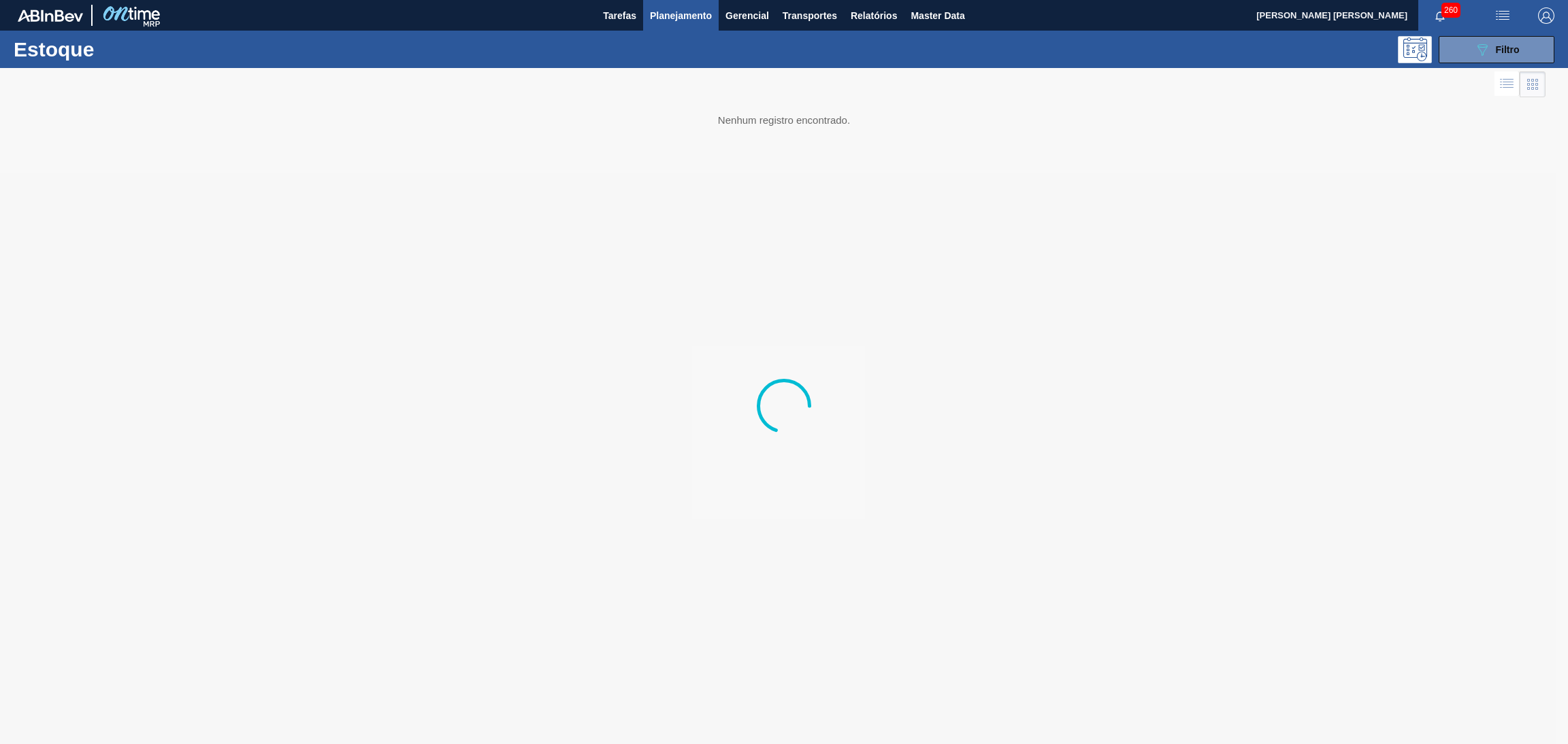
click at [1476, 63] on div "Estoque 089F7B8B-B2A5-4AFE-B5C0-19BA573D28AC Filtro" at bounding box center [784, 48] width 1568 height 37
click at [1479, 54] on icon "089F7B8B-B2A5-4AFE-B5C0-19BA573D28AC" at bounding box center [1482, 50] width 17 height 17
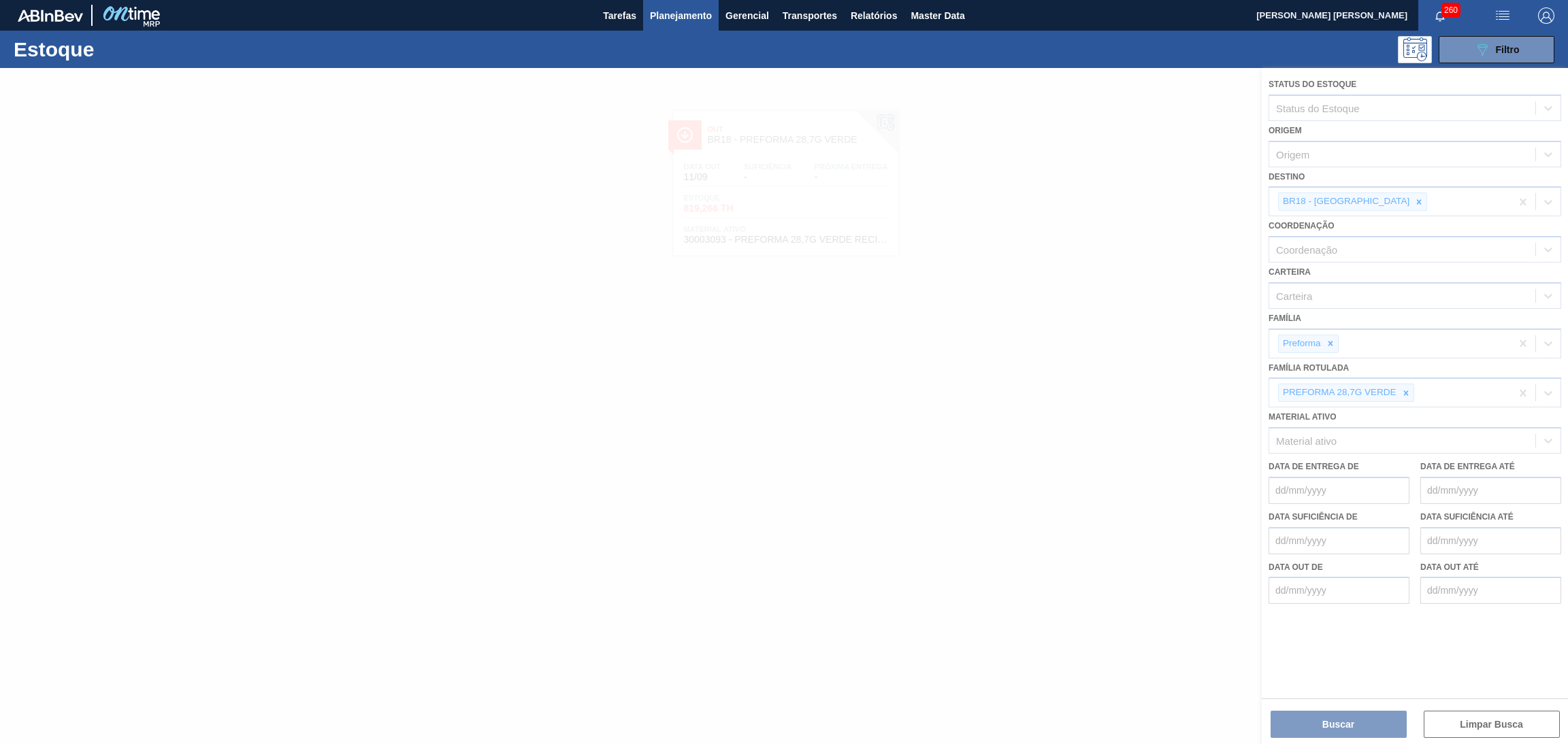
click at [1357, 726] on div at bounding box center [784, 406] width 1568 height 677
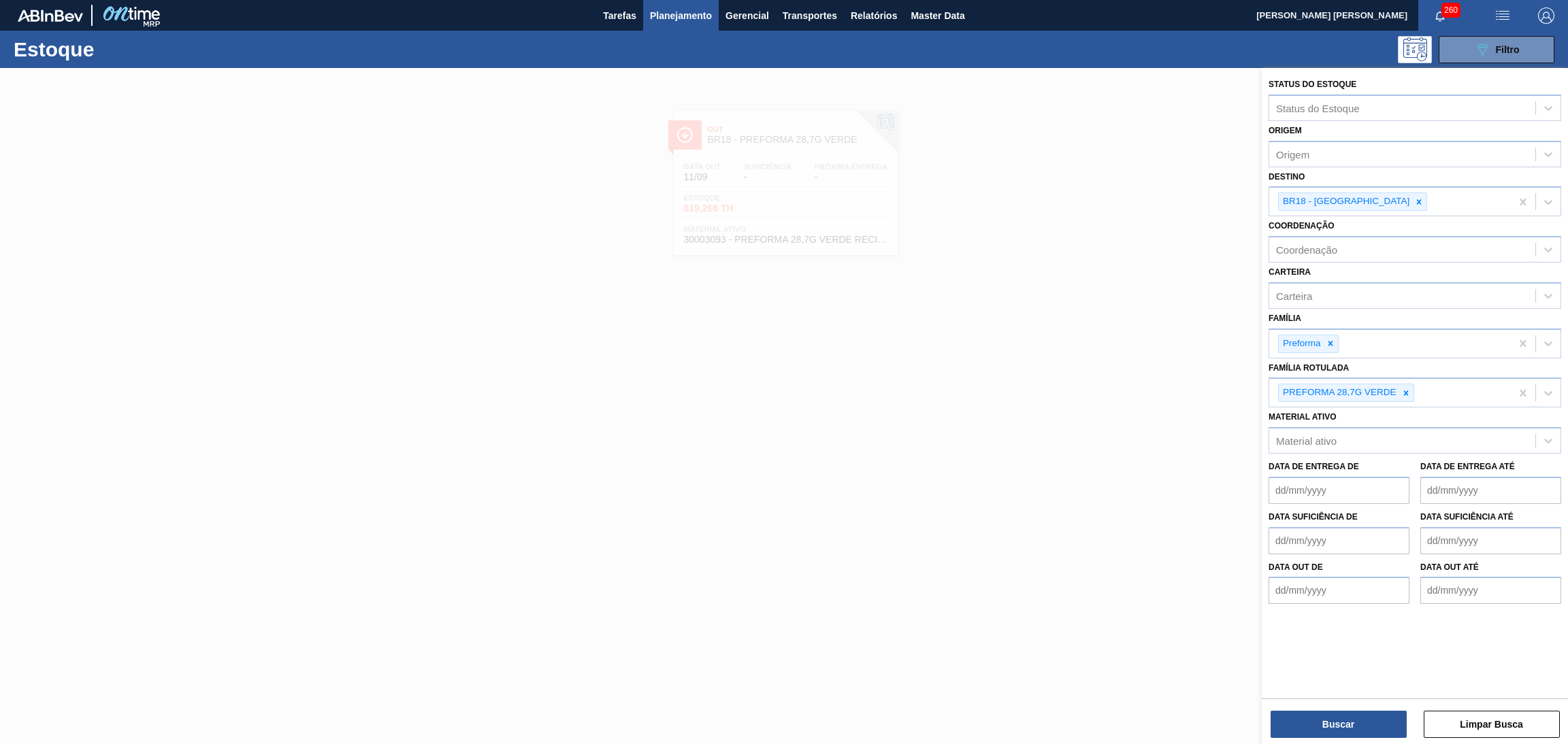
click at [379, 407] on div at bounding box center [784, 440] width 1568 height 744
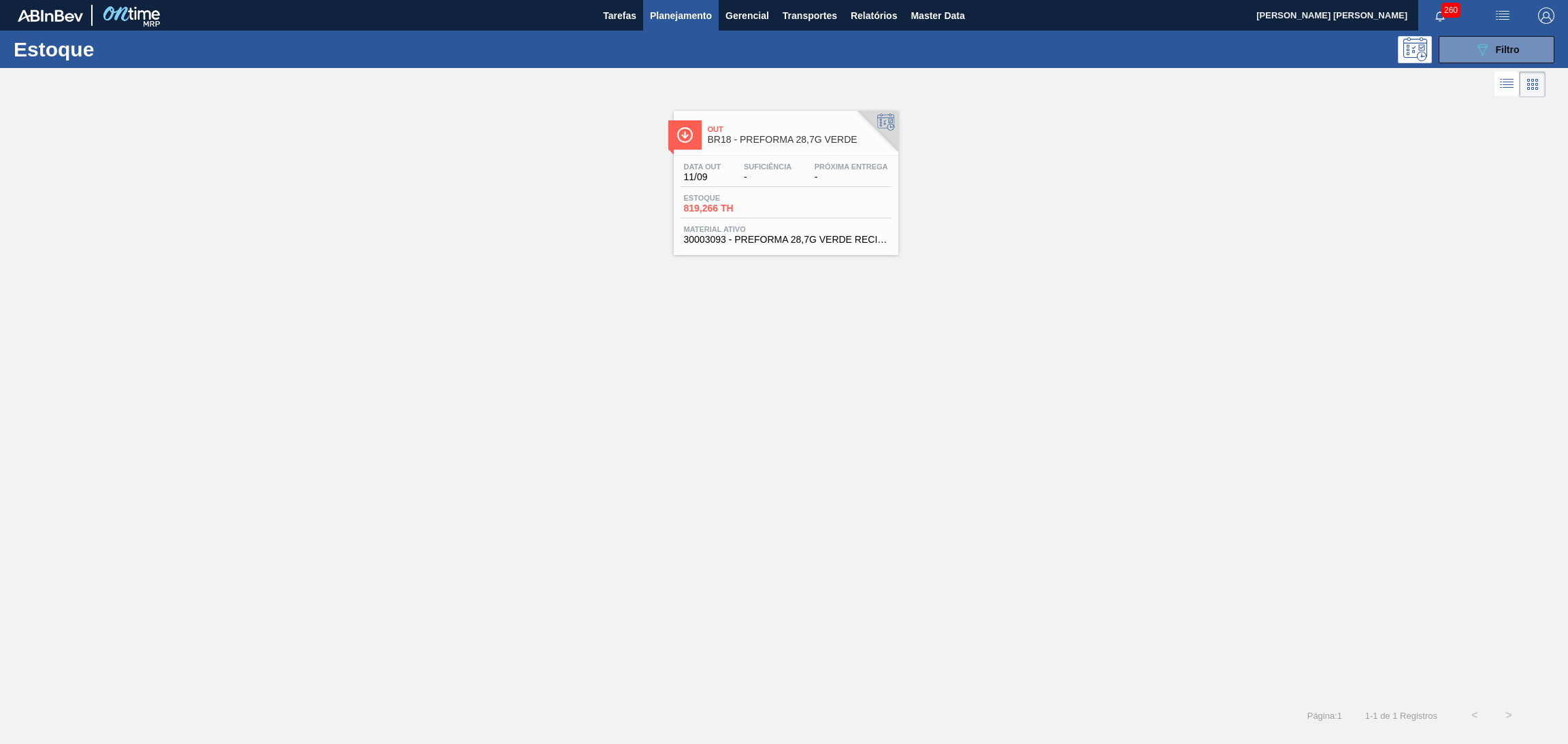
click at [782, 163] on span "Suficiência" at bounding box center [768, 167] width 48 height 8
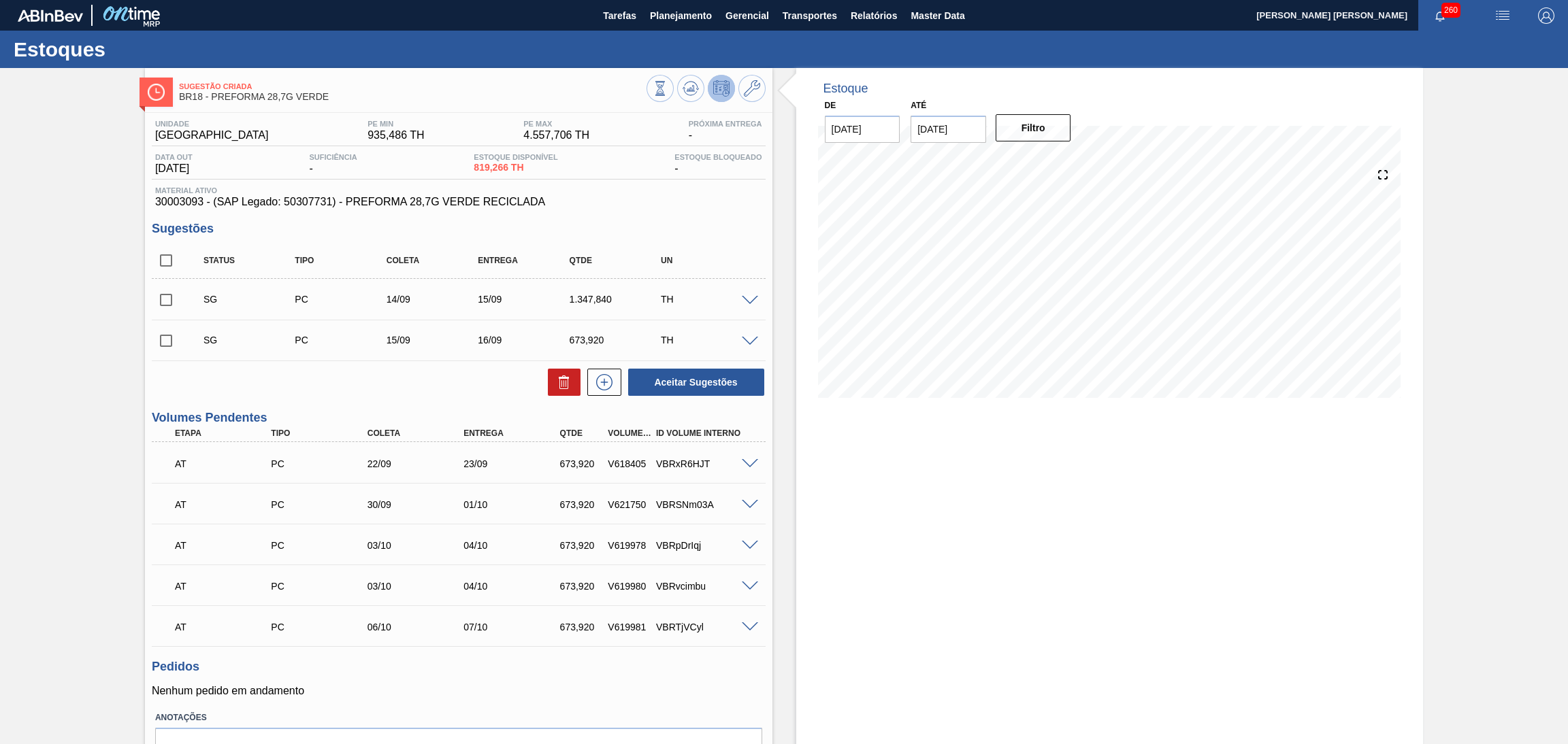
click at [728, 225] on h3 "Sugestões" at bounding box center [458, 229] width 614 height 14
click at [690, 82] on icon at bounding box center [690, 86] width 14 height 8
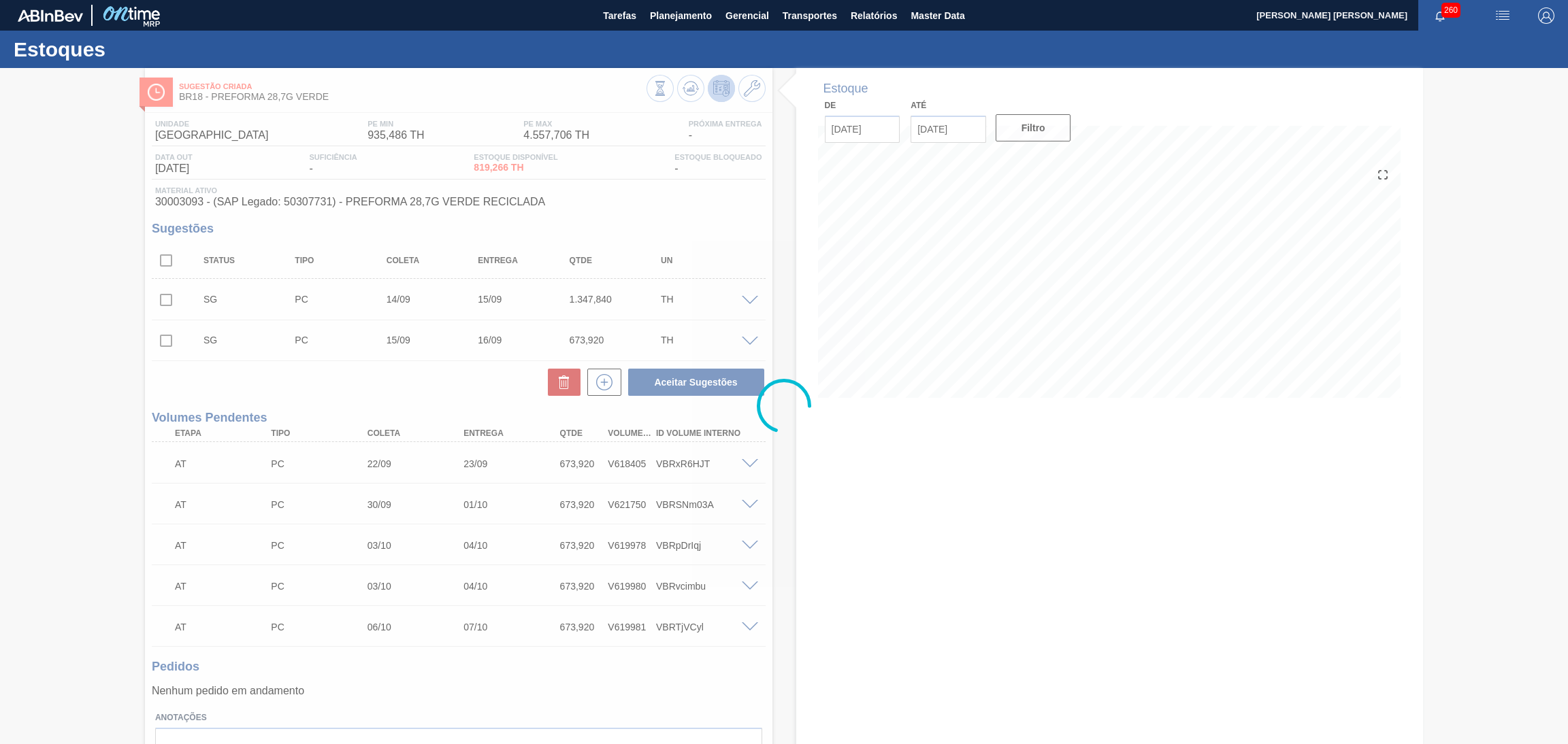
click at [762, 236] on div at bounding box center [784, 406] width 1568 height 677
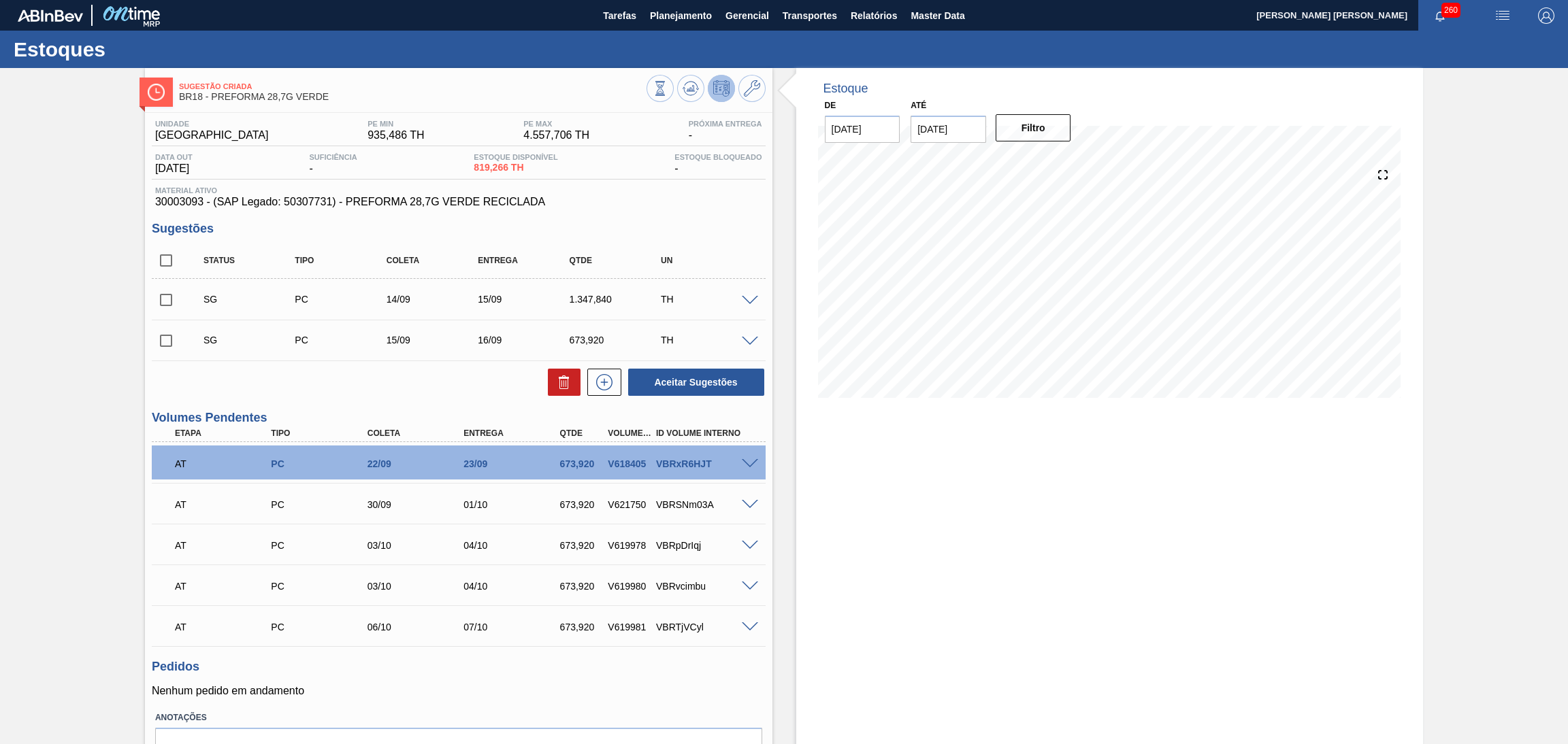
click at [831, 502] on div "Estoque De 11/09/2025 Até 30/11/2025 Filtro 11/09 Projeção de Estoque 495.866 N…" at bounding box center [1110, 444] width 628 height 752
click at [683, 91] on icon at bounding box center [691, 89] width 17 height 17
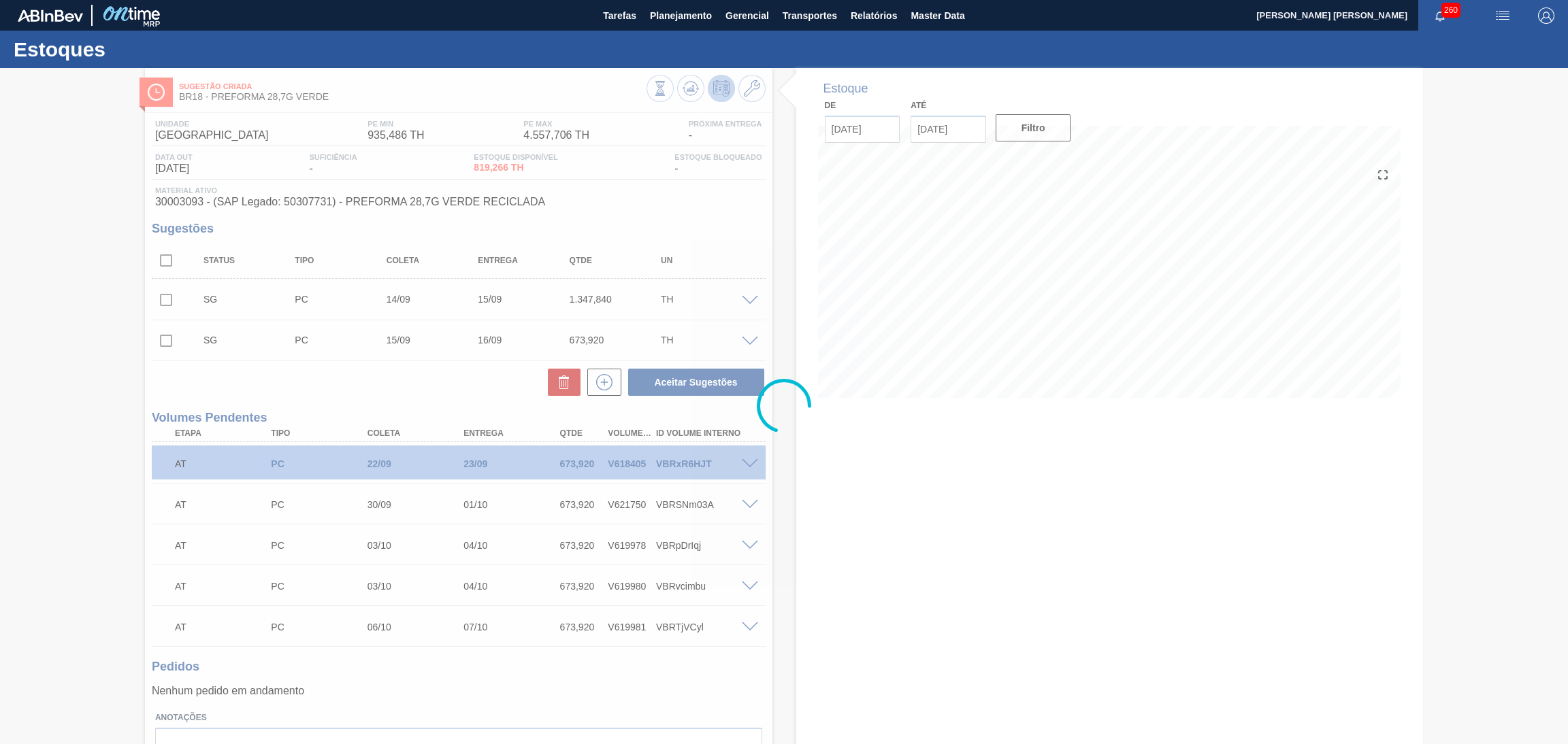
click at [865, 465] on div at bounding box center [784, 406] width 1568 height 677
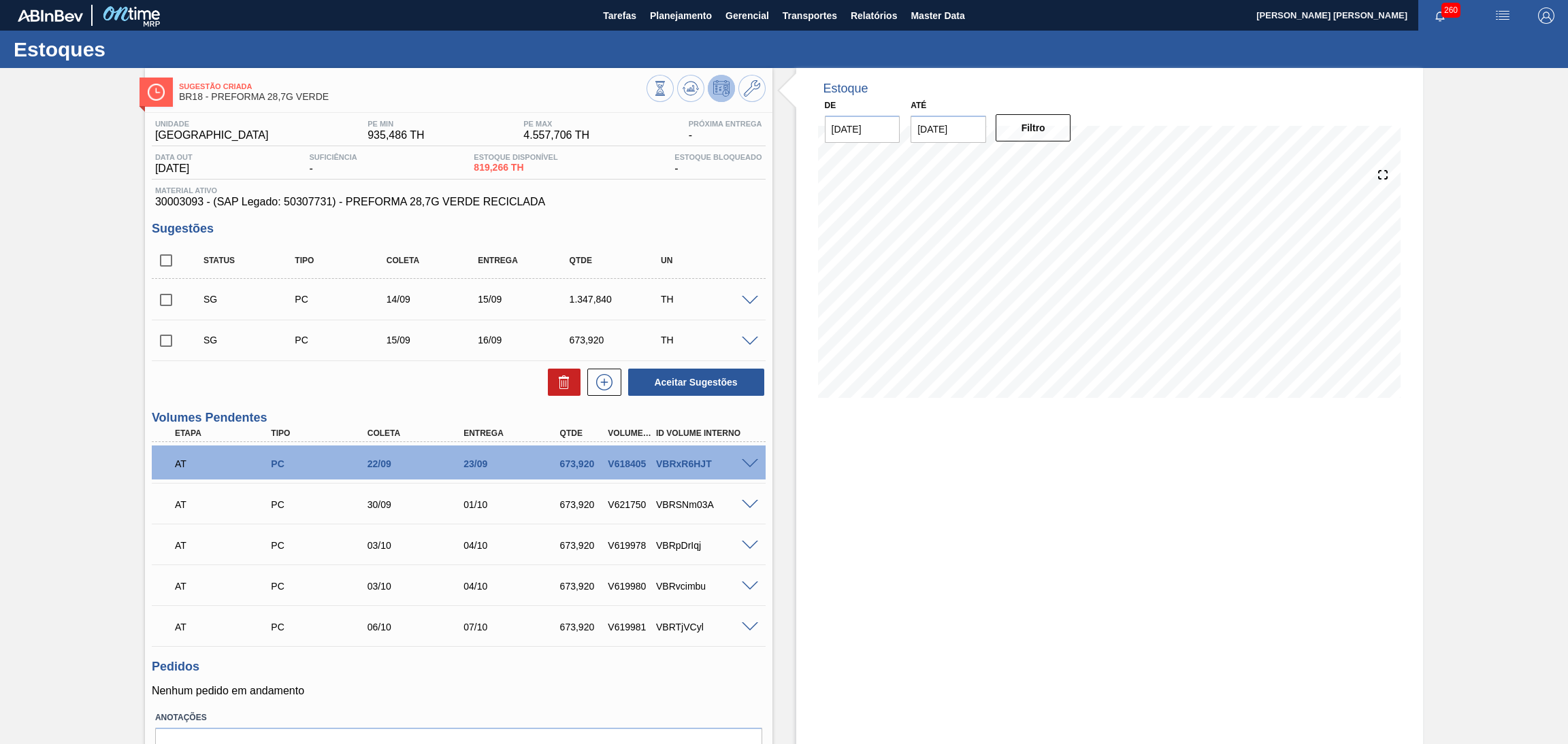
click at [790, 488] on div "Estoque De 11/09/2025 Até 30/11/2025 Filtro 13/09 Projeção de Estoque 495.866 N…" at bounding box center [1098, 444] width 651 height 752
click at [806, 372] on div "Estoque De 11/09/2025 Até 30/11/2025 Filtro 13/09 Projeção de Estoque 495.866 N…" at bounding box center [1110, 243] width 628 height 350
click at [371, 406] on div "Unidade Pernambuco PE MIN 935,486 TH PE MAX 4.557,706 TH Próxima Entrega - Data…" at bounding box center [458, 462] width 628 height 700
click at [177, 257] on input "checkbox" at bounding box center [166, 260] width 29 height 29
checkbox input "true"
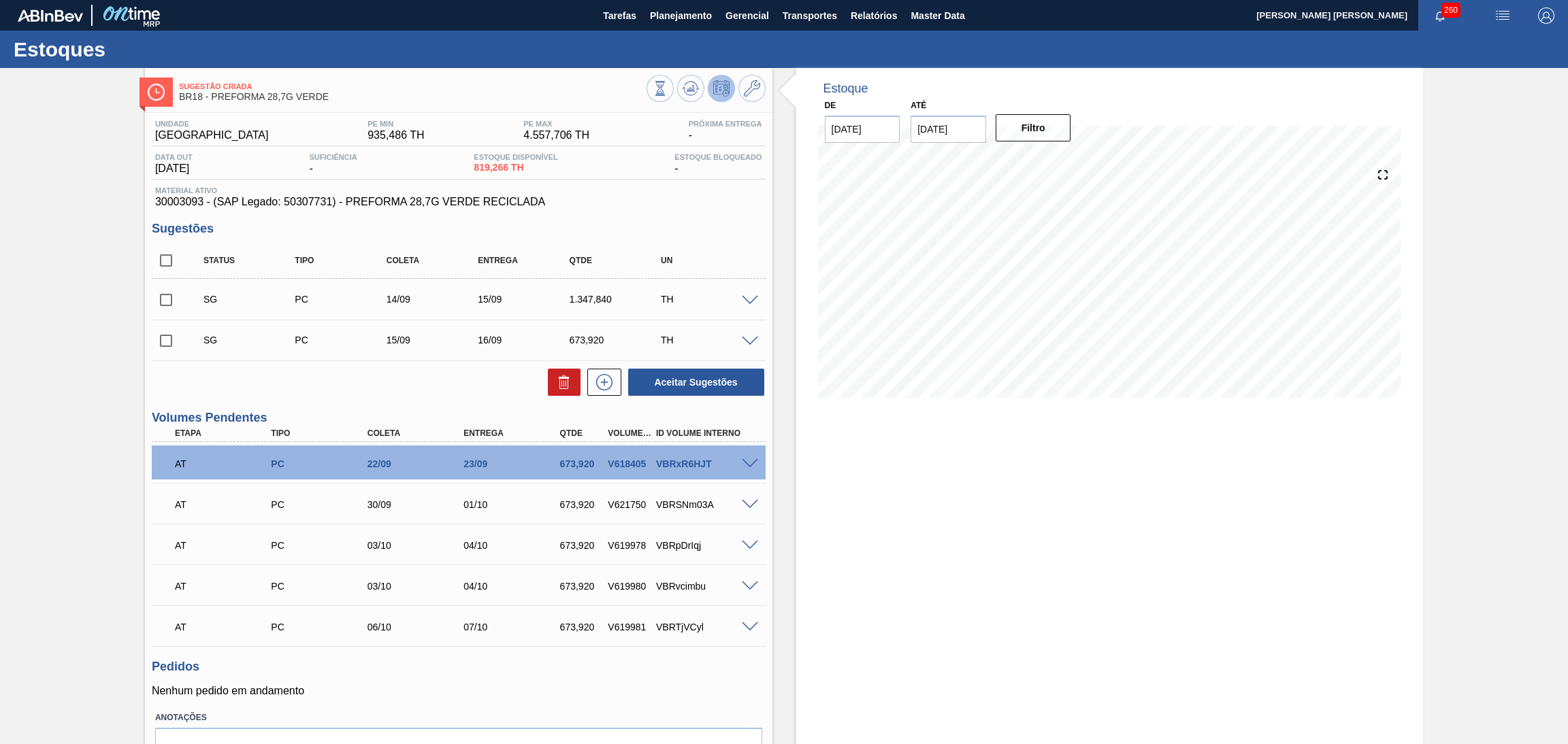
checkbox input "true"
click at [562, 385] on icon at bounding box center [564, 382] width 17 height 17
checkbox input "false"
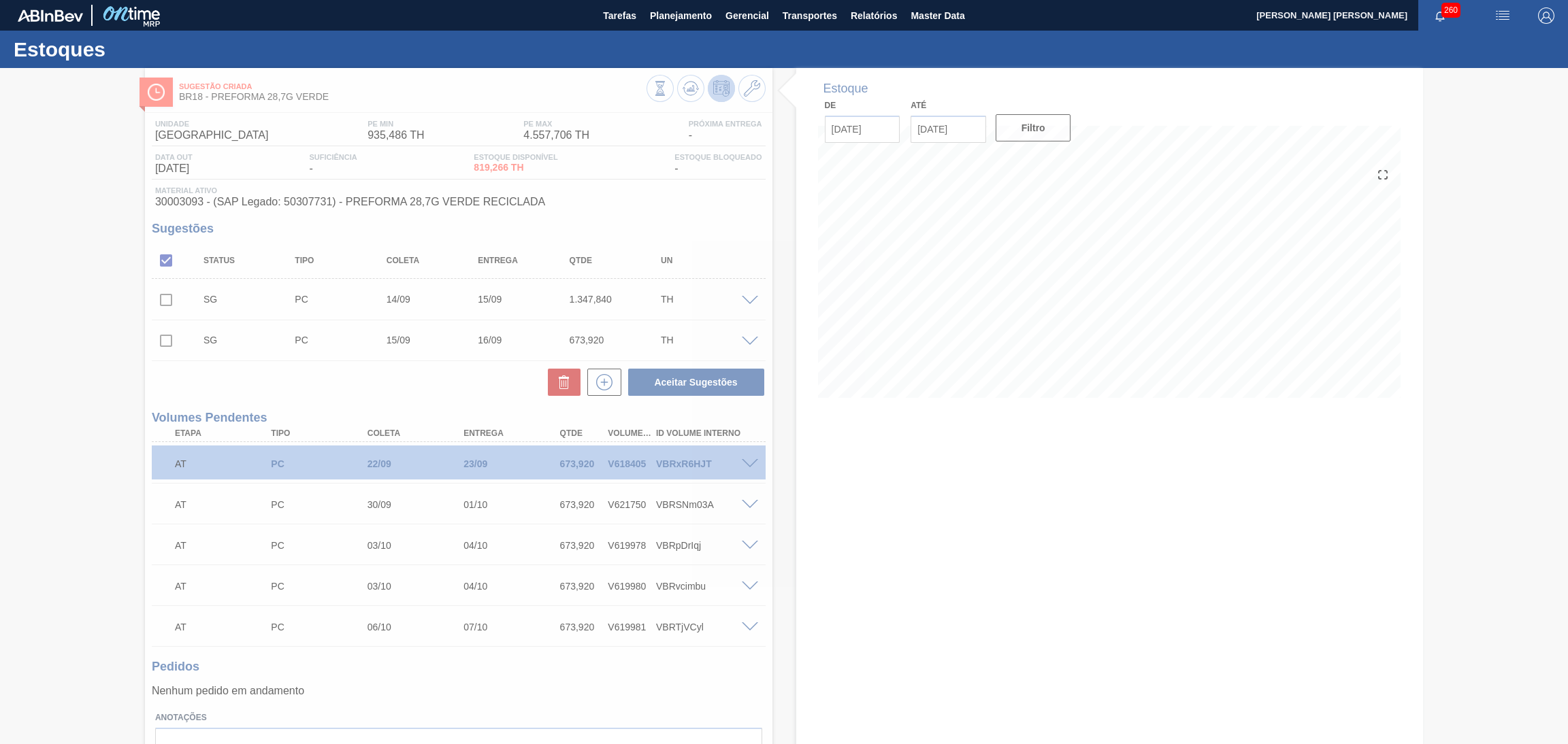
click at [793, 409] on icon at bounding box center [784, 406] width 55 height 54
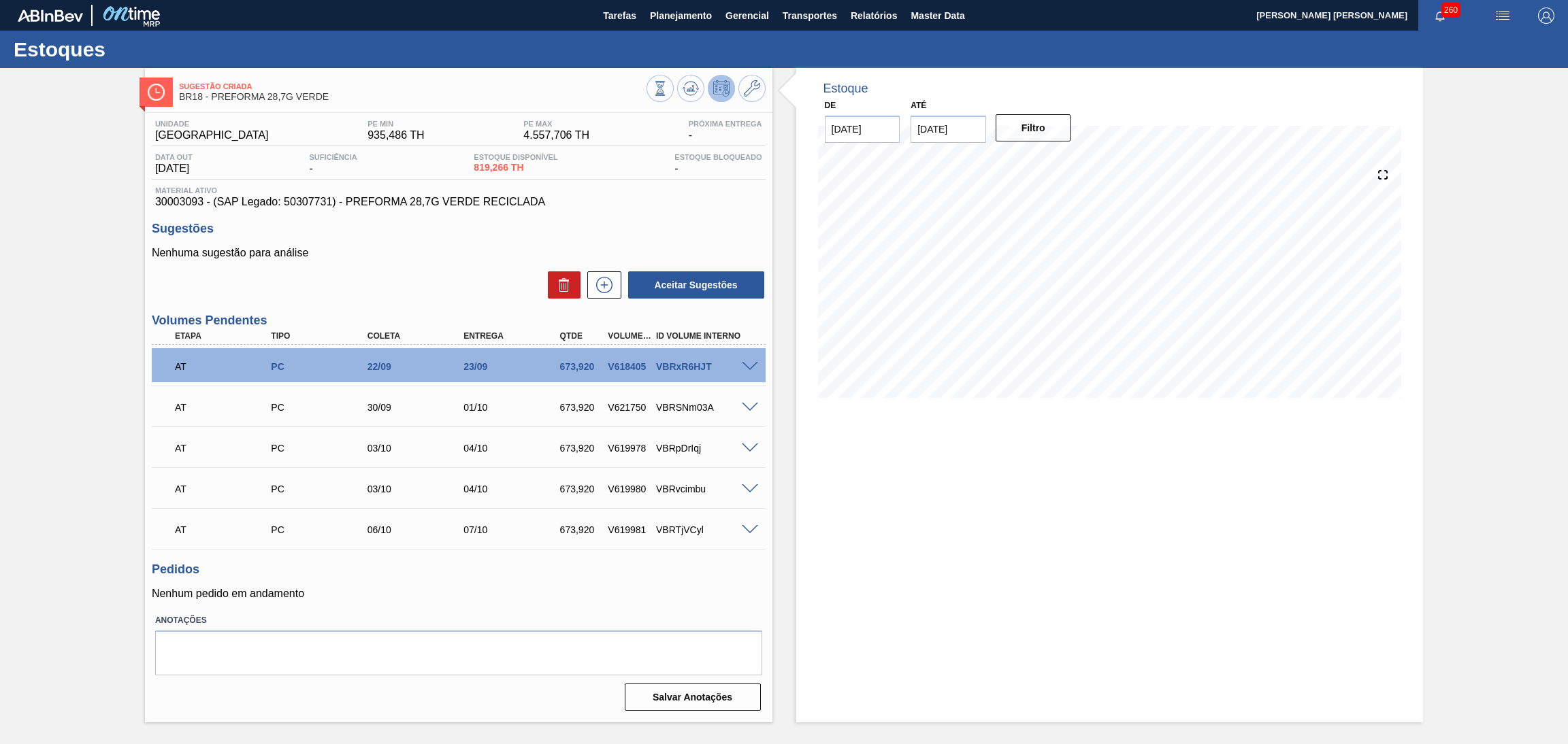
click at [482, 279] on div "Aceitar Sugestões" at bounding box center [458, 285] width 614 height 30
click at [812, 515] on div "Estoque De [DATE] Até [DATE] Filtro" at bounding box center [1110, 395] width 628 height 655
click at [454, 562] on h3 "Pedidos" at bounding box center [458, 569] width 614 height 14
